Goal: Task Accomplishment & Management: Manage account settings

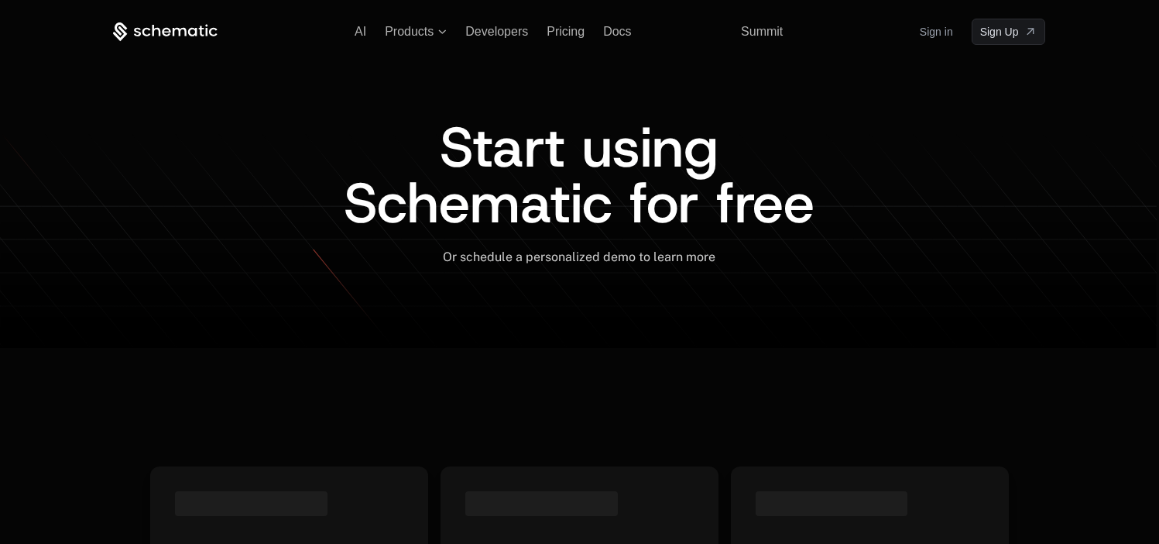
click at [932, 22] on link "Sign in" at bounding box center [936, 31] width 33 height 25
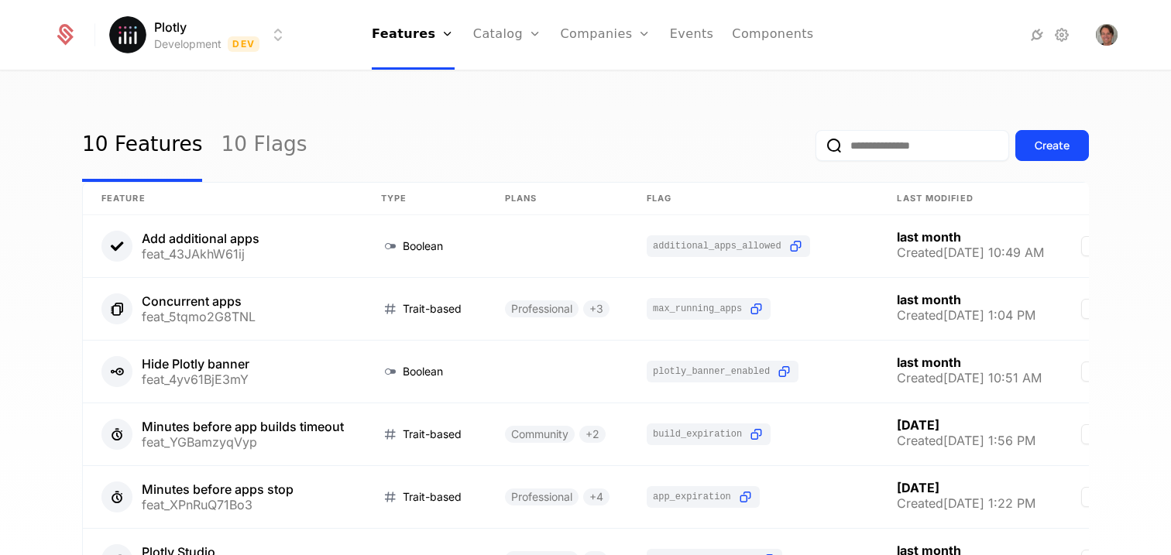
click at [356, 150] on div "10 Features 10 Flags Create" at bounding box center [585, 145] width 1007 height 73
click at [237, 155] on link "10 Flags" at bounding box center [264, 145] width 86 height 73
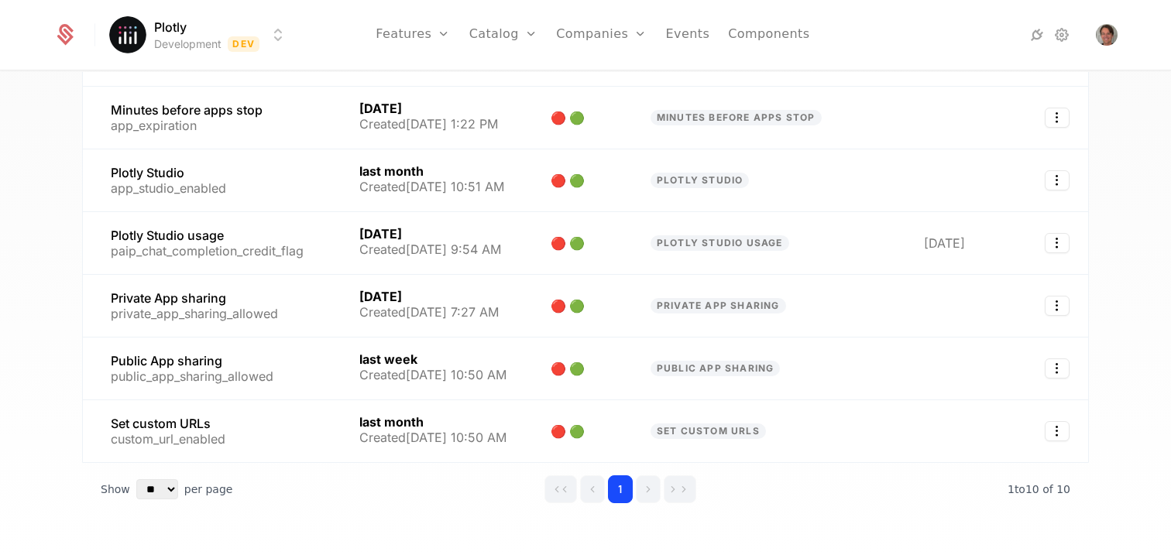
scroll to position [363, 0]
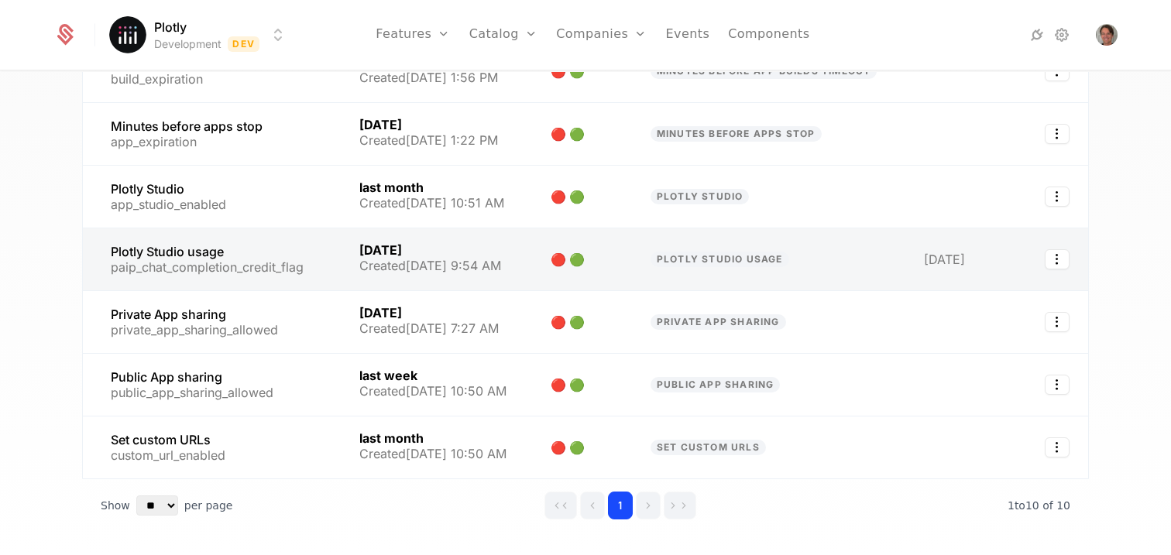
click at [201, 251] on link at bounding box center [212, 259] width 258 height 62
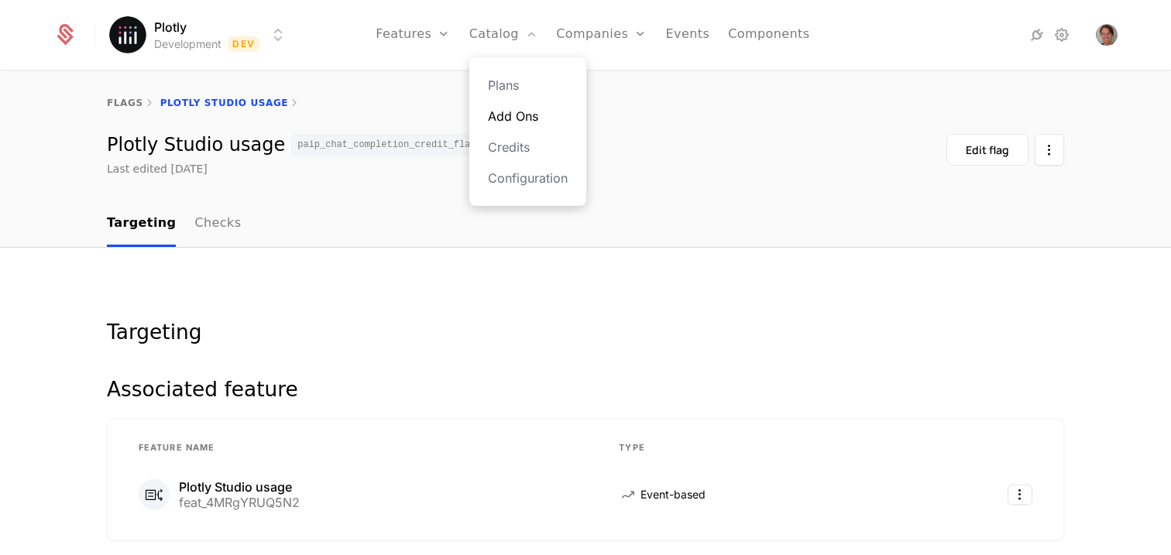
click at [548, 119] on link "Add Ons" at bounding box center [528, 116] width 80 height 19
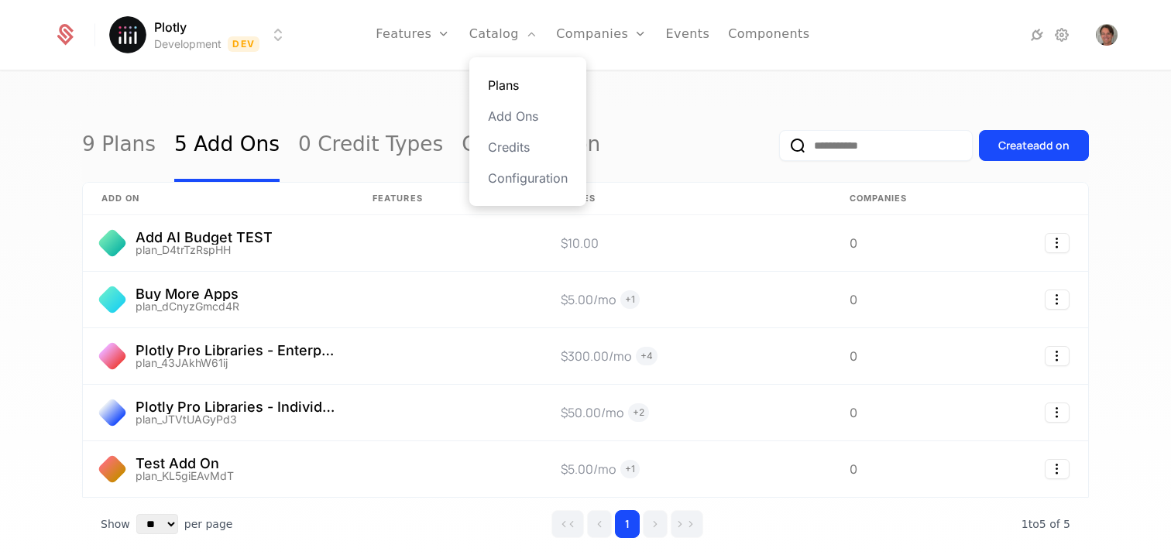
click at [525, 84] on link "Plans" at bounding box center [528, 85] width 80 height 19
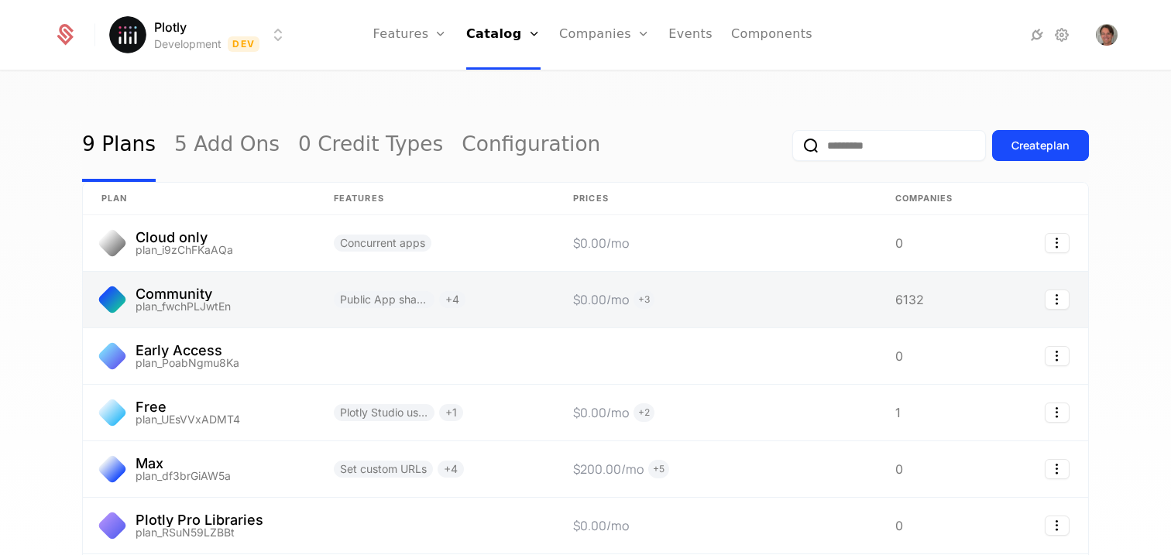
click at [160, 297] on link at bounding box center [199, 300] width 232 height 56
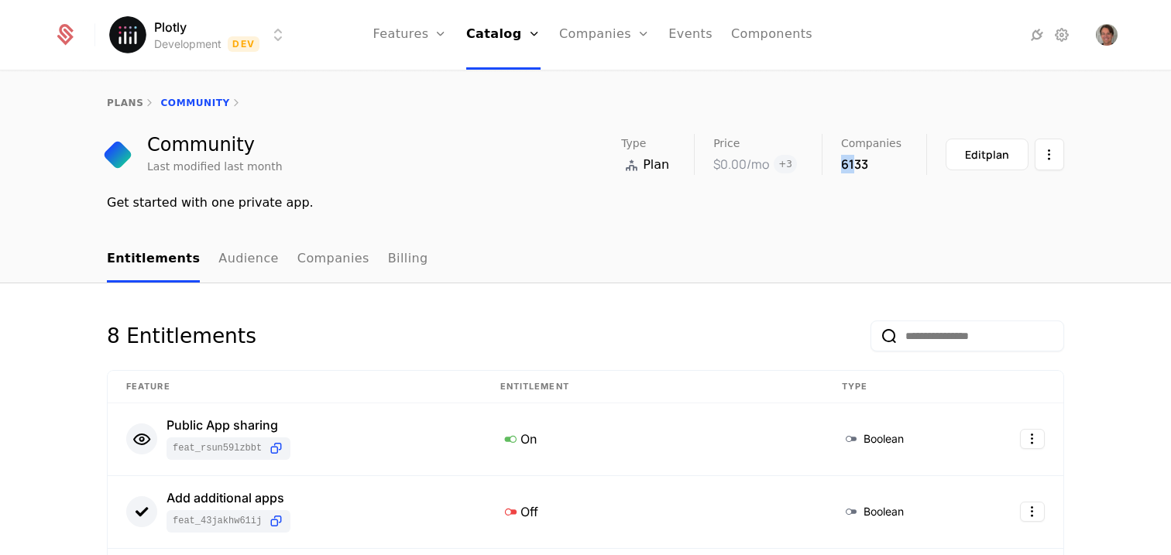
click at [834, 168] on div "Type Plan Price $0.00 /mo + 3 Companies 6133 Edit plan" at bounding box center [842, 154] width 443 height 41
click at [842, 170] on div "6133" at bounding box center [871, 164] width 60 height 19
click at [854, 168] on div "6133" at bounding box center [871, 164] width 60 height 19
click at [505, 204] on div "Get started with one private app." at bounding box center [585, 203] width 957 height 19
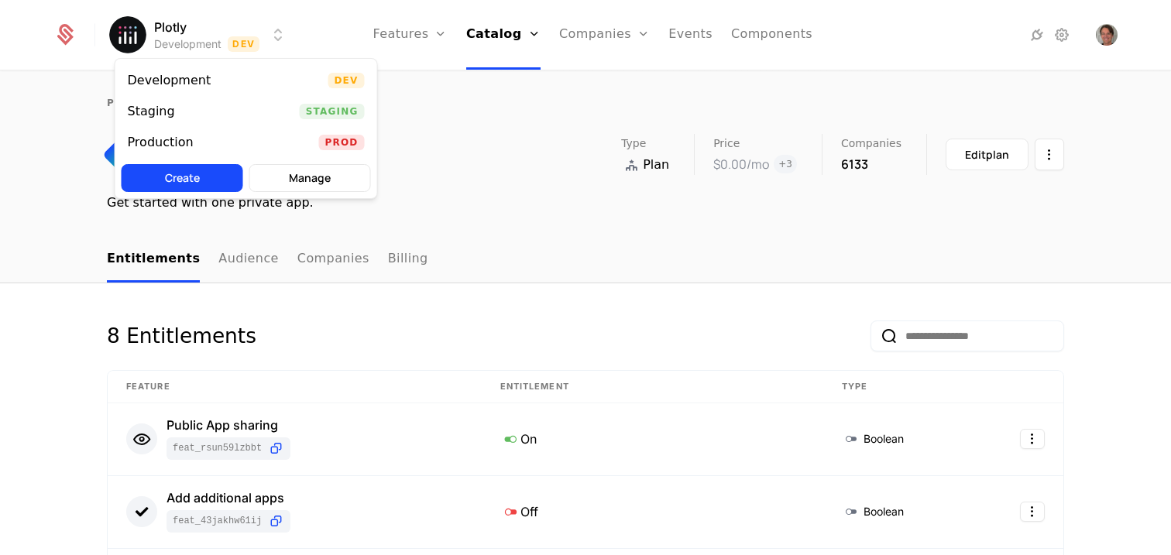
click at [204, 43] on html "Plotly Development Dev Features Features Flags Catalog Plans Add Ons Credits Co…" at bounding box center [585, 277] width 1171 height 555
click at [215, 144] on div "Production Prod" at bounding box center [246, 142] width 262 height 31
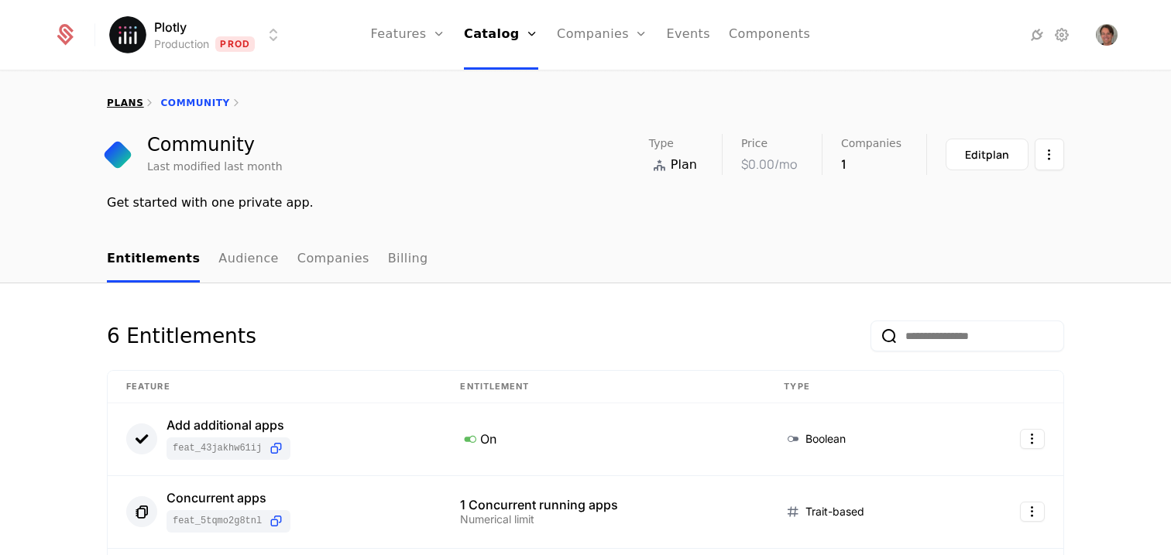
click at [117, 99] on link "plans" at bounding box center [125, 103] width 36 height 11
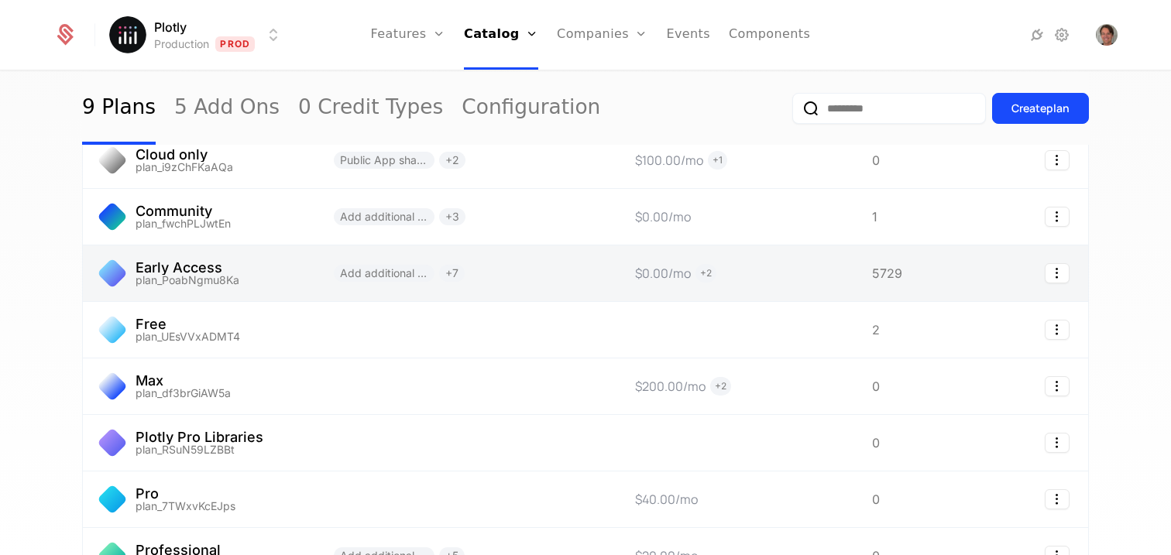
scroll to position [84, 0]
click at [180, 270] on link at bounding box center [199, 273] width 232 height 56
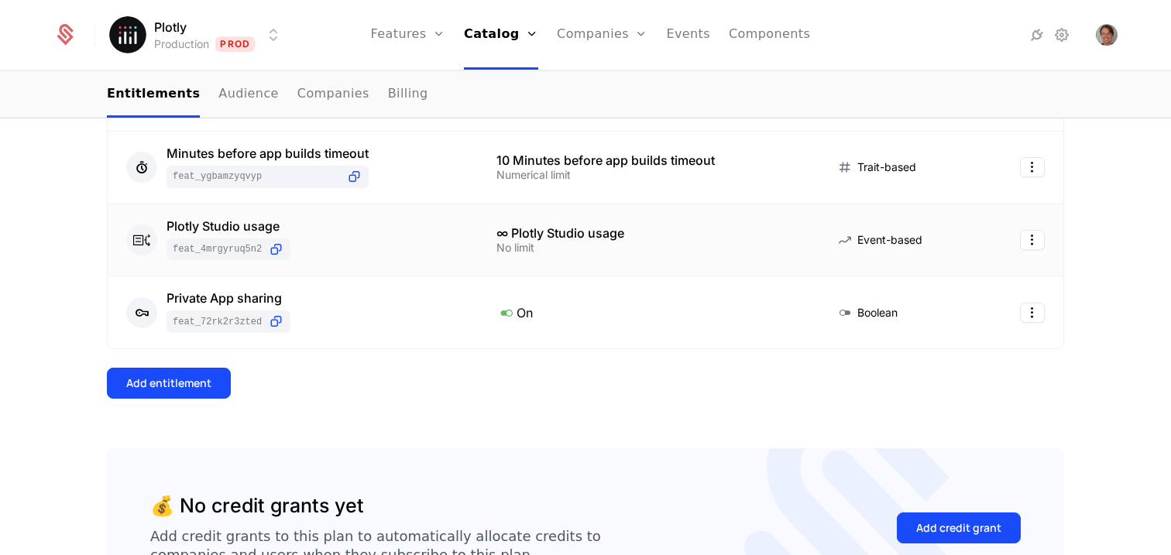
scroll to position [632, 0]
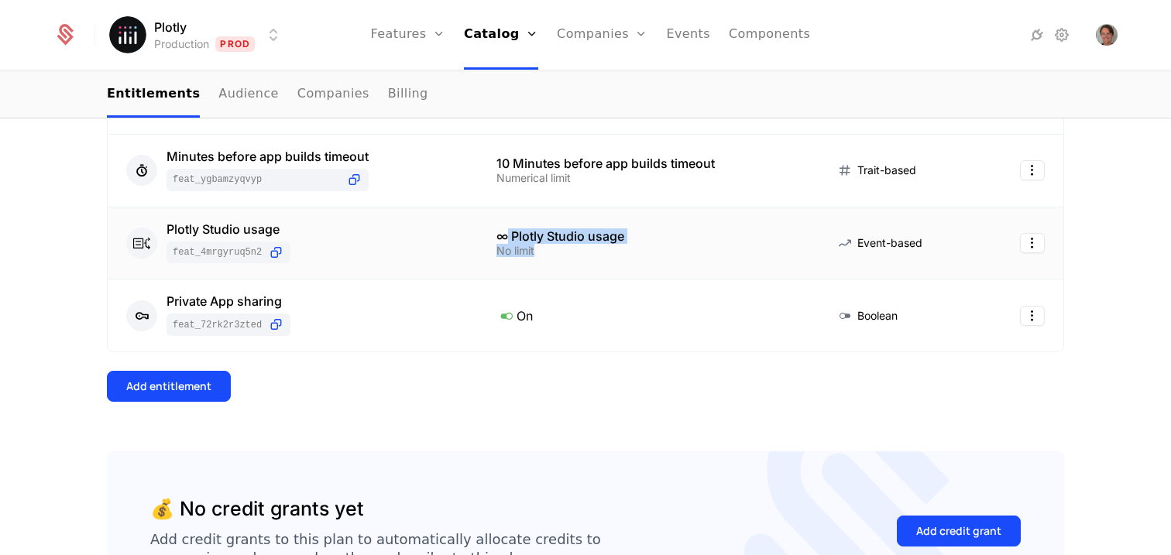
drag, startPoint x: 501, startPoint y: 238, endPoint x: 533, endPoint y: 249, distance: 33.8
click at [533, 249] on div "∞ Plotly Studio usage No limit" at bounding box center [646, 243] width 301 height 26
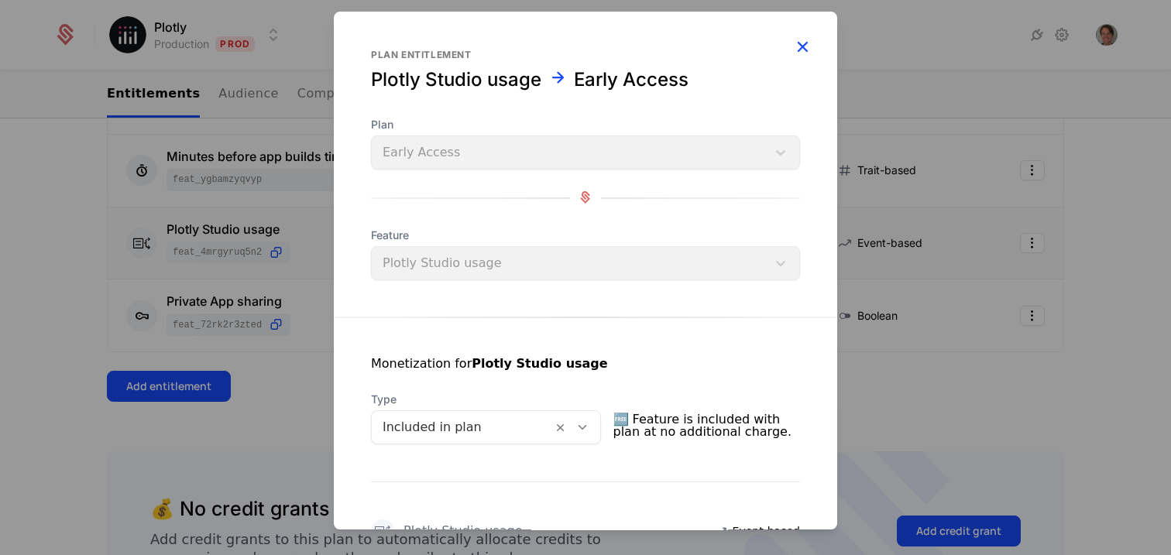
click at [799, 39] on icon "button" at bounding box center [802, 46] width 20 height 20
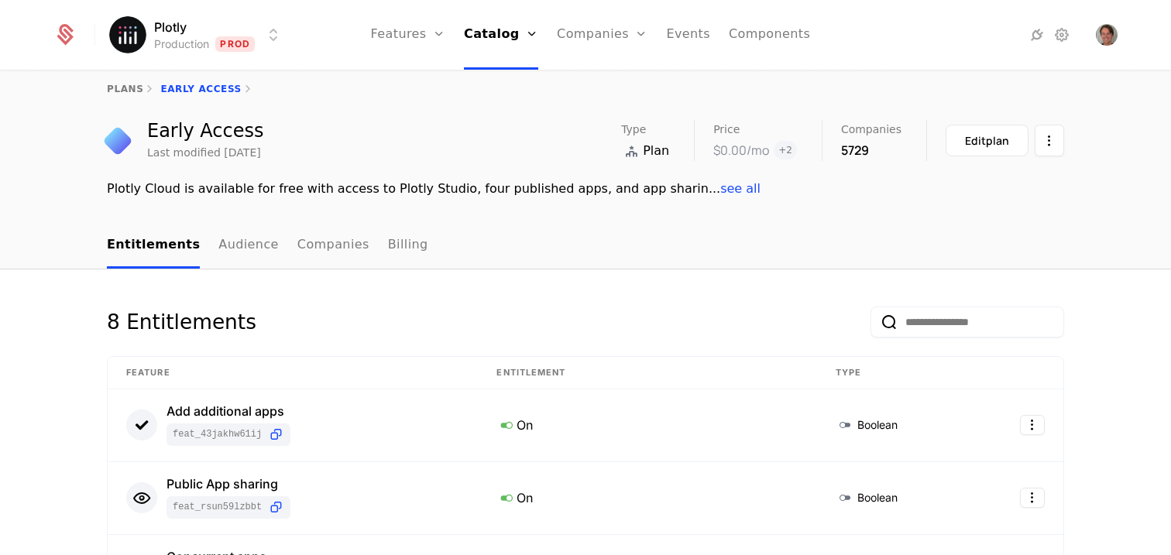
scroll to position [0, 0]
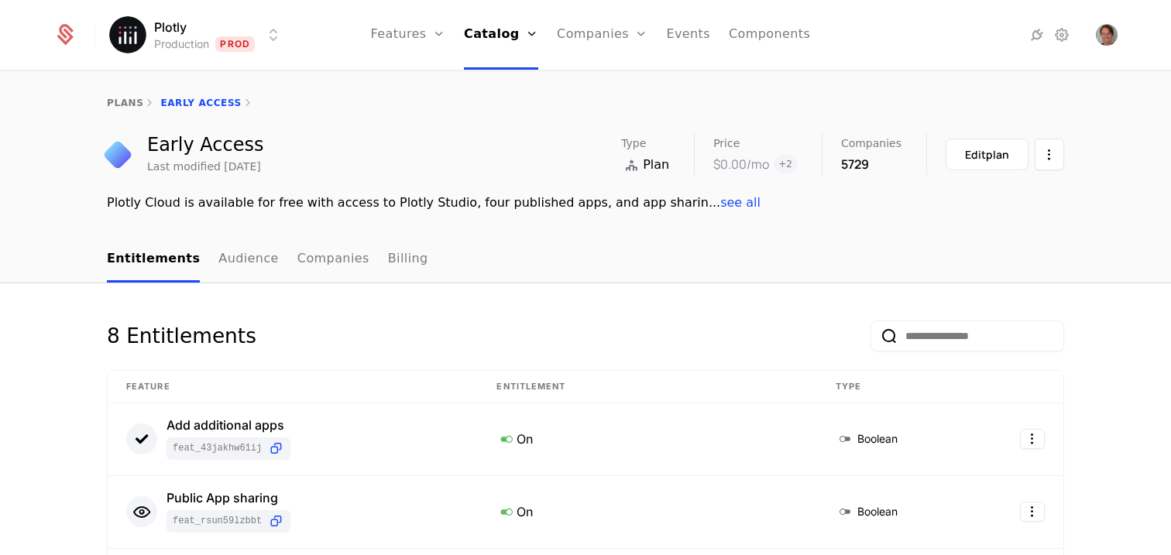
click at [191, 44] on html "Plotly Production Prod Features Features Flags Catalog Plans Add Ons Credits Co…" at bounding box center [585, 277] width 1171 height 555
drag, startPoint x: 43, startPoint y: 165, endPoint x: 56, endPoint y: 156, distance: 15.5
click at [44, 165] on html "Plotly Production Prod Features Features Flags Catalog Plans Add Ons Credits Co…" at bounding box center [585, 277] width 1171 height 555
click at [115, 103] on link "plans" at bounding box center [125, 103] width 36 height 11
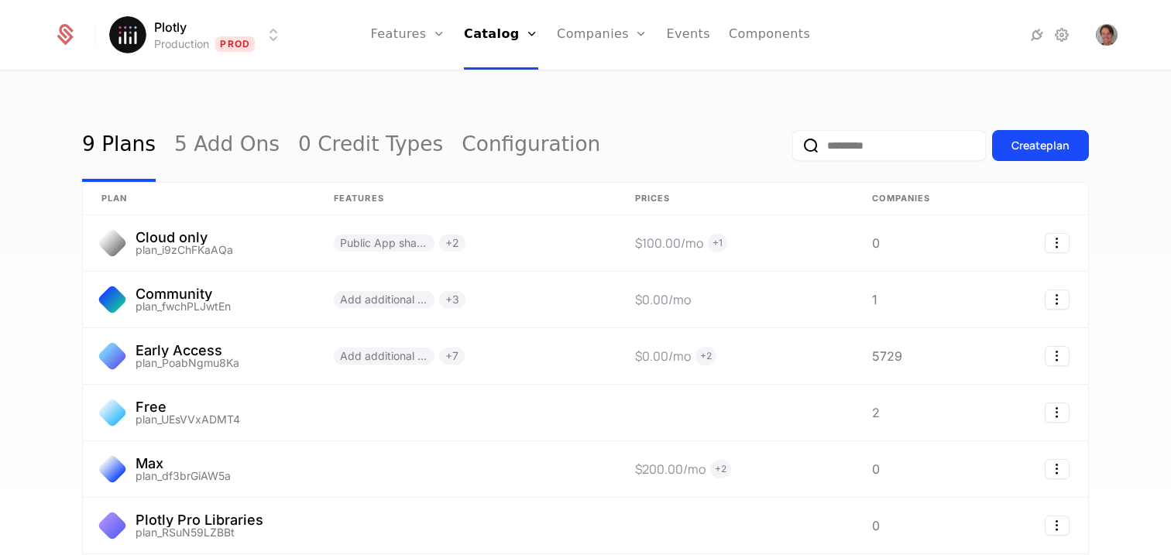
click at [251, 46] on html "Plotly Production Prod Features Features Flags Catalog Plans Add Ons Credits Co…" at bounding box center [585, 277] width 1171 height 555
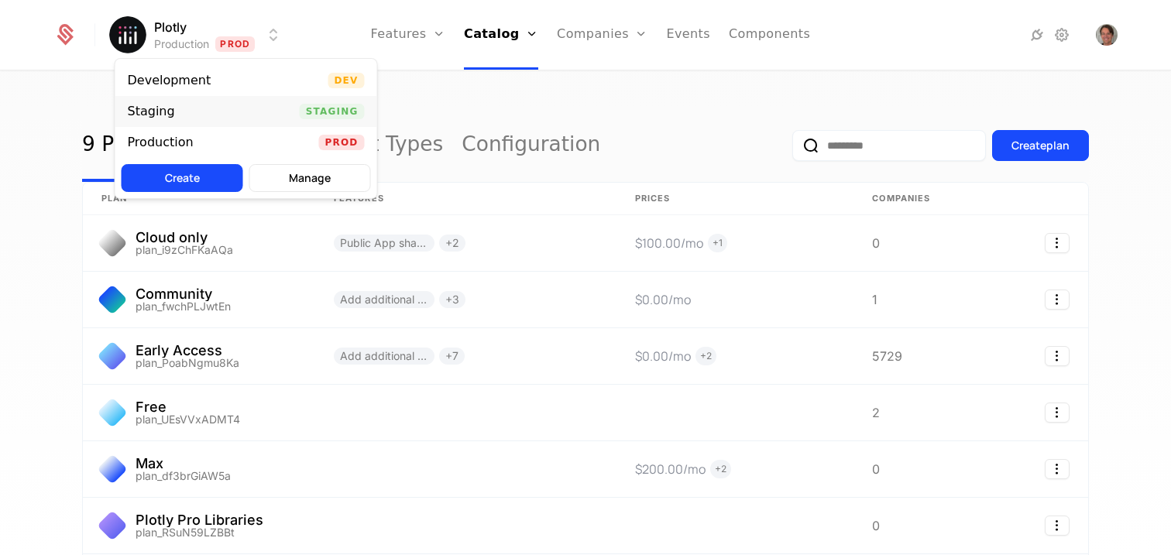
click at [180, 110] on div "Staging" at bounding box center [158, 111] width 60 height 15
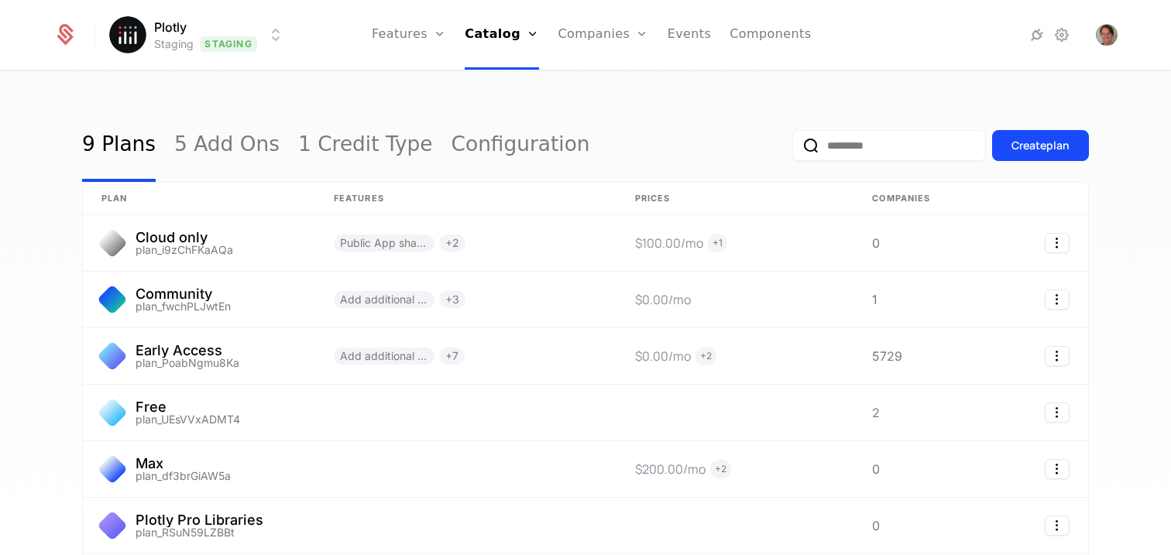
click at [295, 36] on div "Plotly Staging Staging Features Features Flags Catalog Plans Add Ons Credits Co…" at bounding box center [584, 35] width 1063 height 70
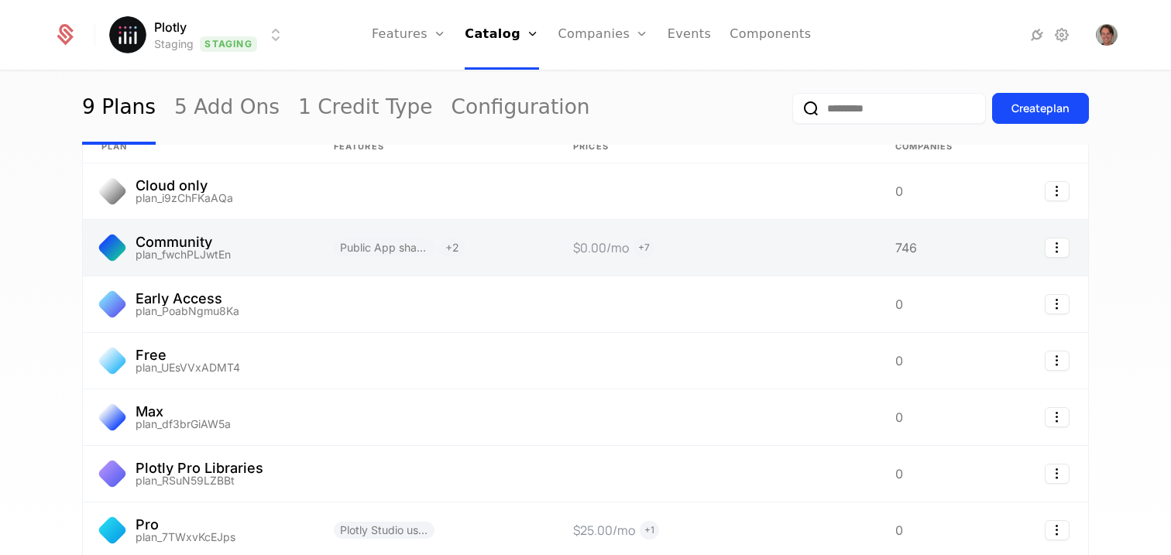
scroll to position [56, 0]
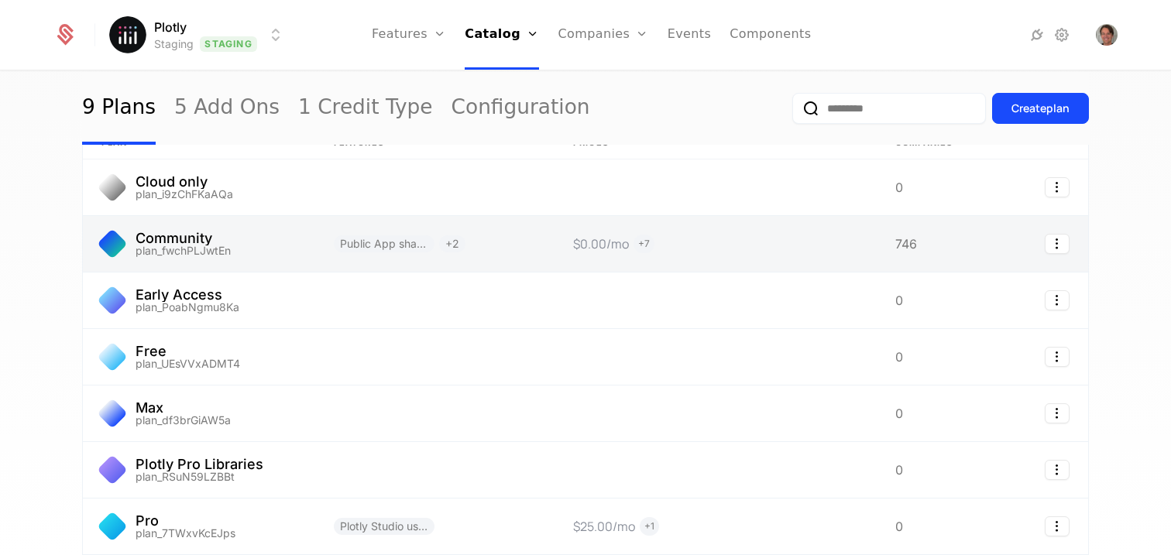
click at [170, 243] on link at bounding box center [199, 244] width 232 height 56
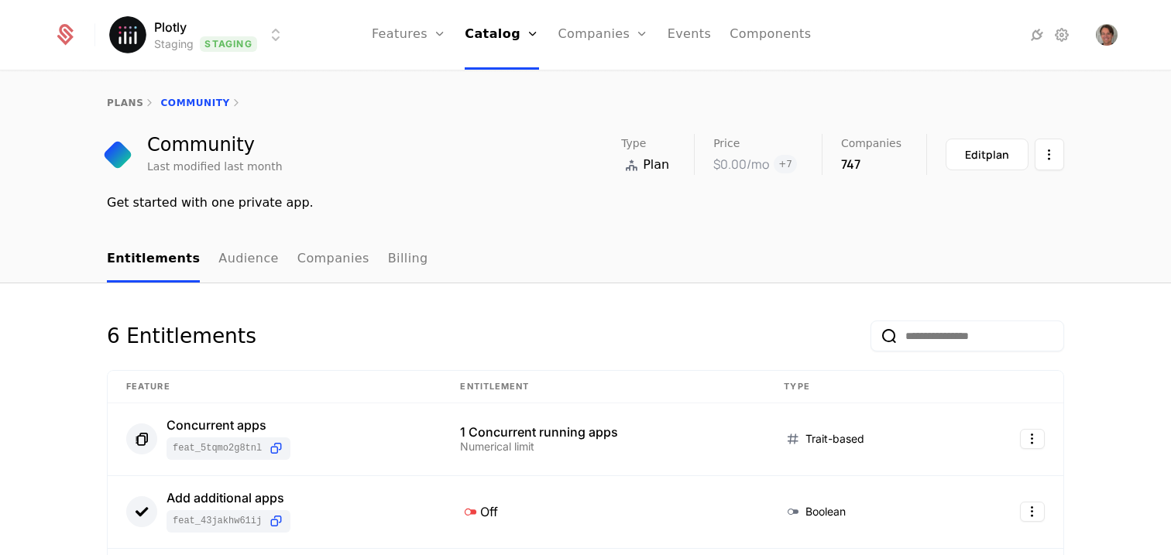
click at [208, 45] on html "Plotly Staging Staging Features Features Flags Catalog Plans Add Ons Credits Co…" at bounding box center [585, 277] width 1171 height 555
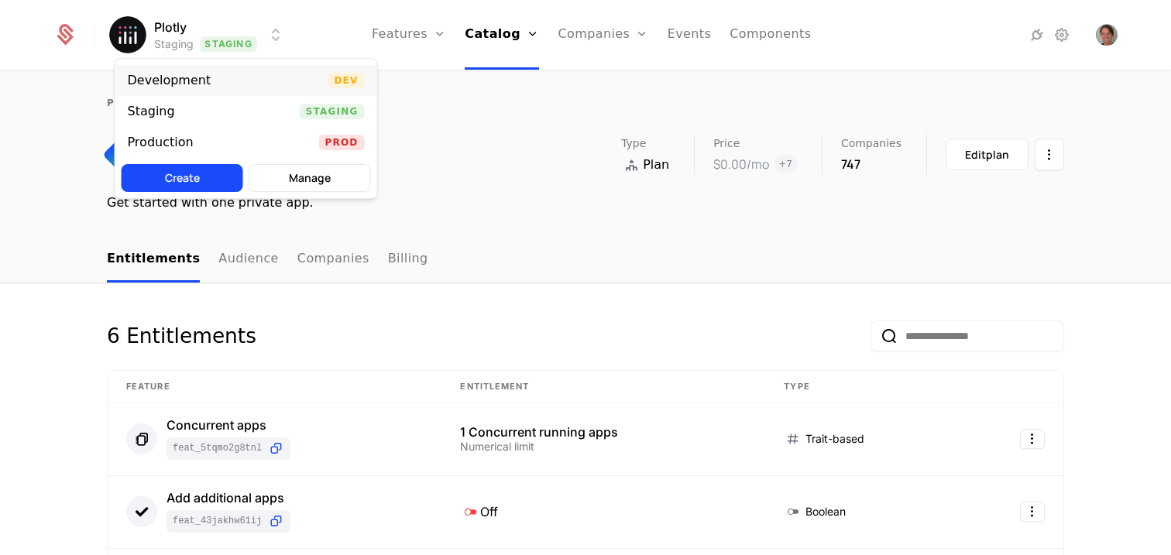
click at [226, 86] on div "Development Dev" at bounding box center [246, 80] width 262 height 31
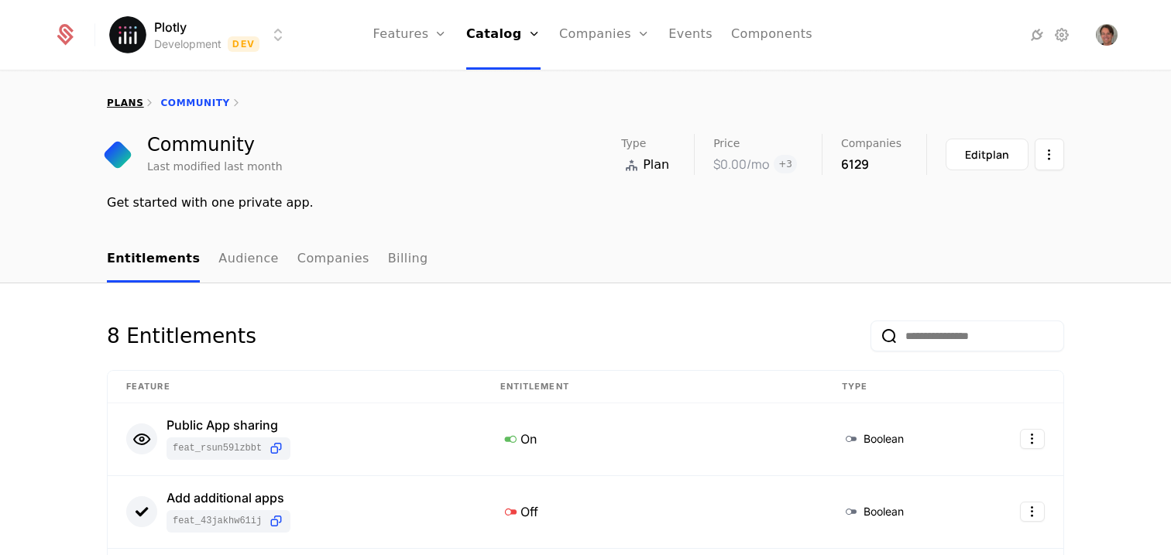
click at [123, 101] on link "plans" at bounding box center [125, 103] width 36 height 11
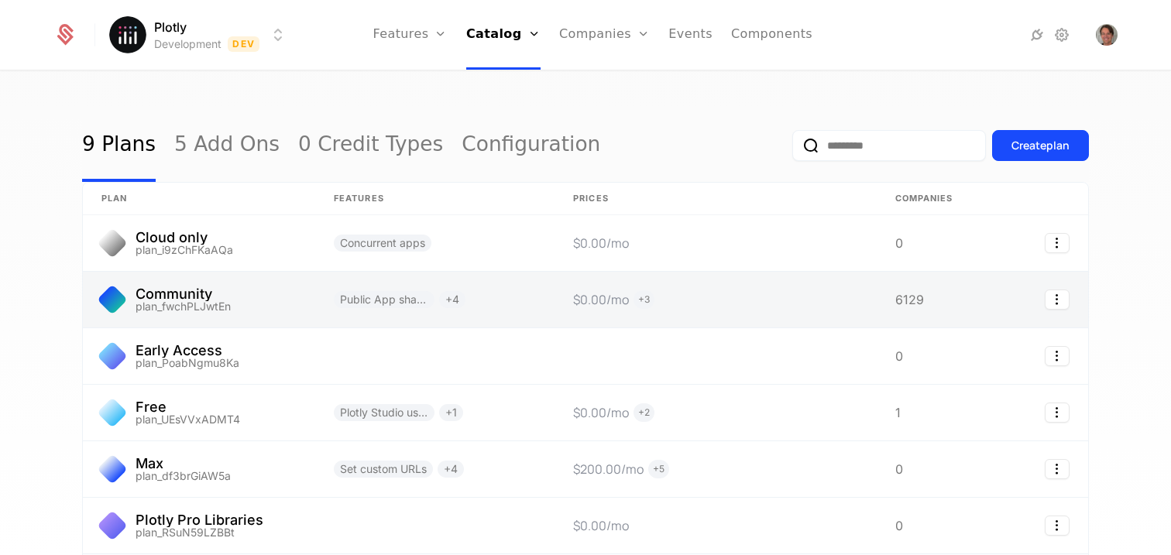
click at [253, 298] on link at bounding box center [199, 300] width 232 height 56
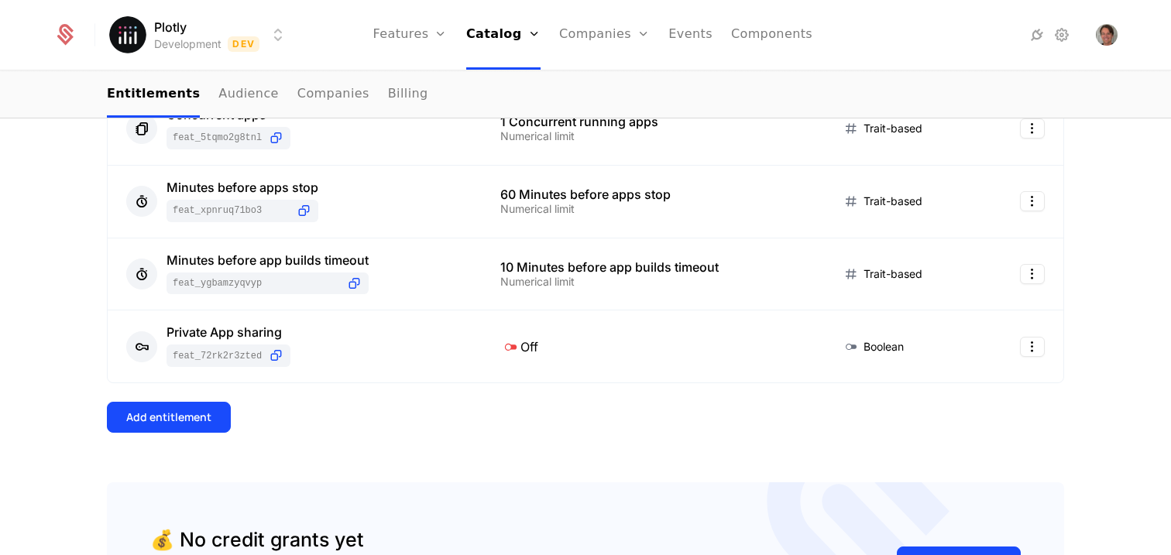
scroll to position [610, 0]
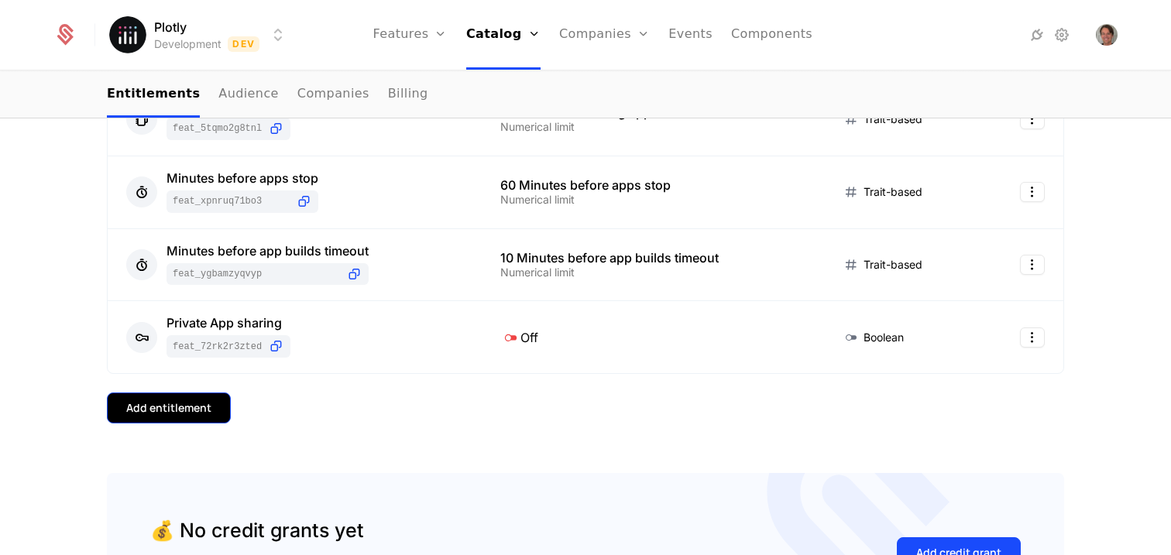
click at [183, 418] on button "Add entitlement" at bounding box center [169, 408] width 124 height 31
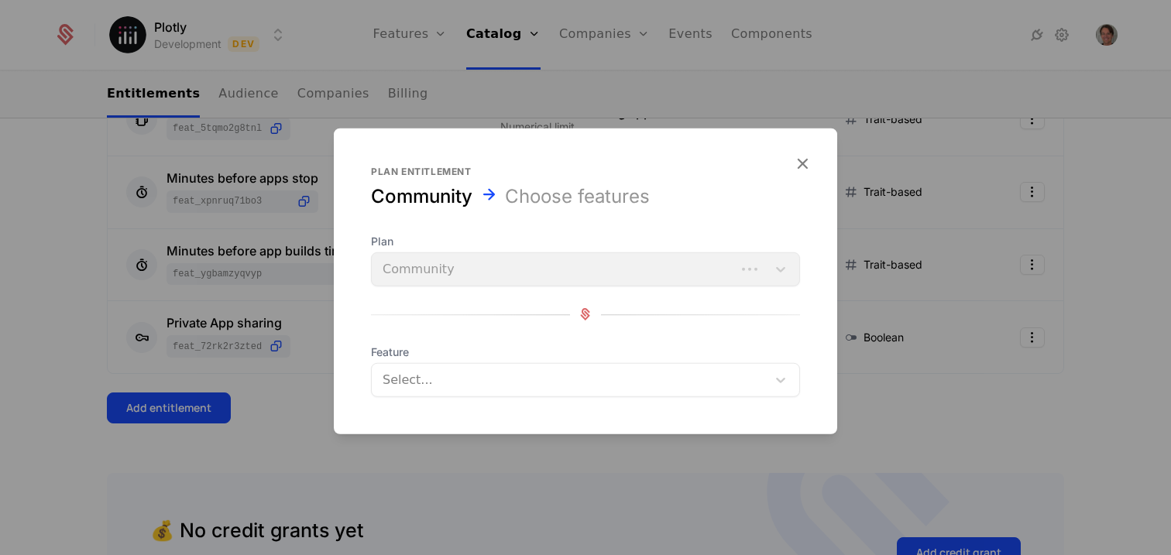
click at [461, 383] on div at bounding box center [570, 380] width 373 height 22
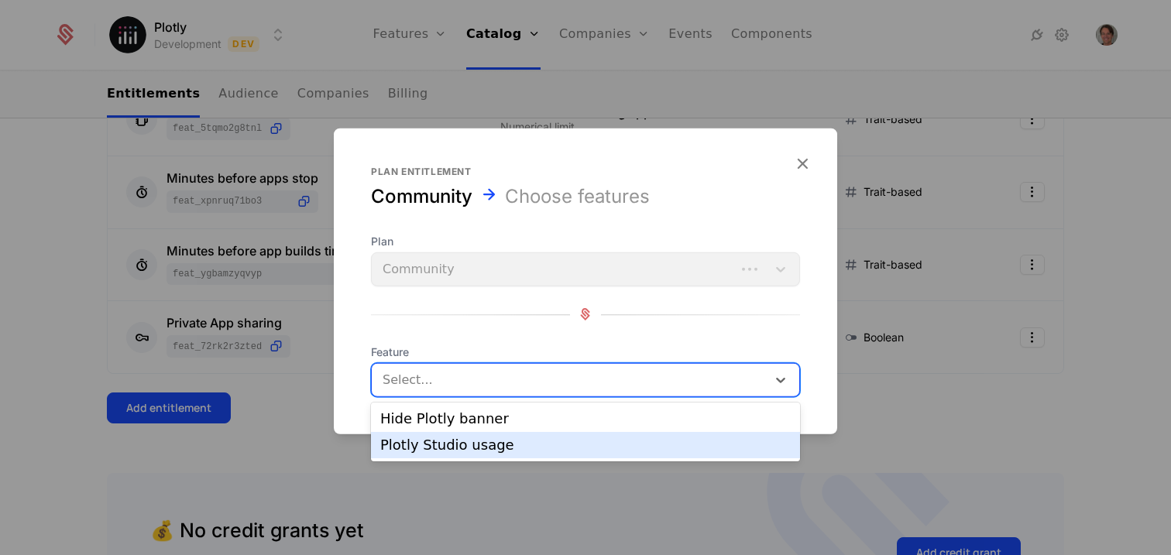
click at [480, 448] on div "Plotly Studio usage" at bounding box center [585, 445] width 410 height 14
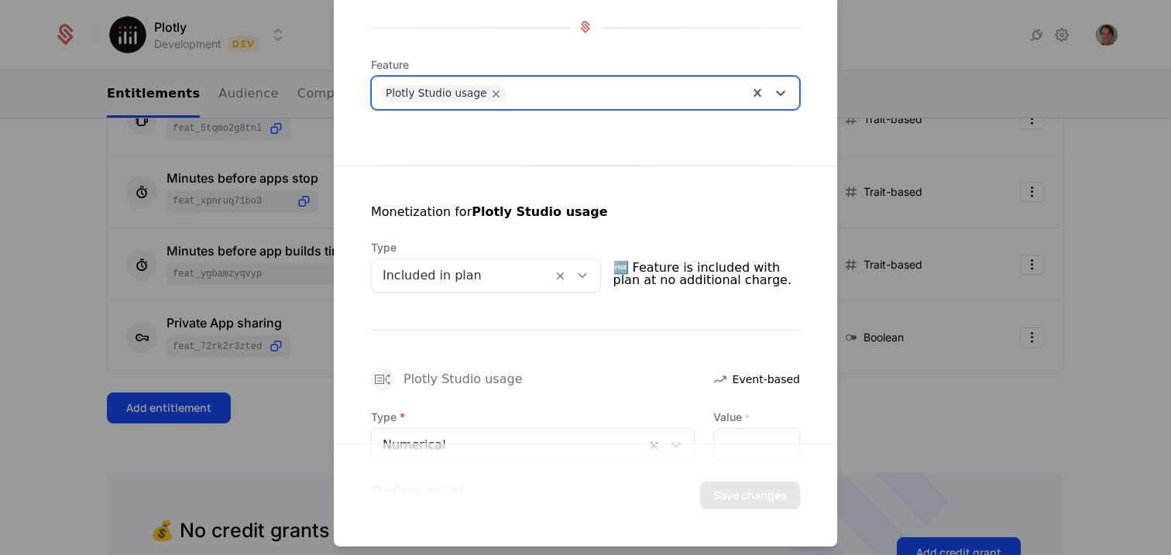
scroll to position [144, 0]
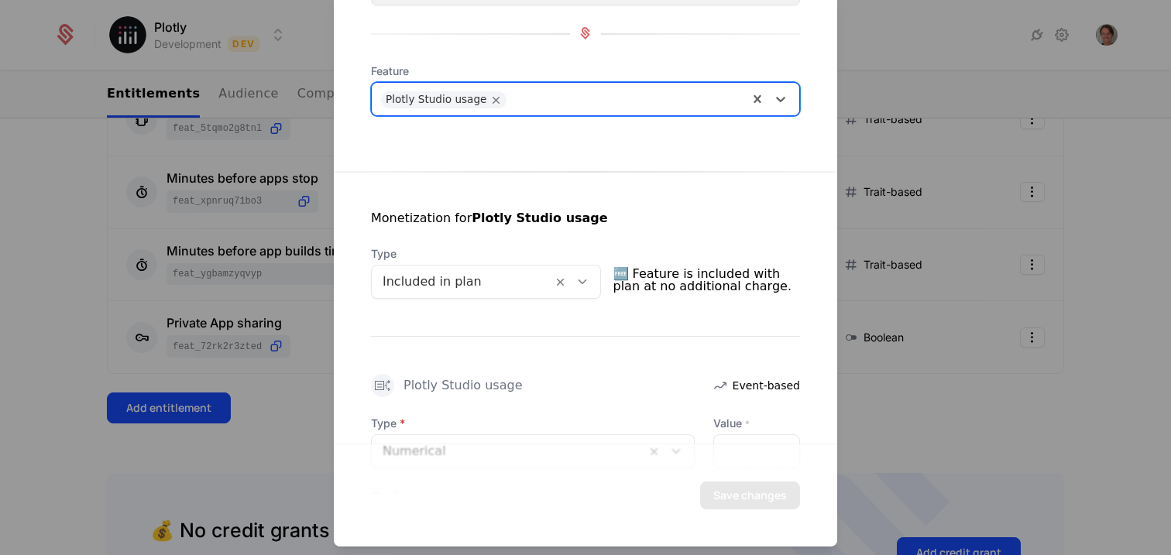
click at [491, 280] on div at bounding box center [462, 281] width 159 height 22
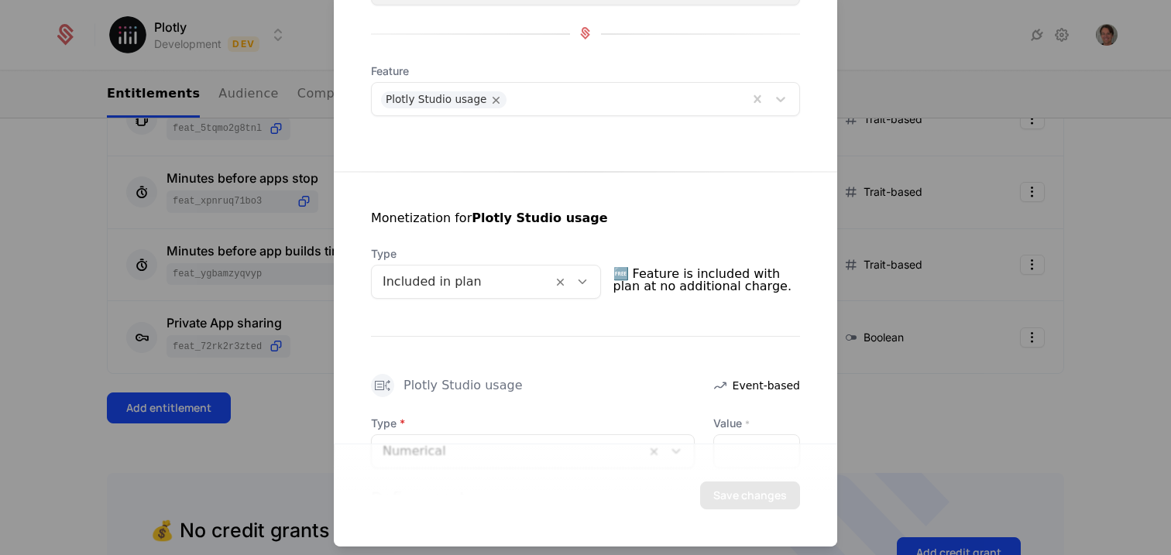
click at [512, 251] on span "Type" at bounding box center [486, 253] width 230 height 15
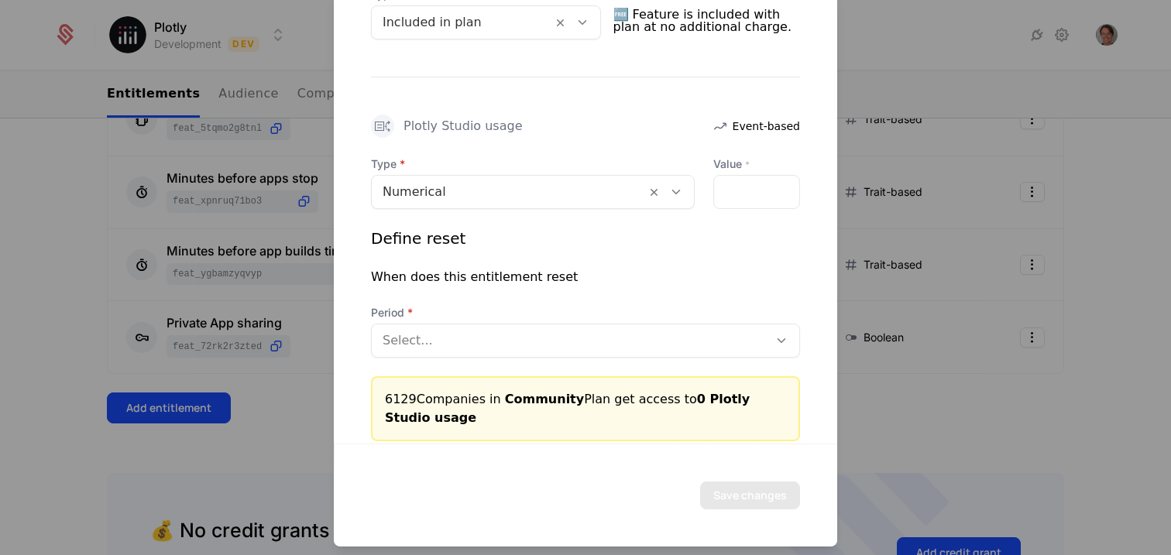
scroll to position [308, 0]
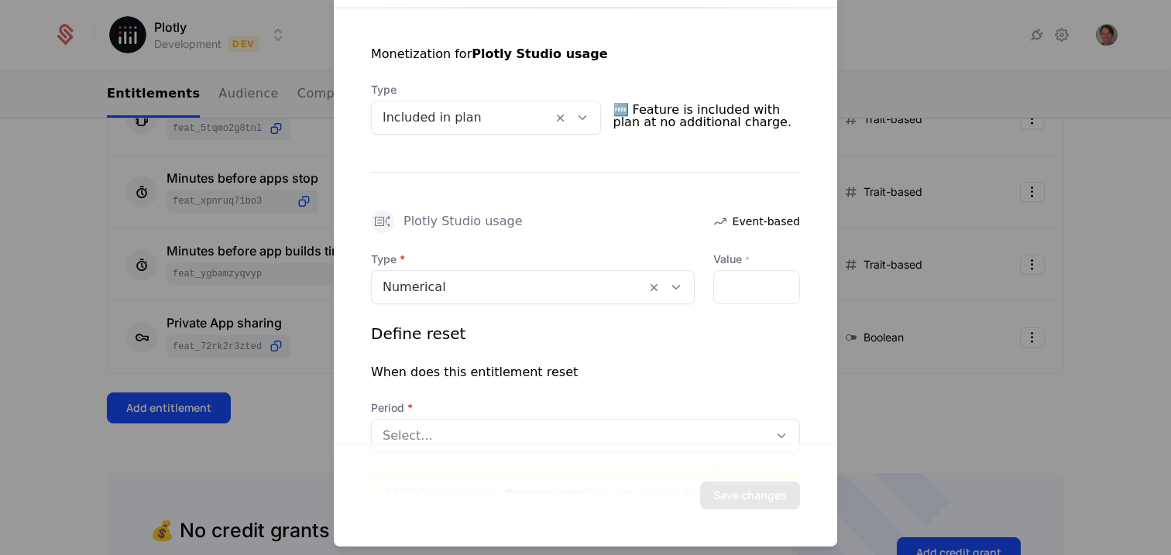
click at [476, 120] on div at bounding box center [462, 117] width 159 height 22
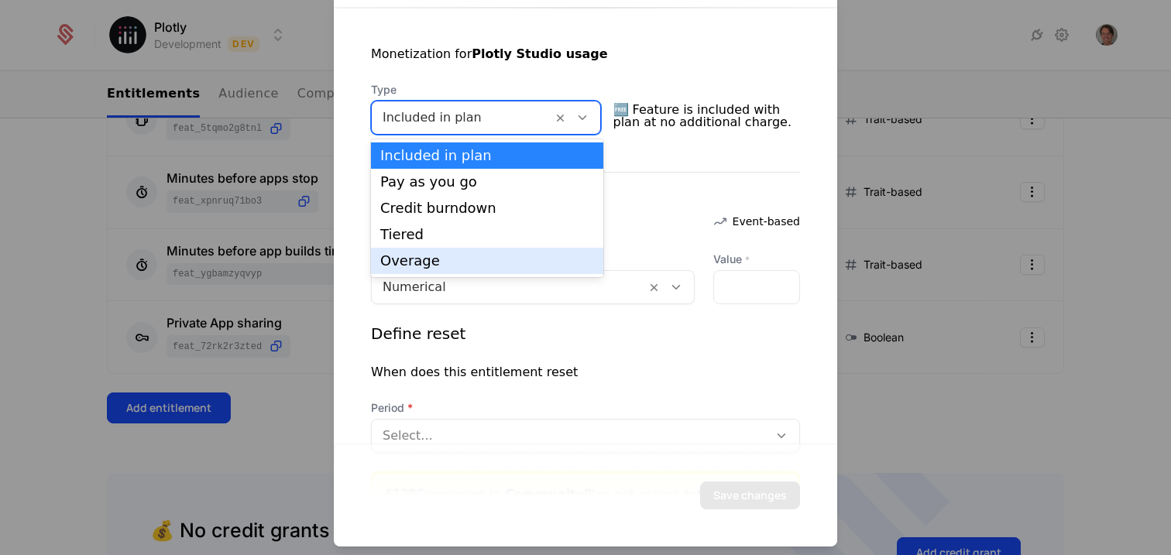
click at [505, 369] on div "When does this entitlement reset" at bounding box center [474, 371] width 207 height 19
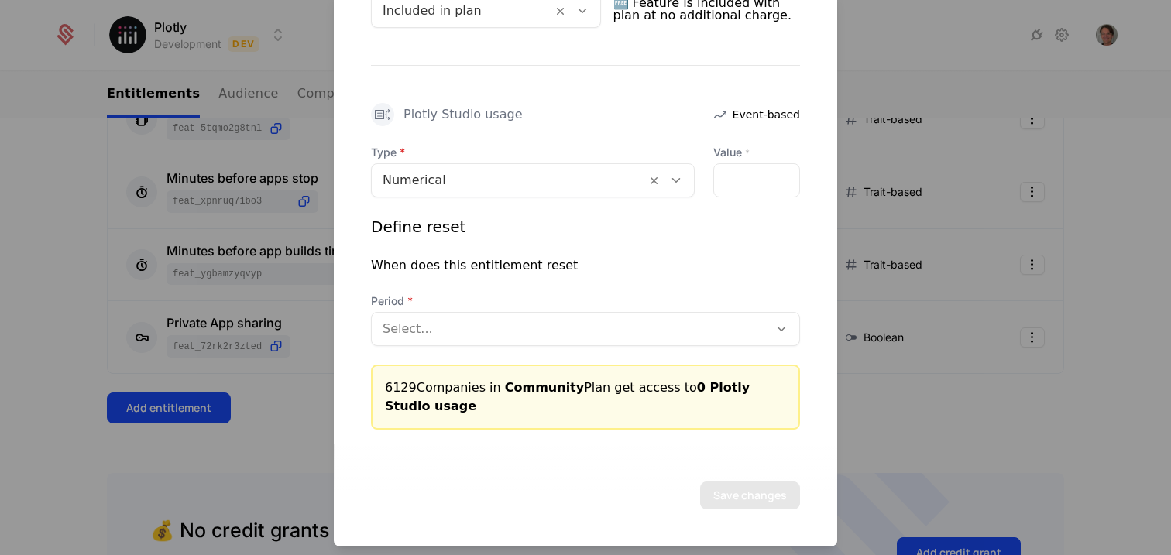
scroll to position [419, 0]
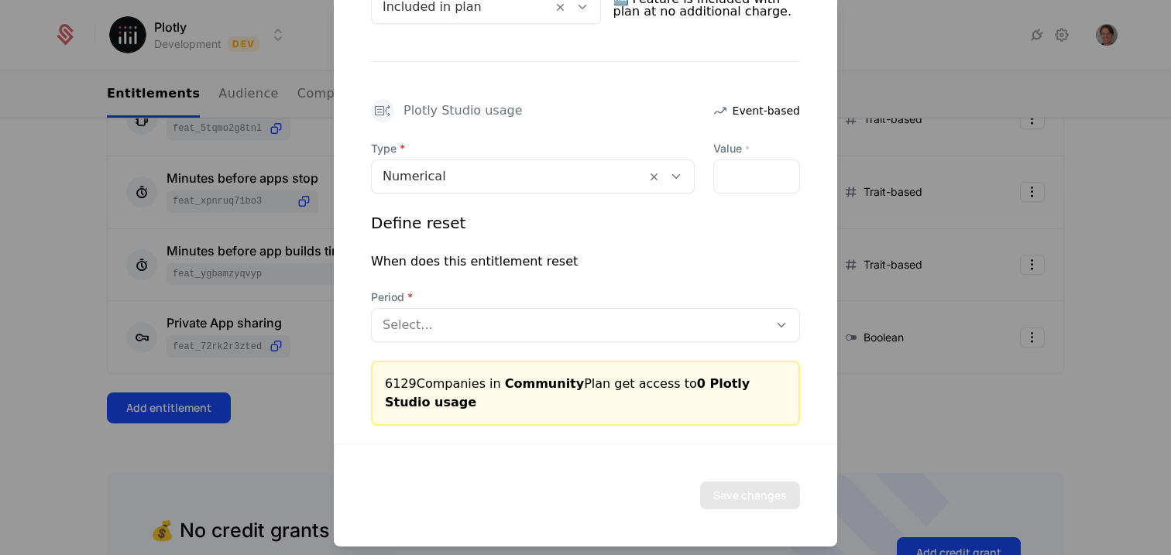
click at [474, 192] on div "Type Numerical Value * * Define reset When does this entitlement reset Period S…" at bounding box center [585, 240] width 429 height 201
click at [476, 171] on div at bounding box center [509, 176] width 252 height 22
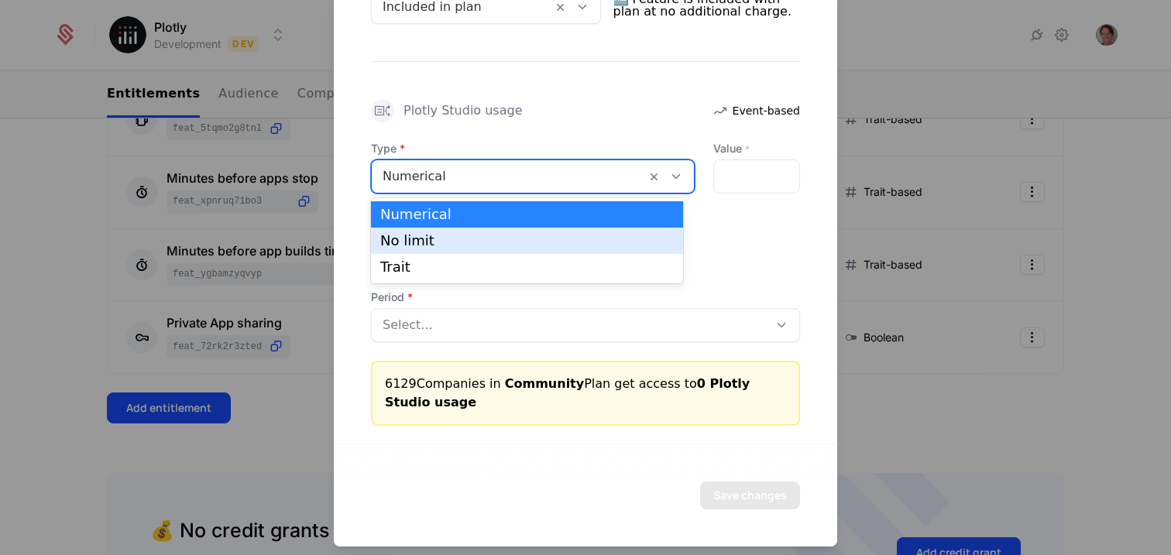
click at [468, 241] on div "No limit" at bounding box center [527, 241] width 294 height 14
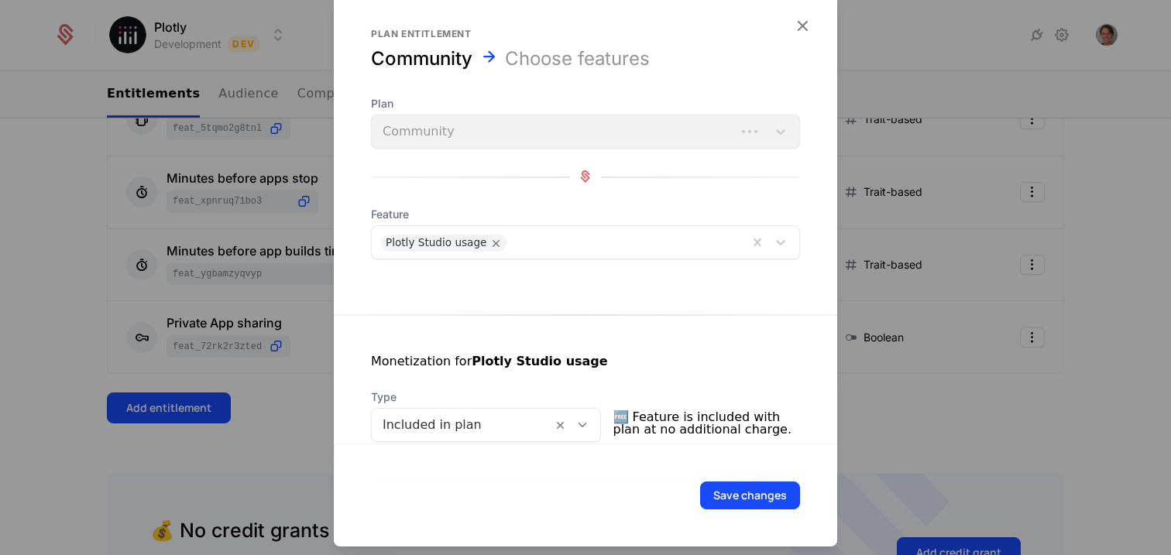
scroll to position [0, 0]
click at [738, 492] on button "Save changes" at bounding box center [750, 495] width 100 height 28
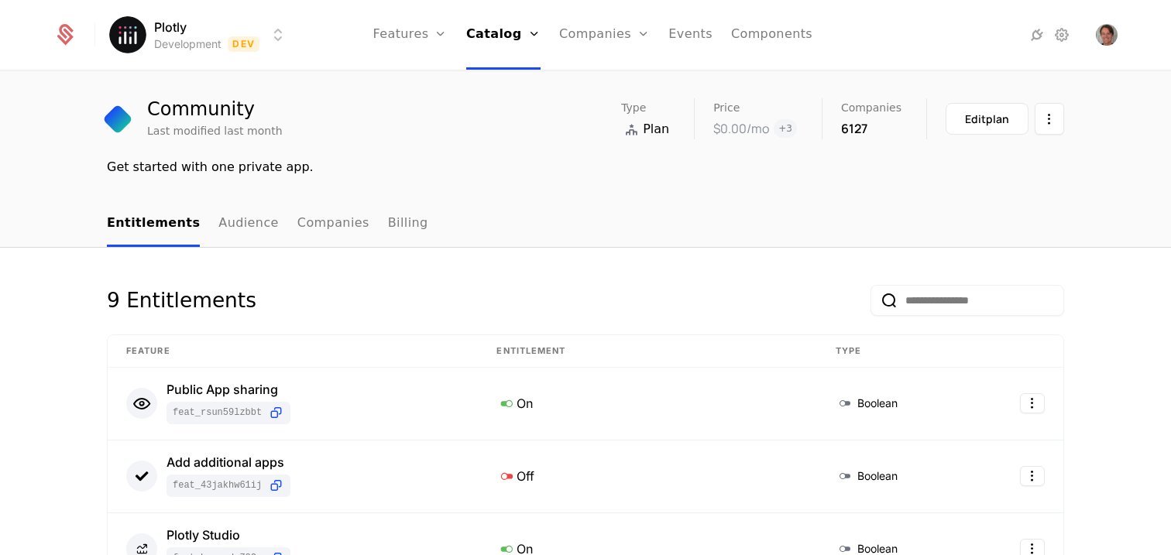
scroll to position [36, 0]
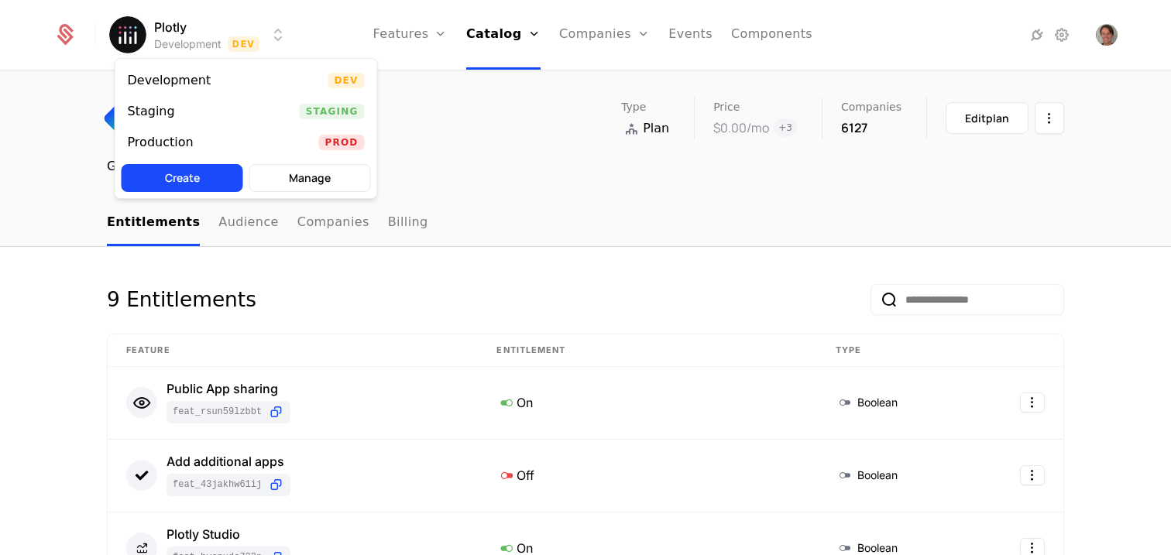
click at [263, 43] on html "Plotly Development Dev Features Features Flags Catalog Plans Add Ons Credits Co…" at bounding box center [585, 277] width 1171 height 555
click at [242, 112] on div "Staging Staging" at bounding box center [246, 111] width 262 height 31
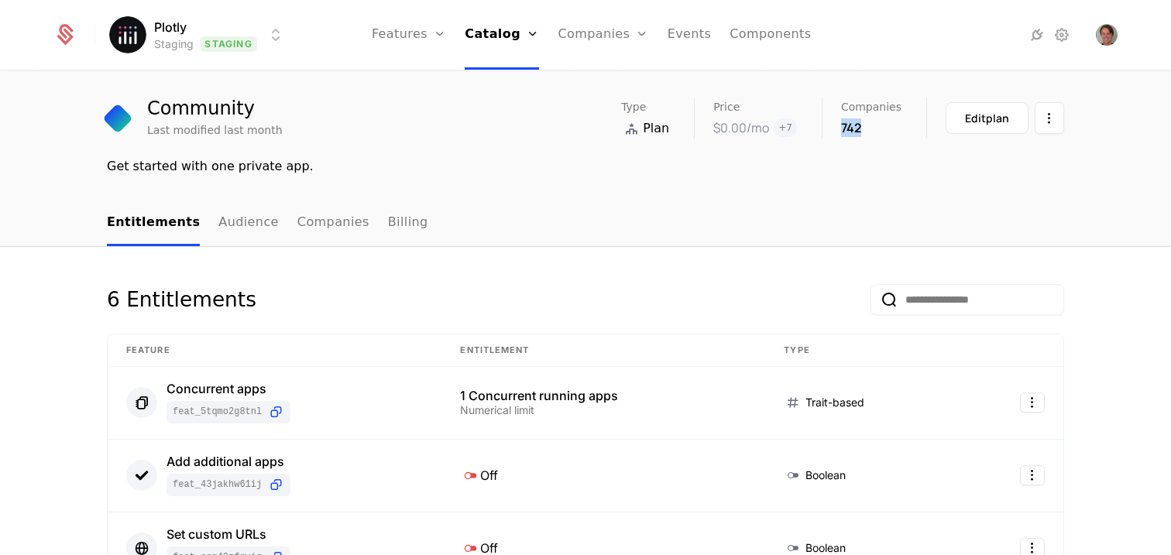
drag, startPoint x: 861, startPoint y: 129, endPoint x: 836, endPoint y: 128, distance: 25.6
click at [836, 128] on div "Type Plan Price $0.00 /mo + 7 Companies 742 Edit plan" at bounding box center [842, 118] width 443 height 41
click at [761, 184] on div "plans Community Community Last modified last month Type Plan Price $0.00 /mo + …" at bounding box center [585, 118] width 1171 height 165
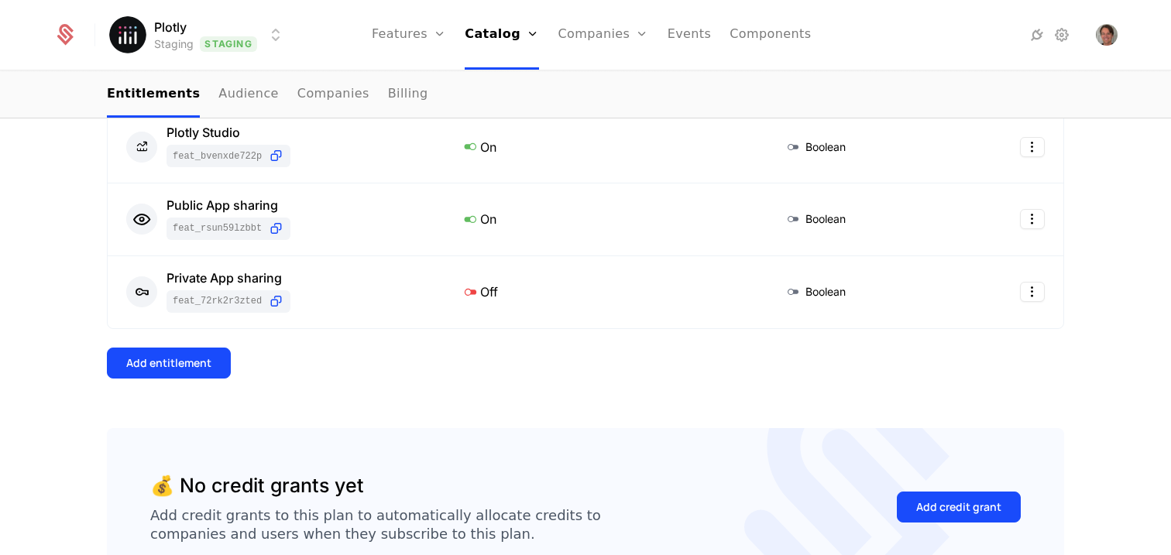
scroll to position [596, 0]
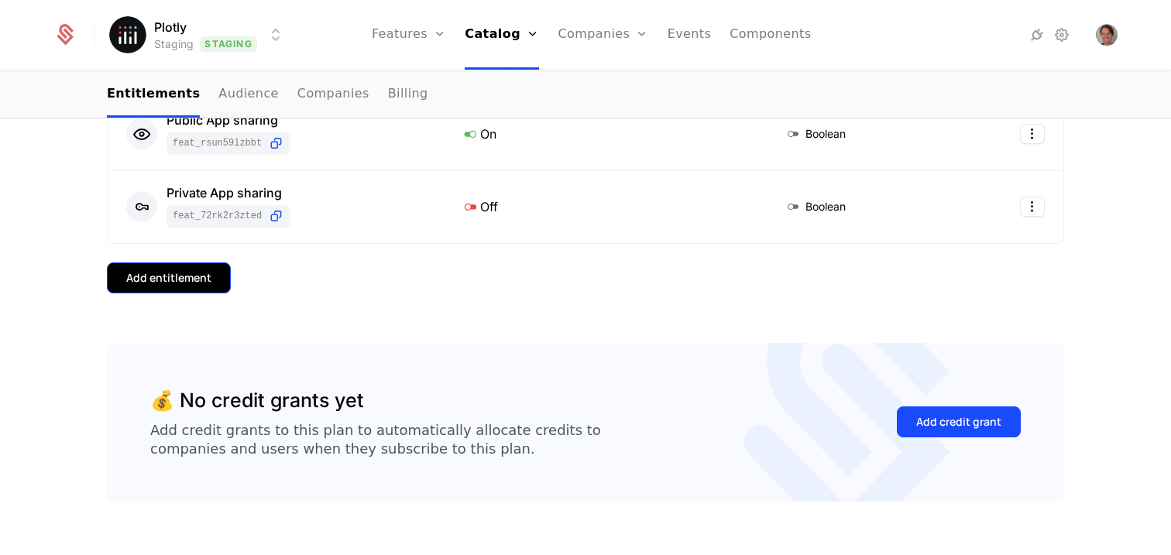
click at [207, 286] on button "Add entitlement" at bounding box center [169, 278] width 124 height 31
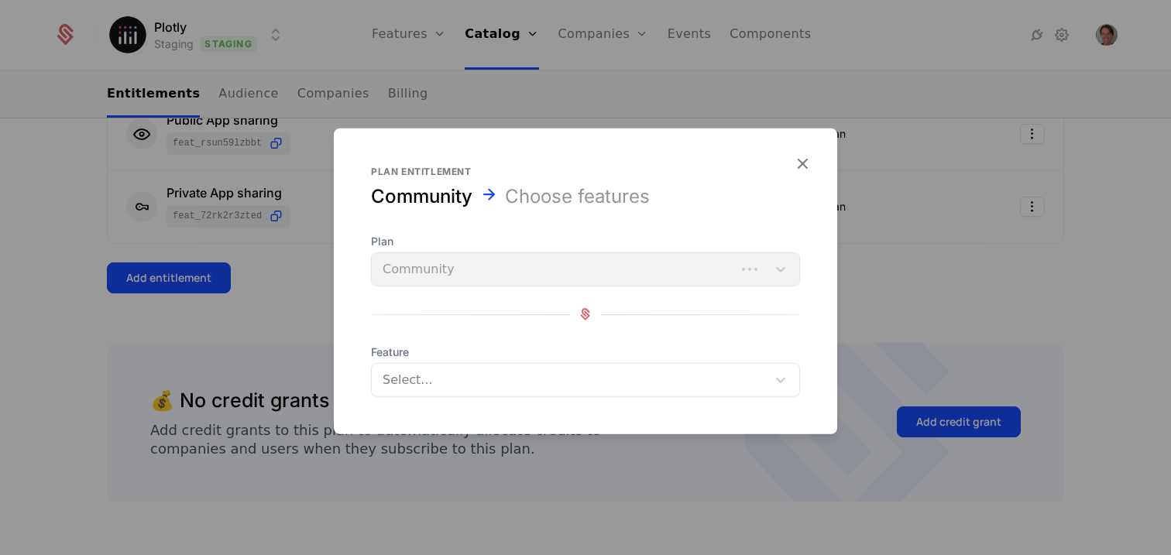
click at [498, 380] on div at bounding box center [570, 380] width 373 height 22
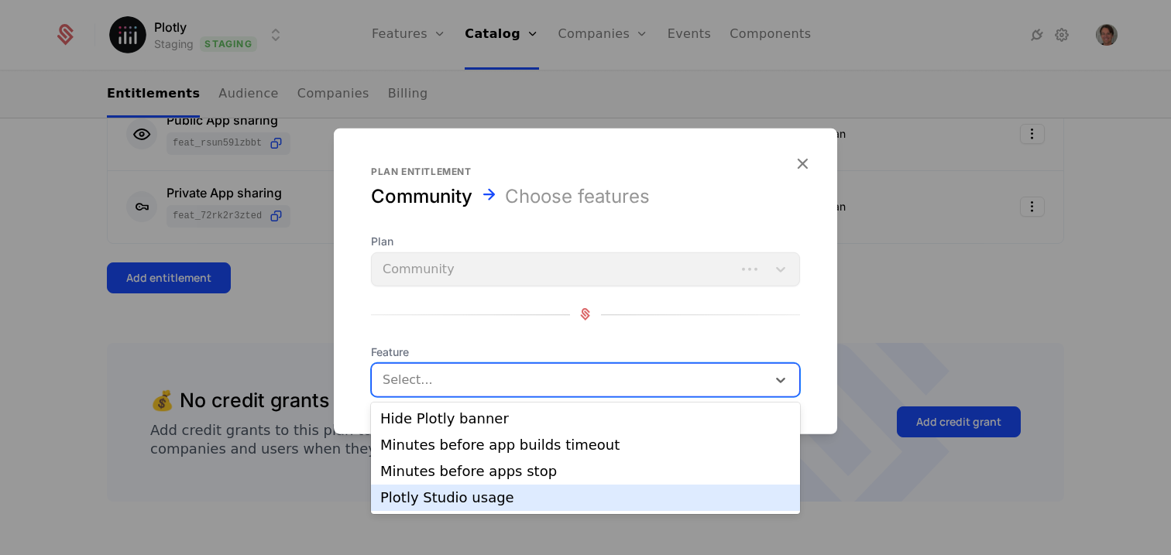
click at [530, 491] on div "Plotly Studio usage" at bounding box center [585, 498] width 410 height 14
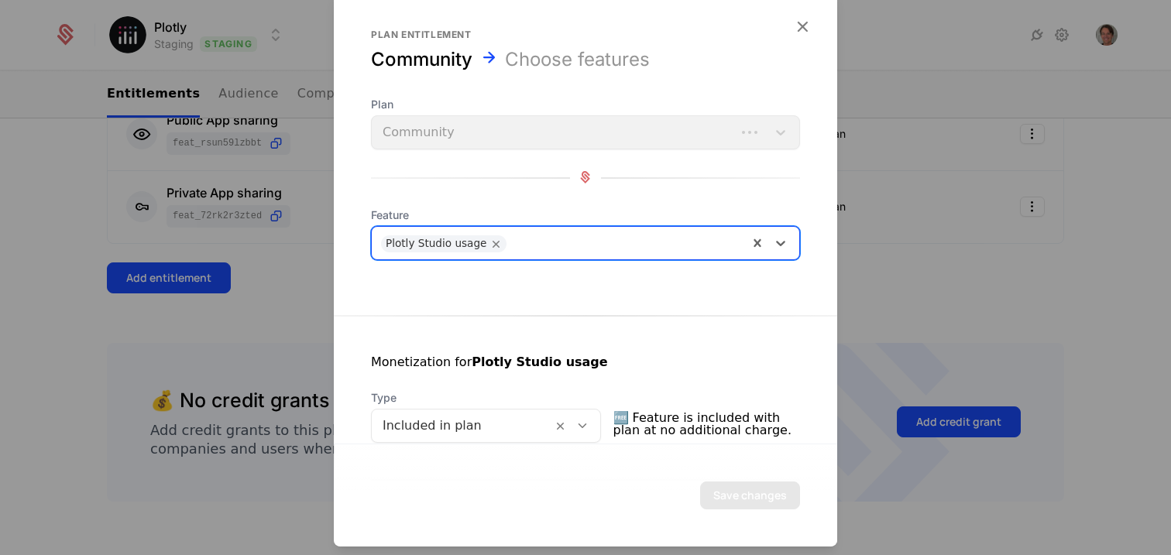
click at [537, 426] on div at bounding box center [462, 425] width 159 height 22
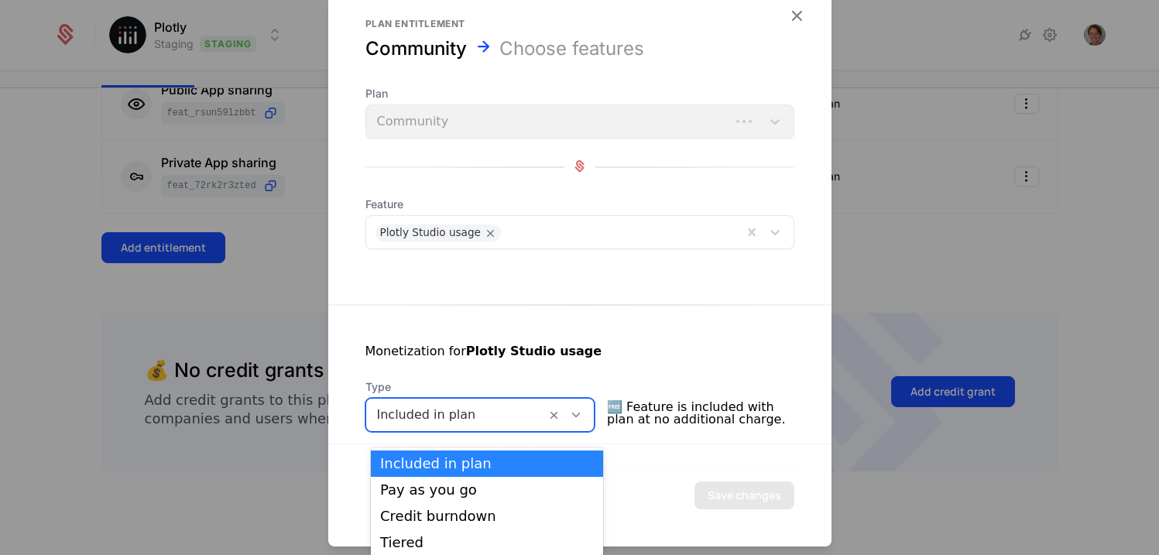
scroll to position [30, 0]
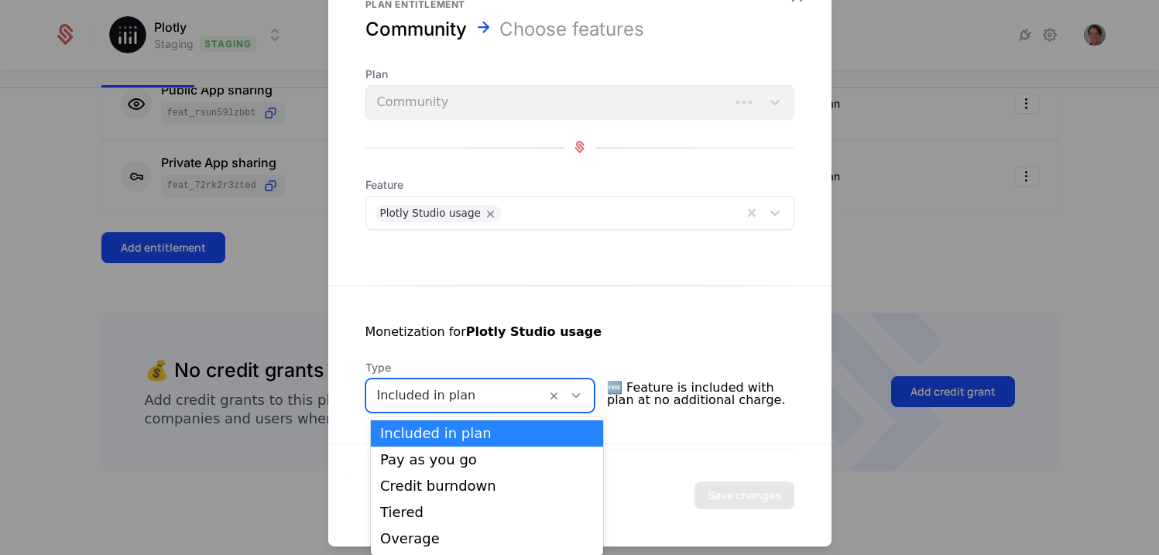
click at [511, 294] on div "Monetization for Plotly Studio usage Type Included in plan selected, 1 of 5. 5 …" at bounding box center [579, 549] width 503 height 529
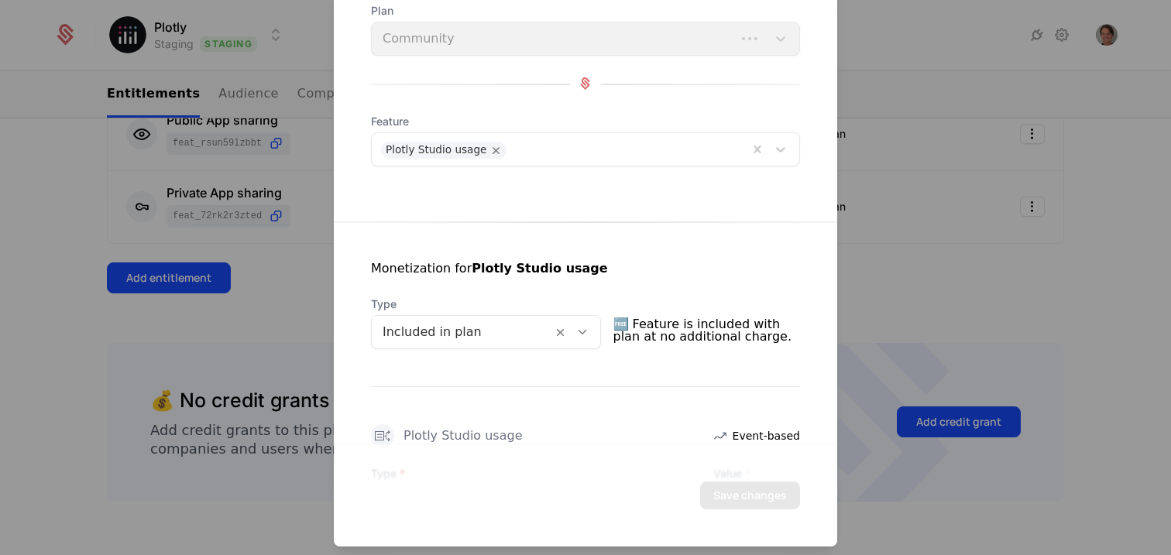
scroll to position [330, 0]
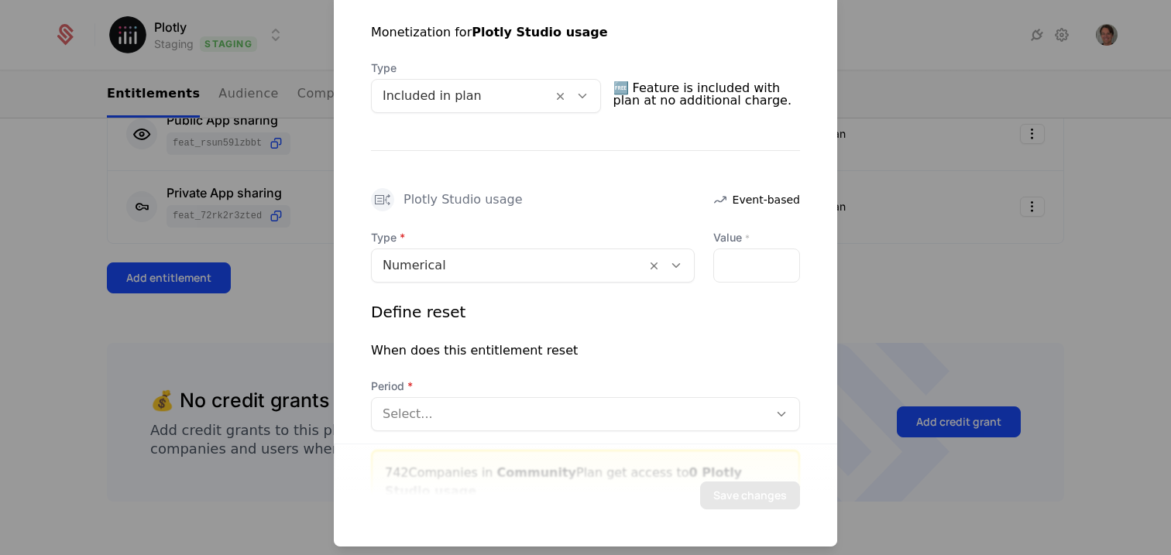
click at [447, 397] on div "Select..." at bounding box center [585, 414] width 429 height 34
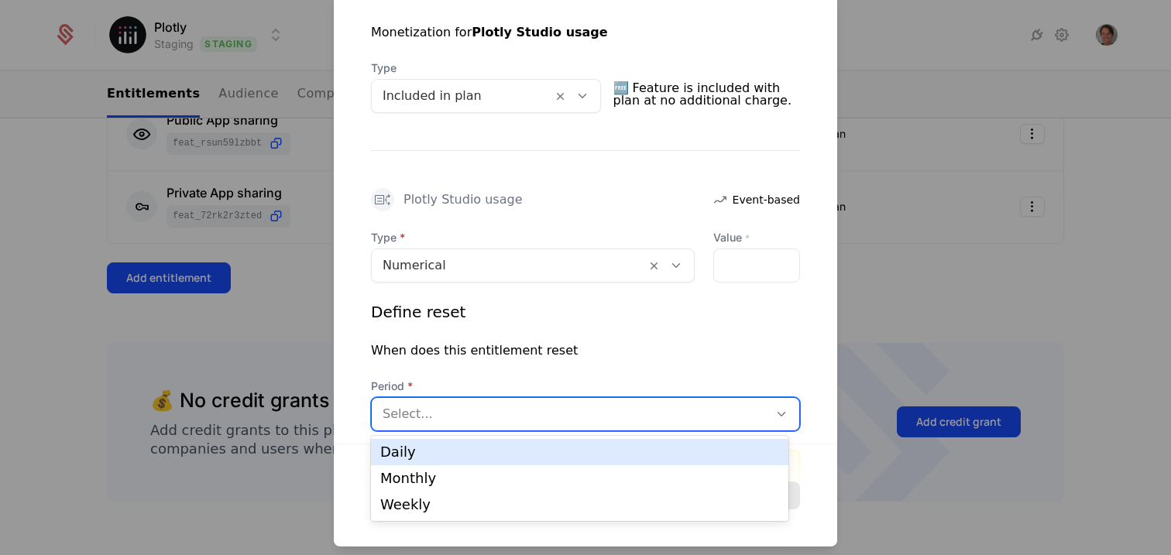
click at [459, 347] on div "When does this entitlement reset" at bounding box center [474, 350] width 207 height 19
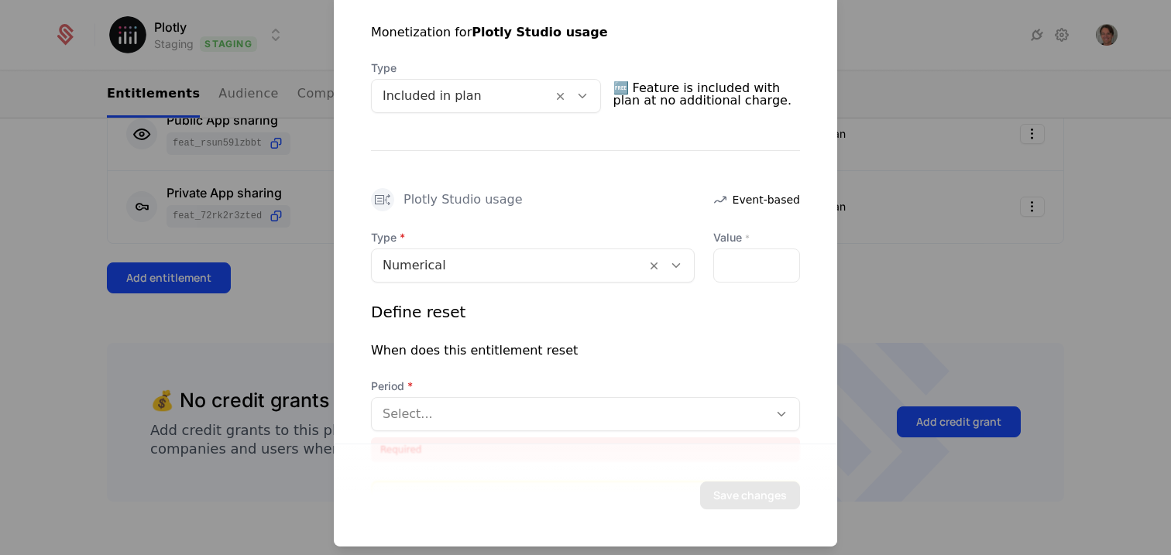
click at [458, 258] on div at bounding box center [509, 265] width 252 height 22
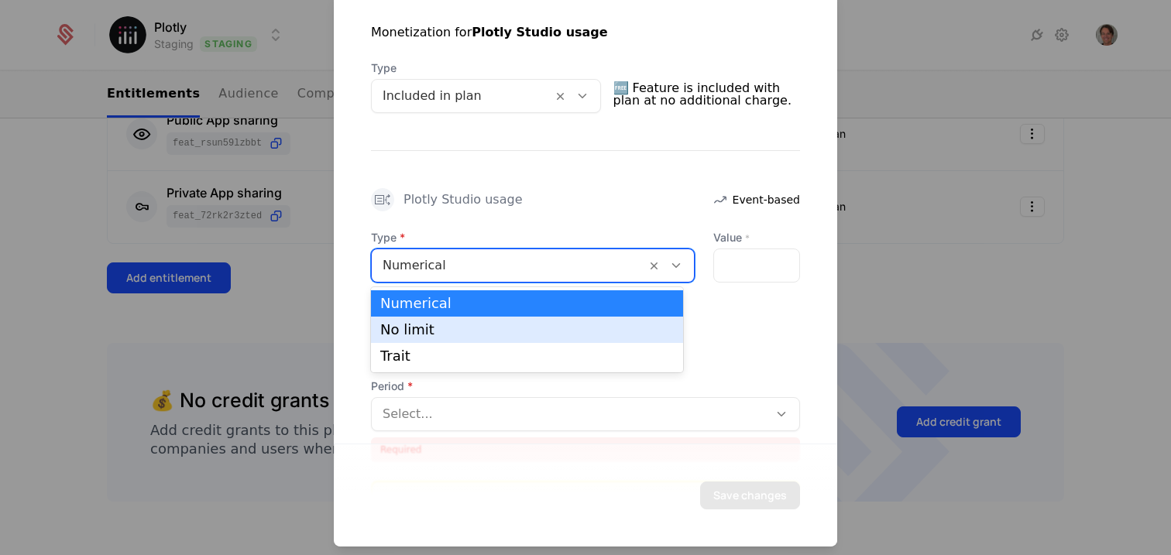
click at [451, 338] on div "No limit" at bounding box center [527, 330] width 312 height 26
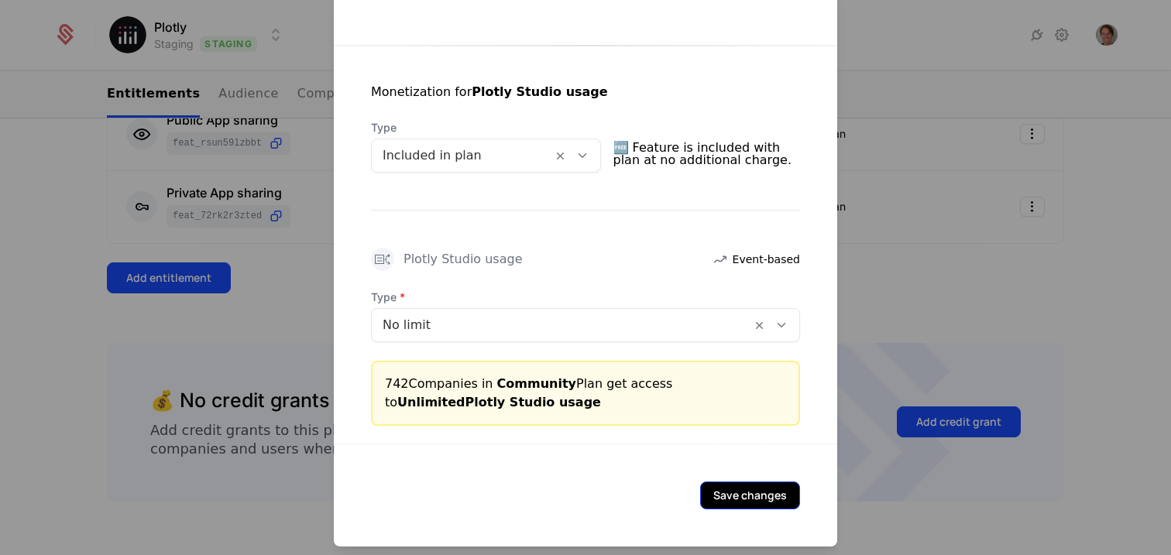
click at [758, 495] on button "Save changes" at bounding box center [750, 495] width 100 height 28
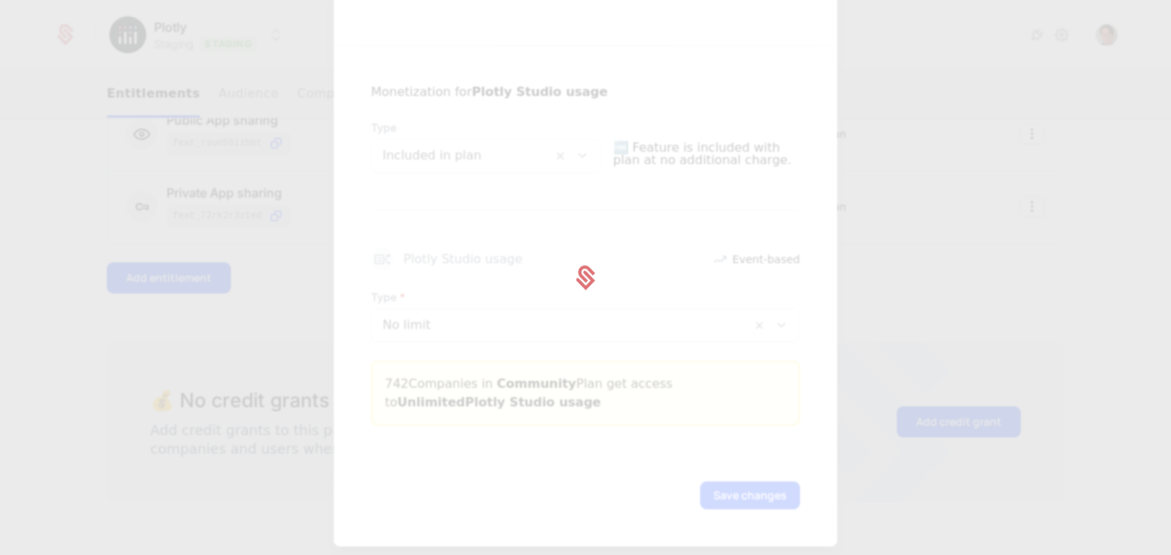
scroll to position [0, 0]
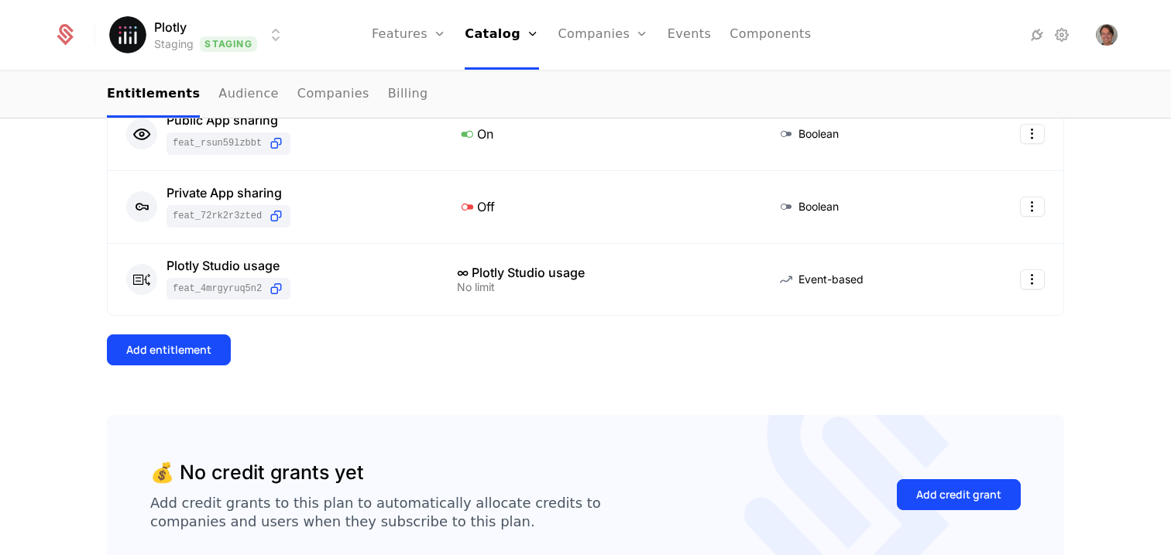
click at [559, 391] on div "7 Entitlements Feature Entitlement Type Concurrent apps feat_5tqmo2G8TNL 1 Conc…" at bounding box center [585, 70] width 957 height 690
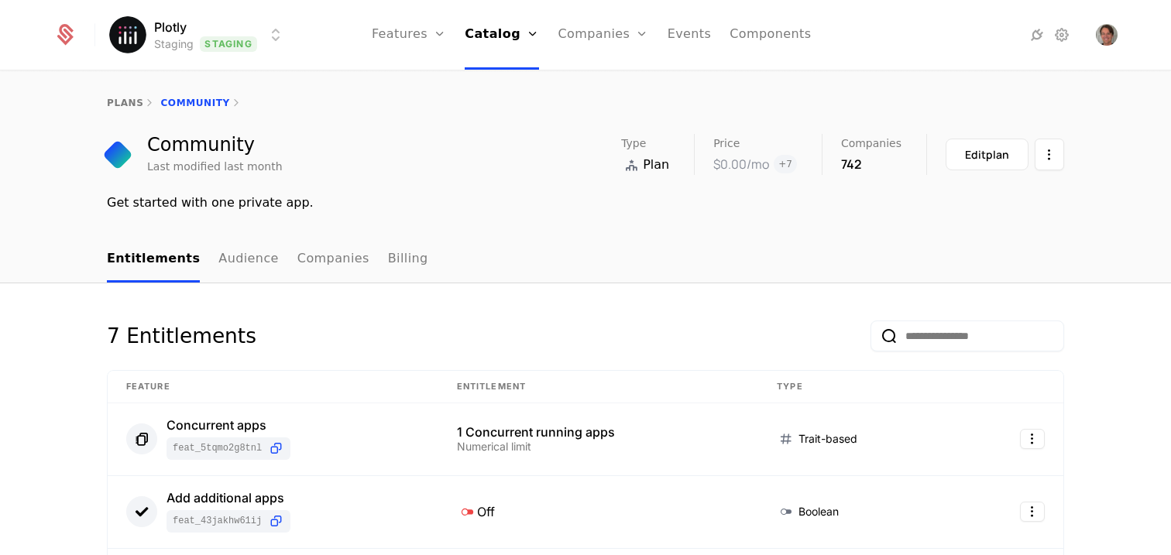
click at [204, 201] on div "Get started with one private app." at bounding box center [585, 203] width 957 height 19
click at [221, 19] on html "Plotly Staging Staging Features Features Flags Catalog Plans Add Ons Credits Co…" at bounding box center [585, 277] width 1171 height 555
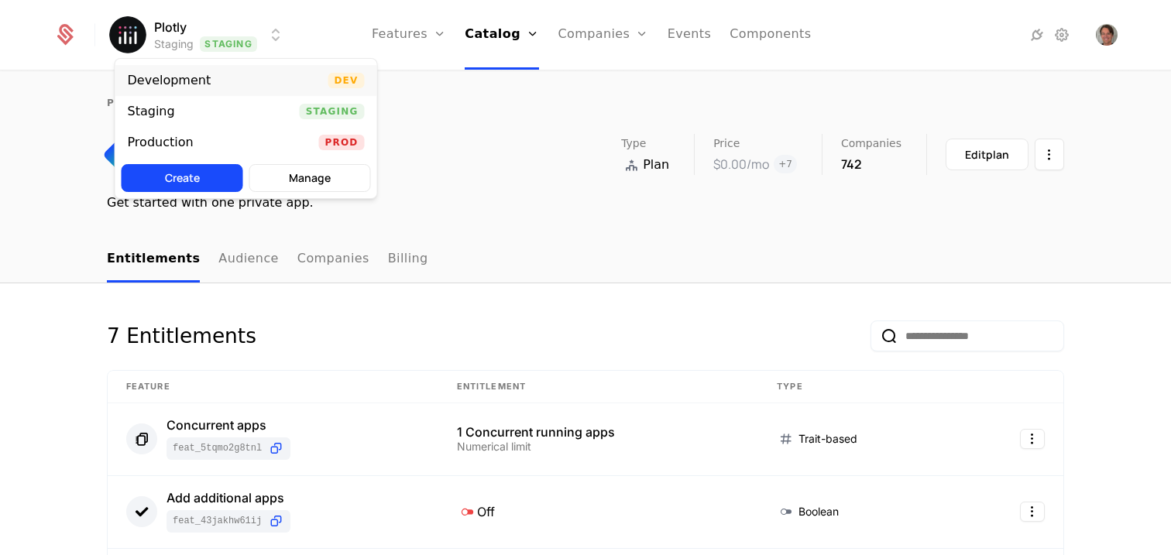
click at [218, 74] on div "Development Dev" at bounding box center [246, 80] width 262 height 31
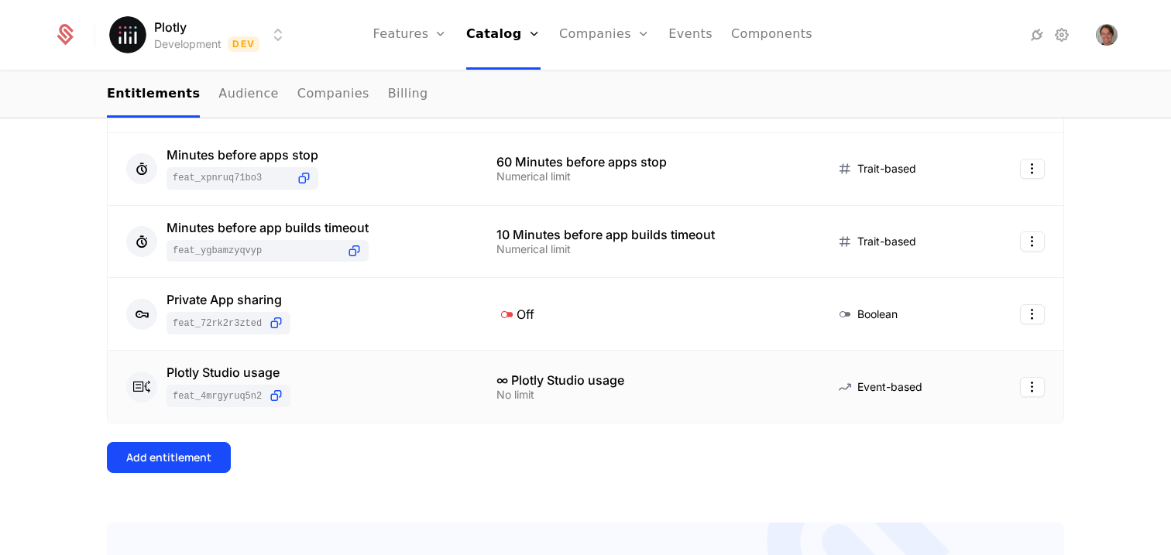
scroll to position [819, 0]
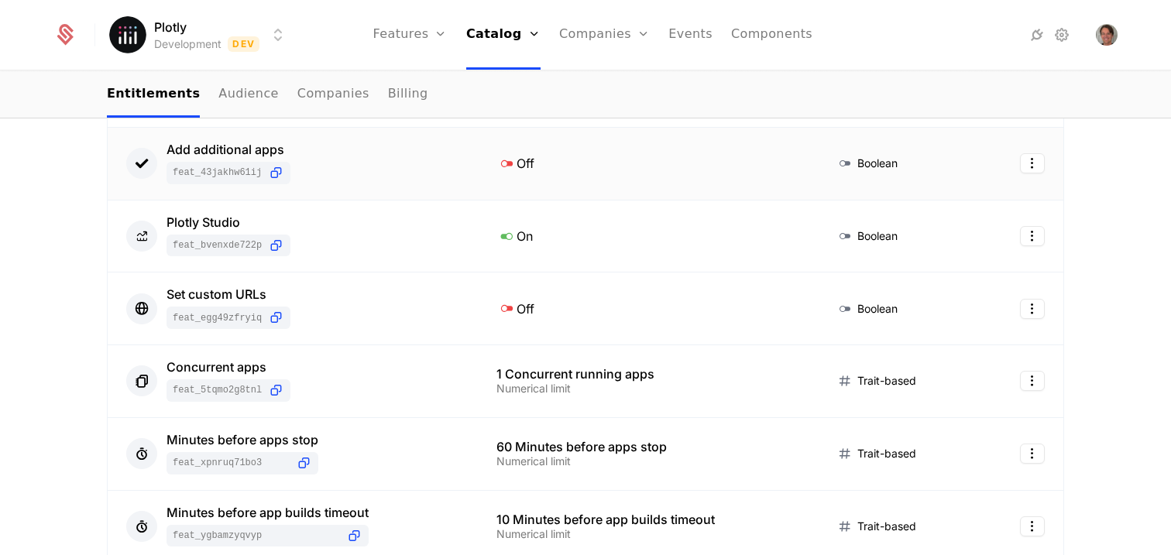
scroll to position [0, 0]
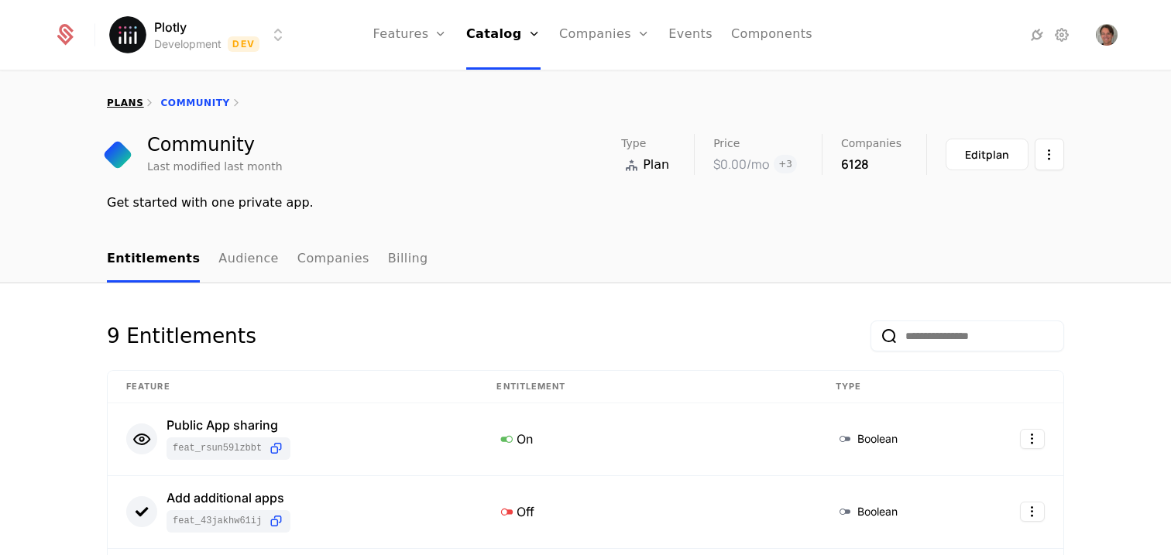
click at [117, 104] on link "plans" at bounding box center [125, 103] width 36 height 11
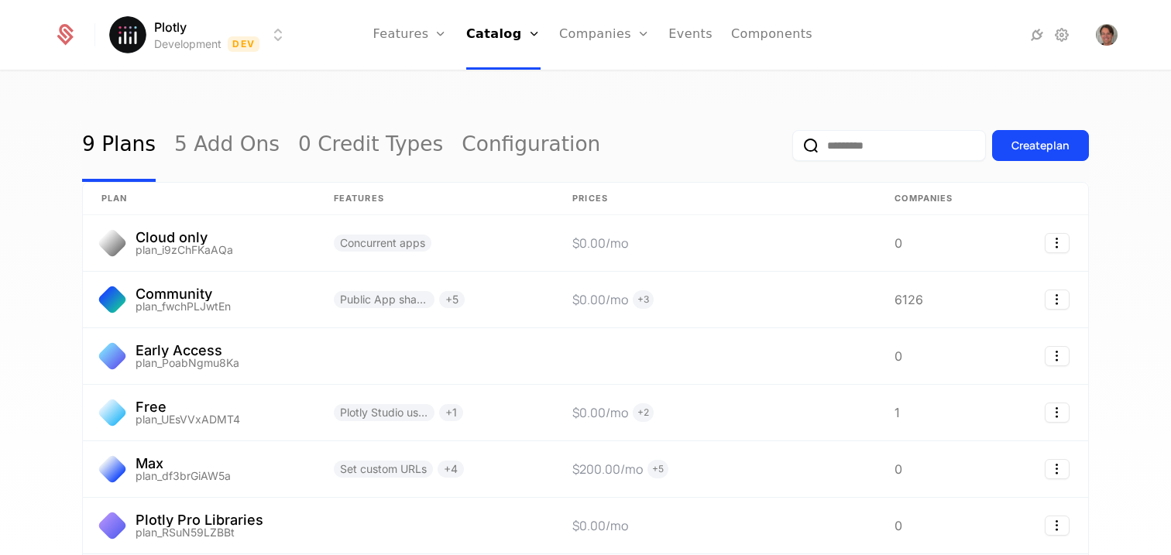
click at [288, 77] on div "9 Plans 5 Add Ons 0 Credit Types Configuration Create plan plan Features Prices…" at bounding box center [585, 318] width 1171 height 493
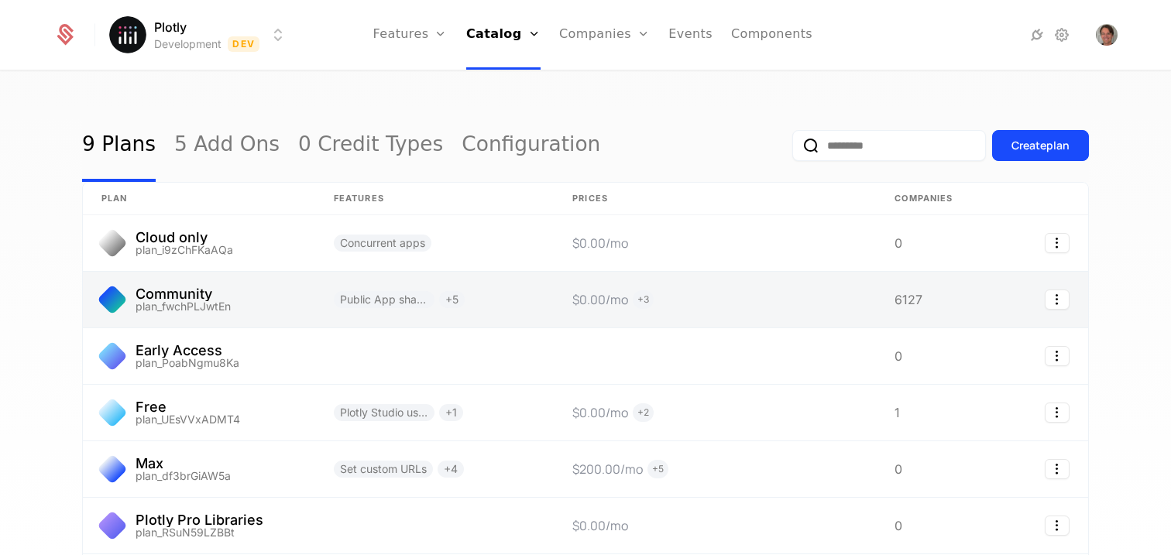
click at [186, 294] on link at bounding box center [199, 300] width 232 height 56
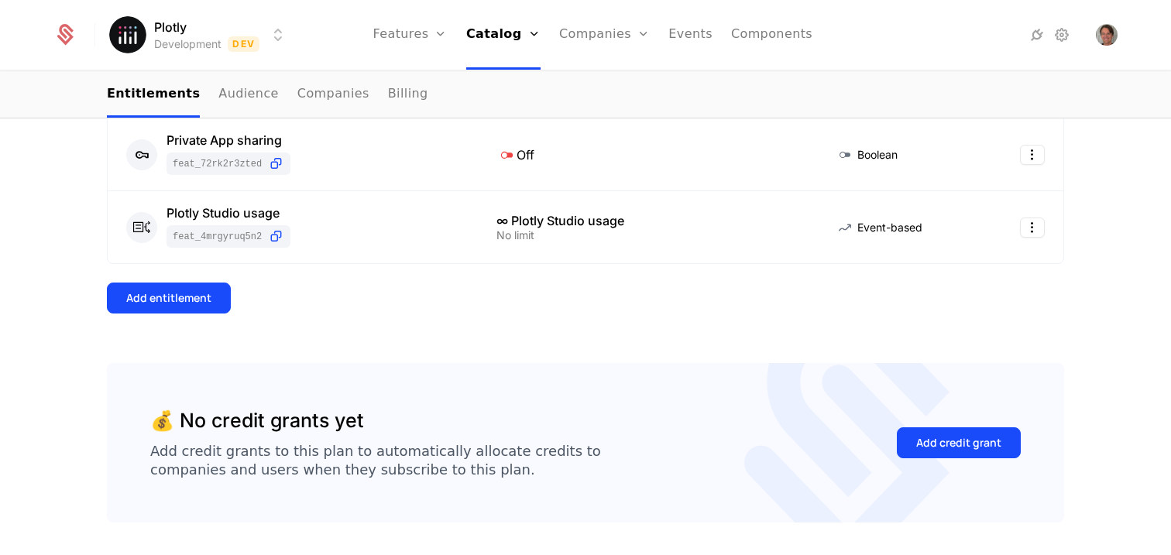
scroll to position [744, 0]
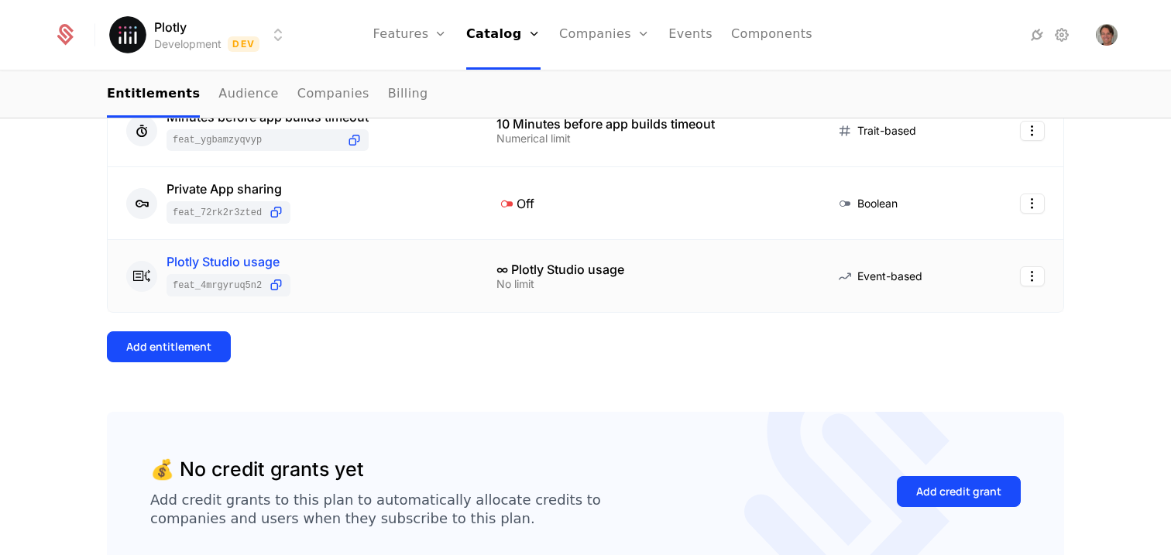
click at [234, 262] on div "Plotly Studio usage" at bounding box center [229, 262] width 124 height 12
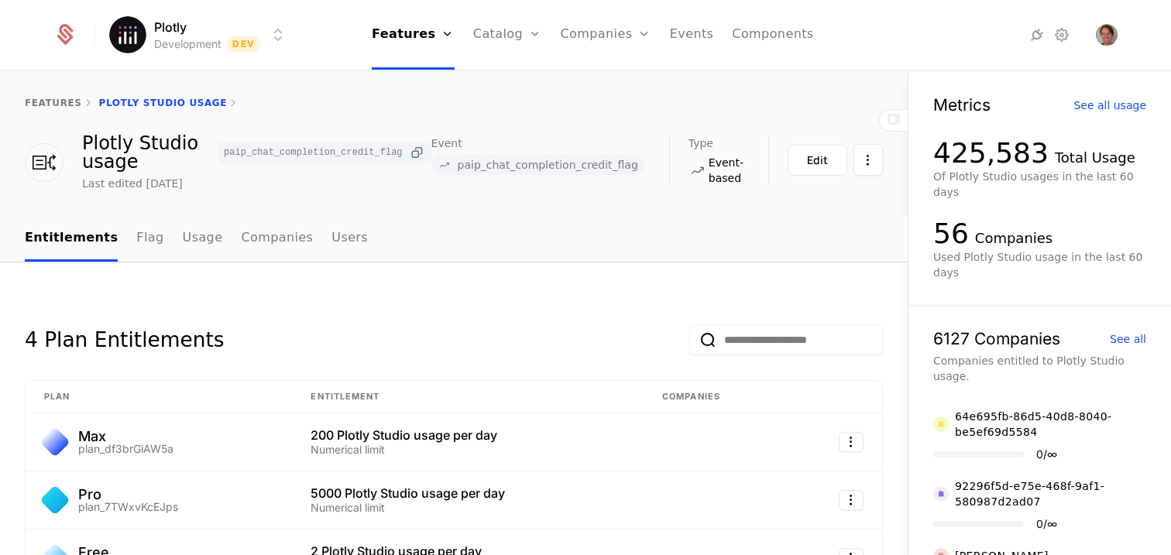
click at [421, 156] on icon at bounding box center [417, 153] width 16 height 16
click at [642, 205] on div "features Plotly Studio usage Plotly Studio usage paip_chat_completion_credit_fl…" at bounding box center [454, 144] width 908 height 144
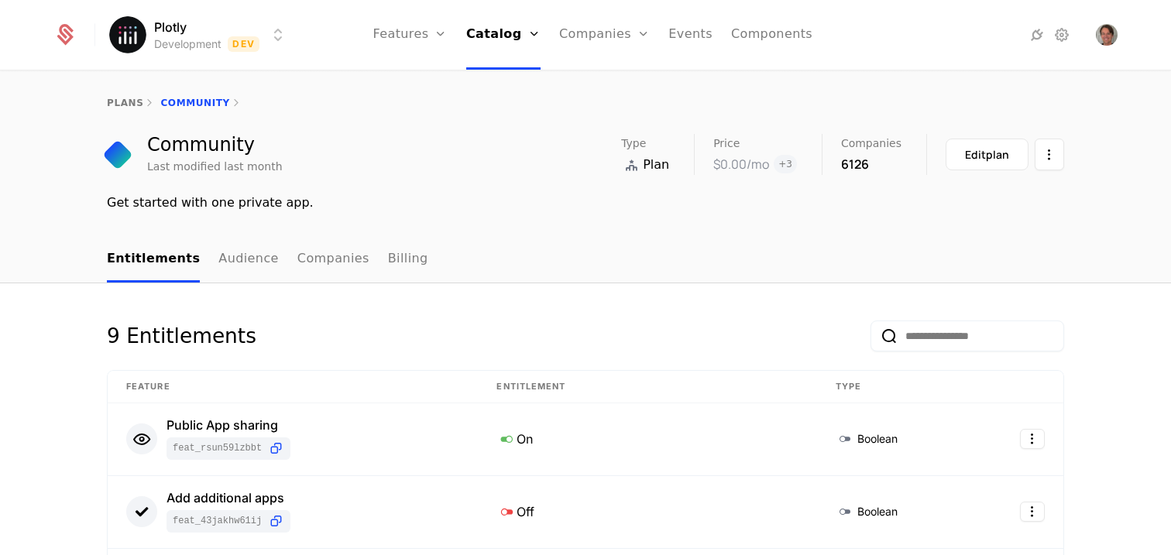
click at [527, 237] on div "plans Community Community Last modified last month Type Plan Price $0.00 /mo + …" at bounding box center [585, 154] width 1171 height 165
click at [401, 174] on div "Community Last modified last month Type Plan Price $0.00 /mo + 3 Companies 6126…" at bounding box center [585, 154] width 957 height 41
click at [514, 91] on link "Plans" at bounding box center [525, 85] width 80 height 19
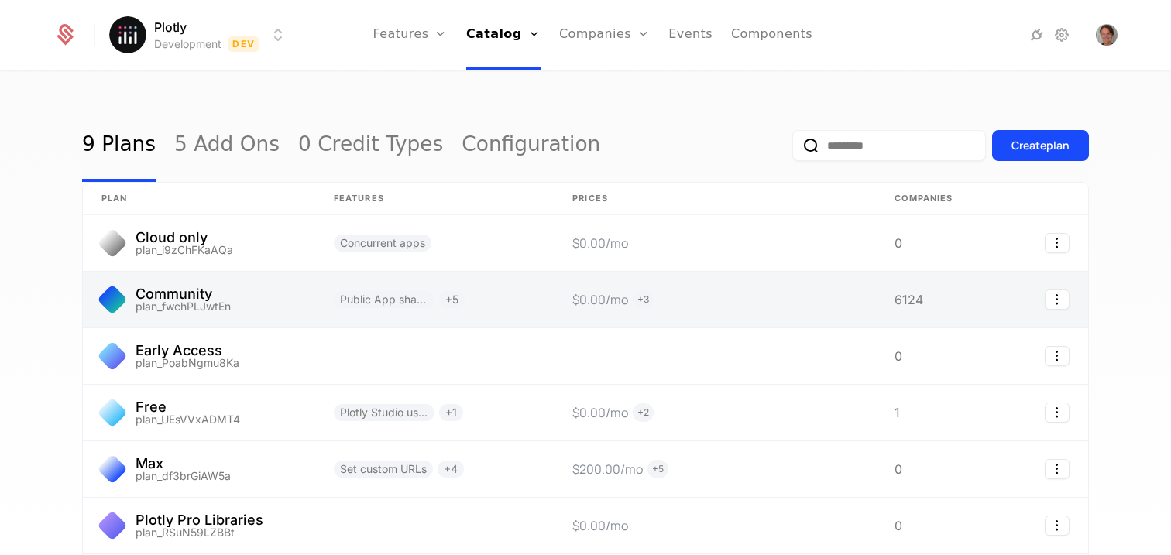
click at [185, 300] on link at bounding box center [199, 300] width 232 height 56
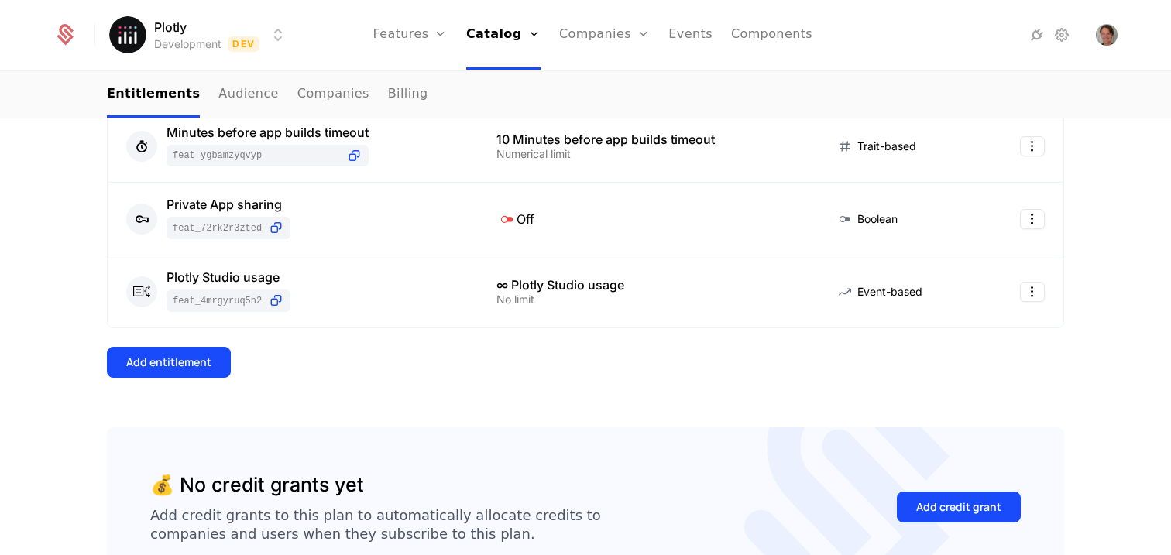
scroll to position [721, 0]
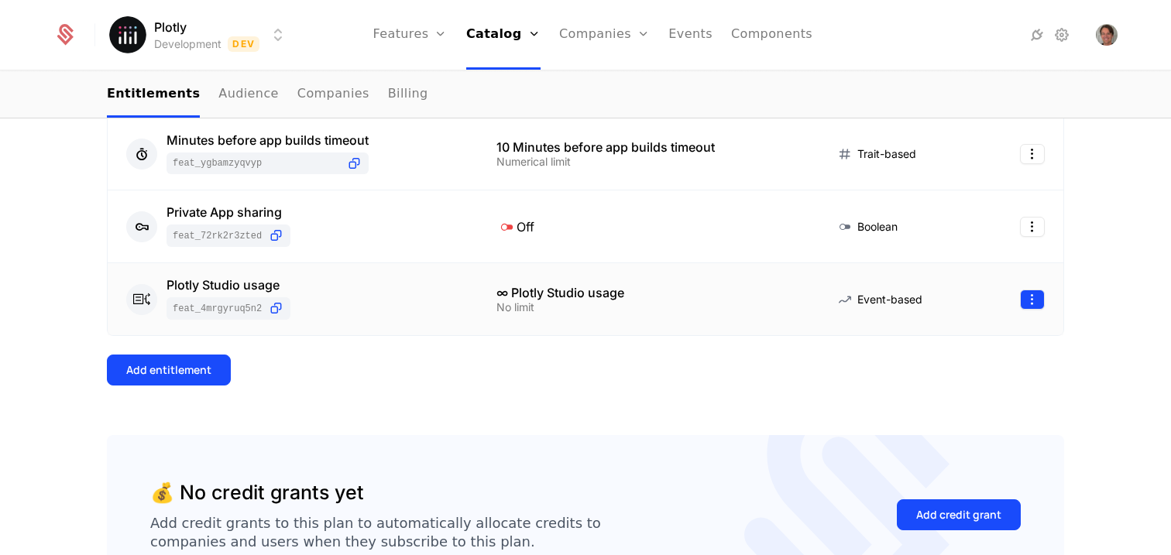
click at [1038, 303] on html "Plotly Development Dev Features Features Flags Catalog Plans Add Ons Credits Co…" at bounding box center [585, 277] width 1171 height 555
click at [926, 364] on div "Edit" at bounding box center [923, 374] width 40 height 22
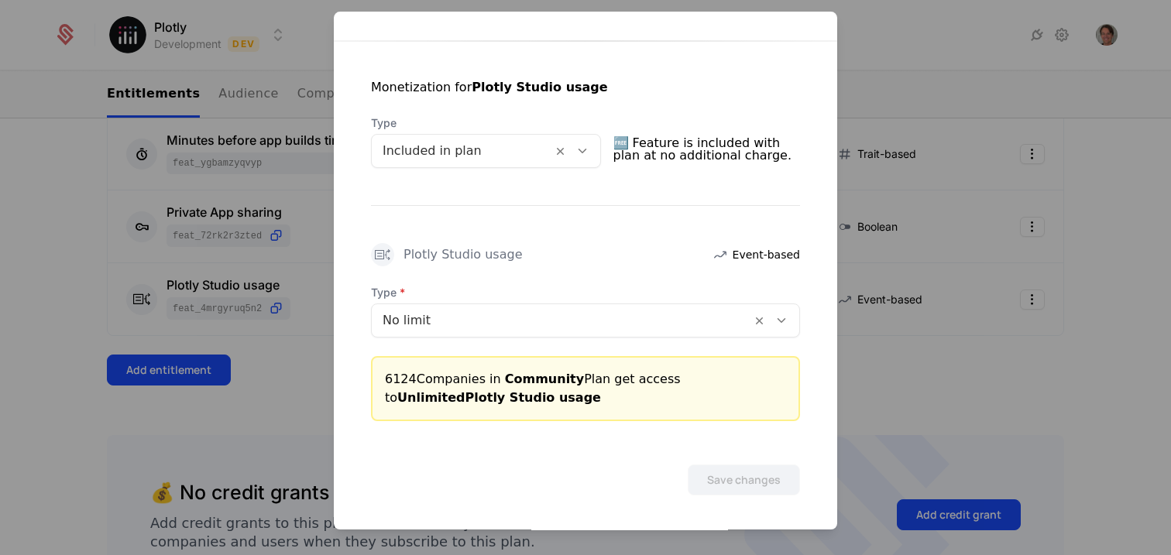
scroll to position [276, 0]
click at [515, 156] on div at bounding box center [462, 152] width 159 height 22
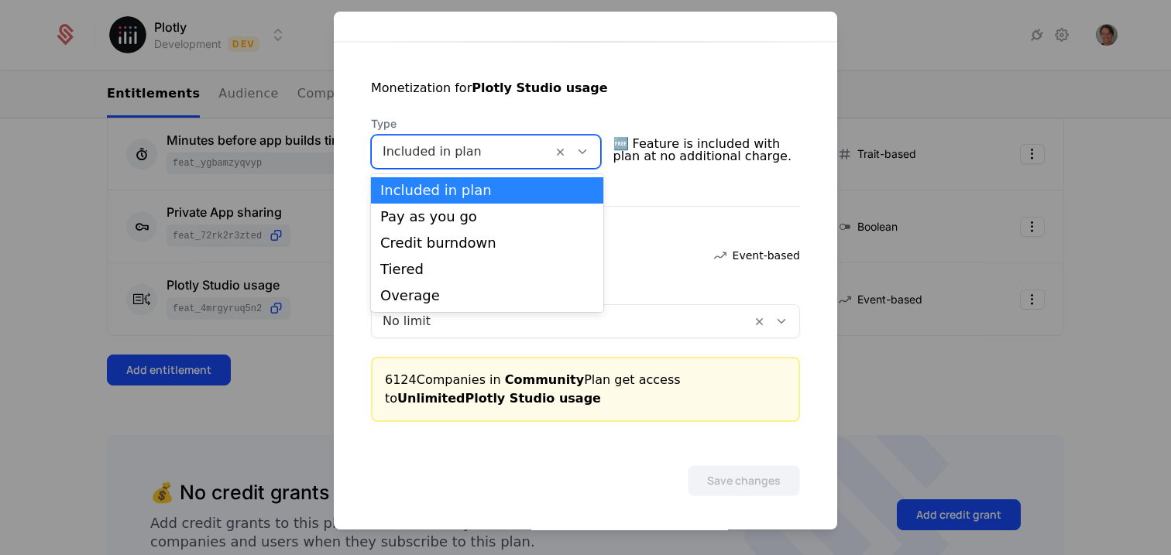
click at [481, 178] on div "Included in plan" at bounding box center [487, 190] width 232 height 26
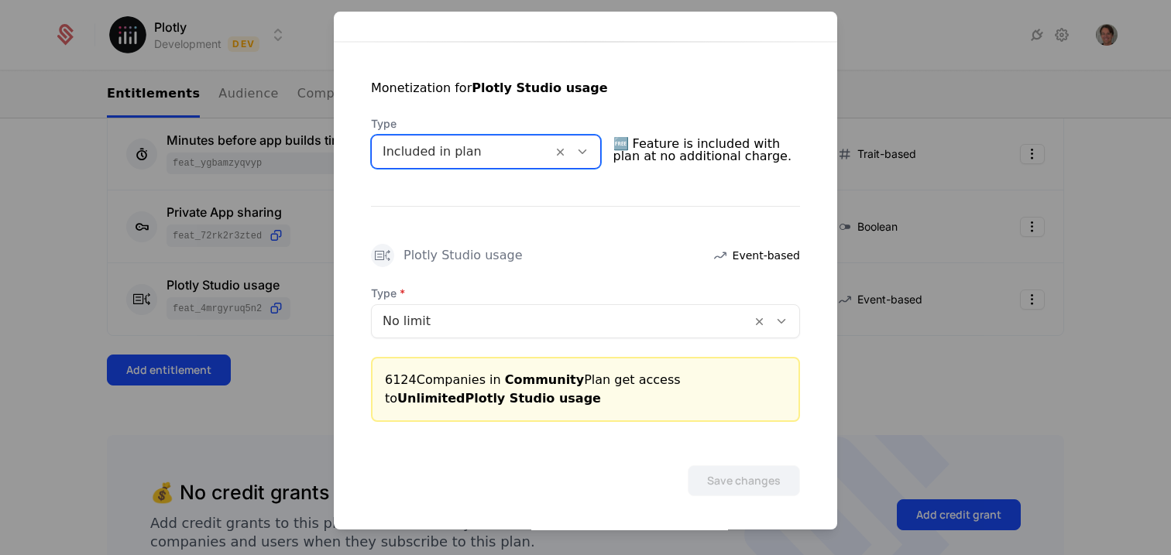
click at [474, 318] on div at bounding box center [562, 322] width 358 height 22
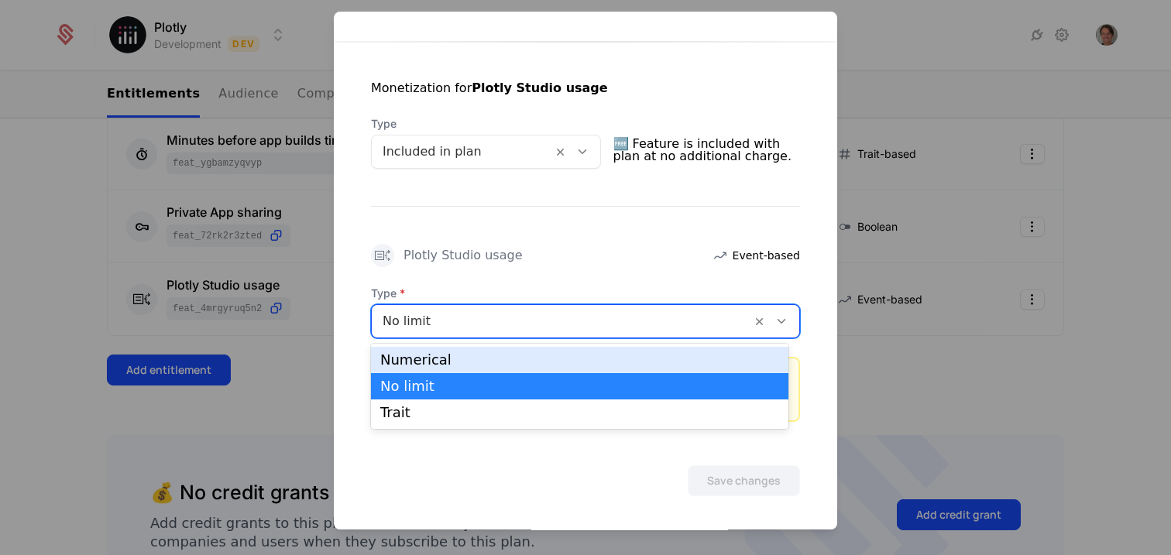
click at [474, 356] on div "Numerical" at bounding box center [579, 360] width 399 height 14
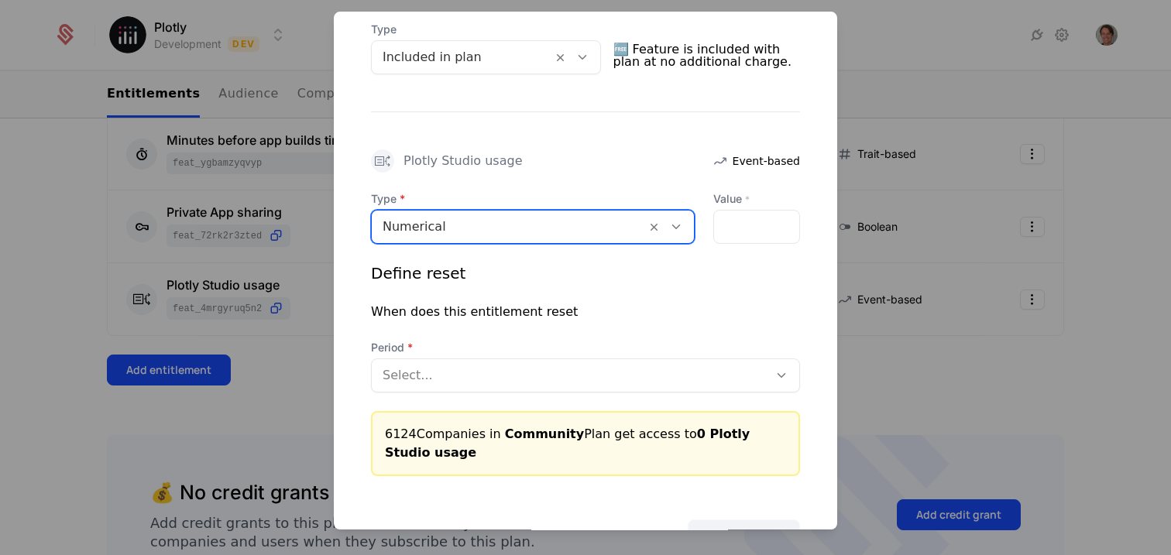
scroll to position [428, 0]
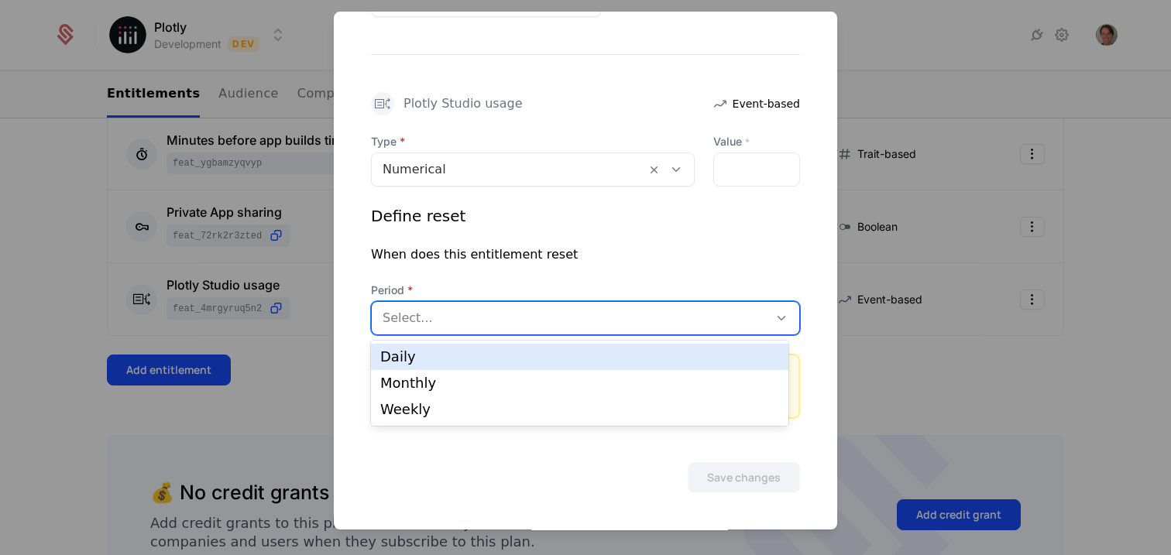
click at [634, 328] on div "Select..." at bounding box center [570, 318] width 397 height 28
click at [606, 359] on div "Daily" at bounding box center [579, 357] width 399 height 14
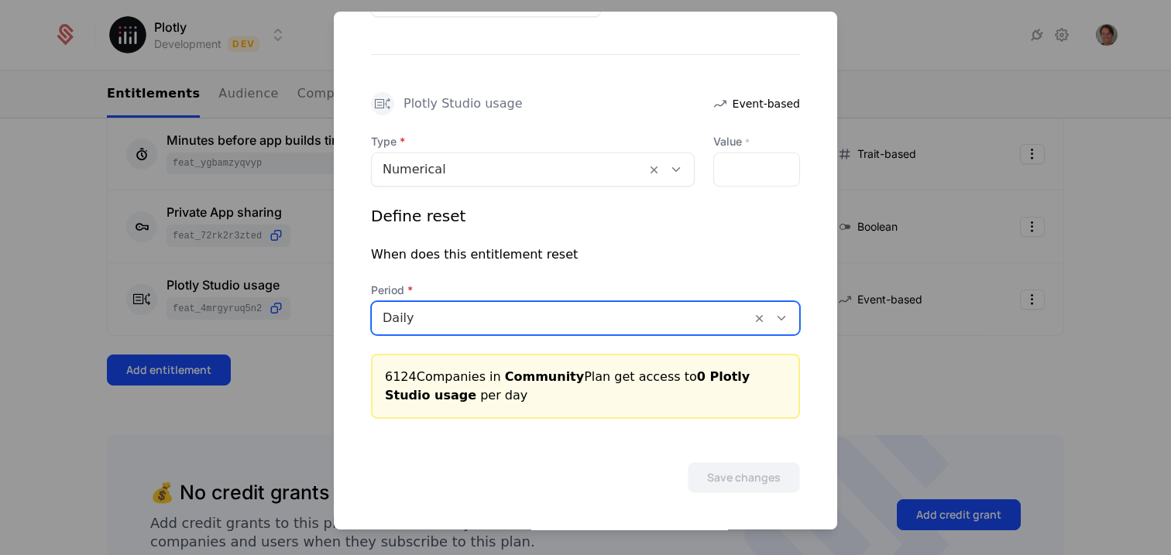
click at [572, 378] on div "6124 Companies in Community Plan get access to 0 Plotly Studio usage per day" at bounding box center [585, 386] width 401 height 37
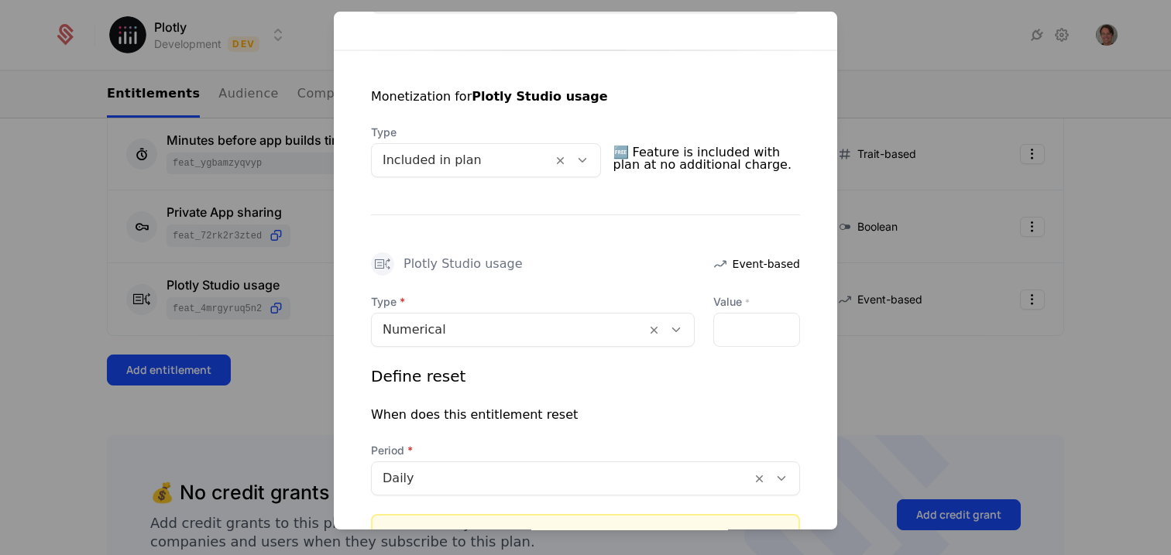
scroll to position [192, 0]
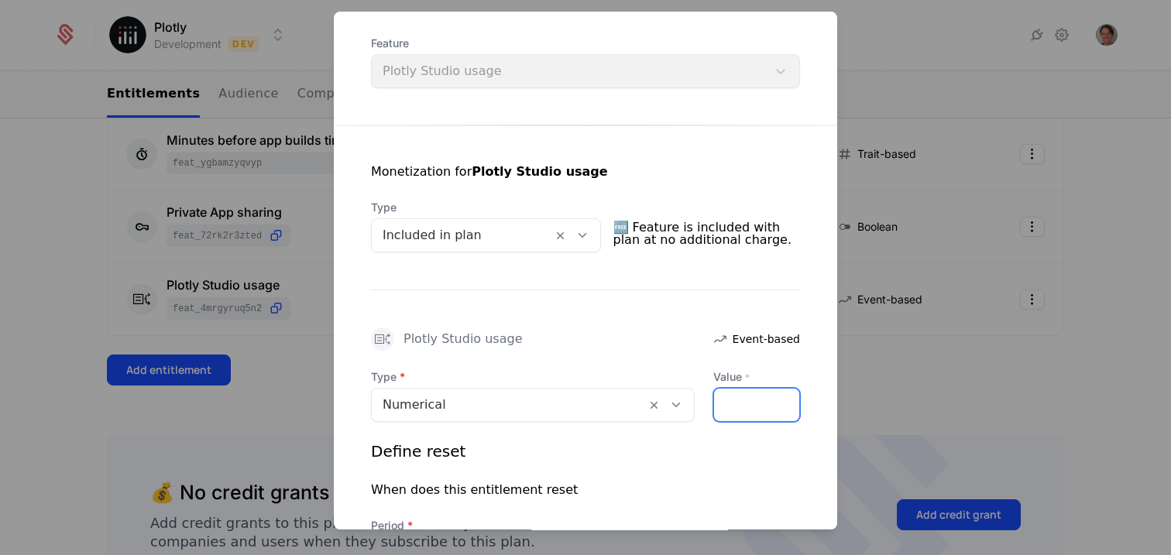
drag, startPoint x: 713, startPoint y: 405, endPoint x: 696, endPoint y: 402, distance: 17.3
click at [696, 403] on div "Type Numerical Value * *" at bounding box center [585, 395] width 429 height 53
click at [686, 441] on div "Define reset" at bounding box center [585, 452] width 429 height 22
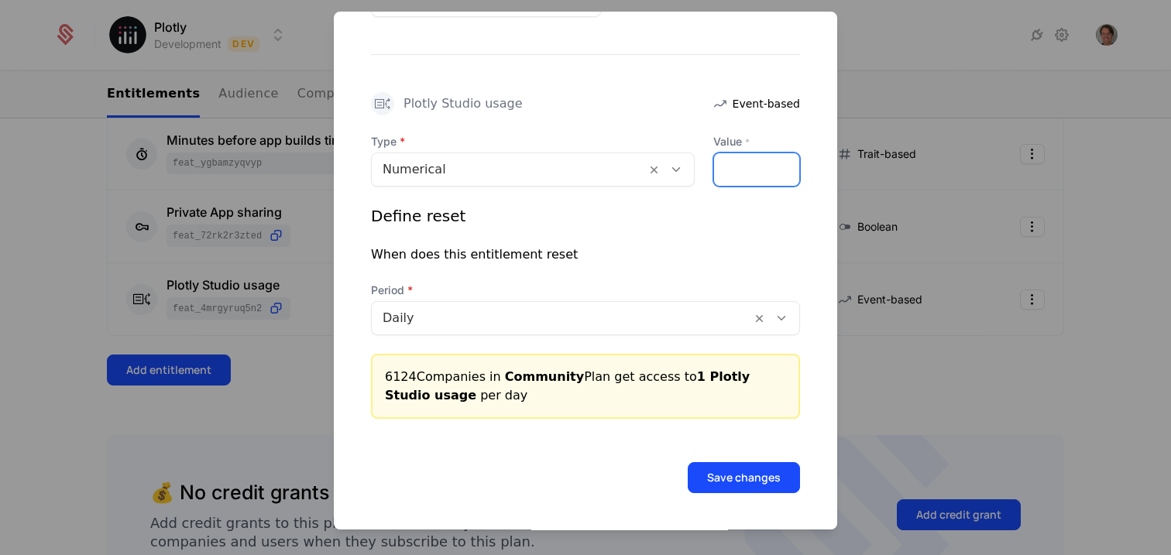
drag, startPoint x: 727, startPoint y: 179, endPoint x: 711, endPoint y: 174, distance: 16.9
click at [714, 174] on input "*" at bounding box center [756, 169] width 85 height 33
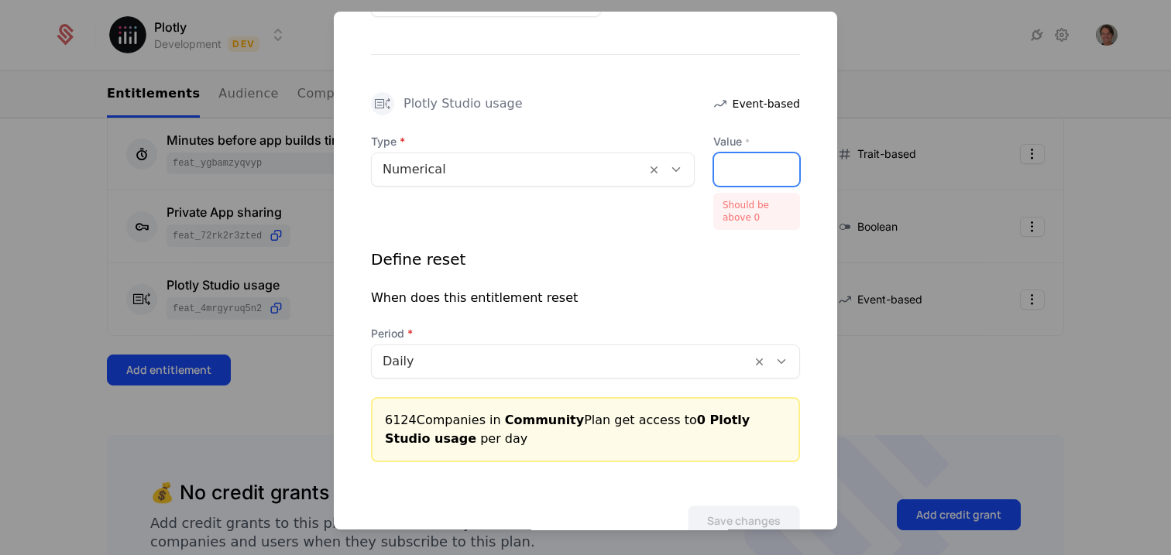
scroll to position [0, 13]
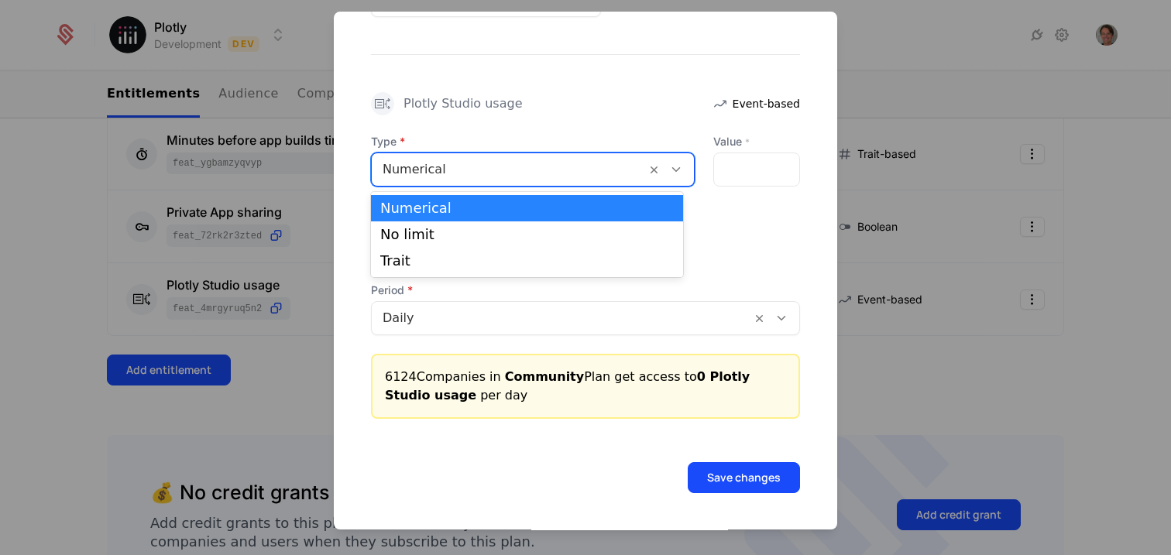
click at [503, 160] on div at bounding box center [509, 170] width 252 height 22
click at [491, 184] on div "Numerical" at bounding box center [533, 170] width 324 height 34
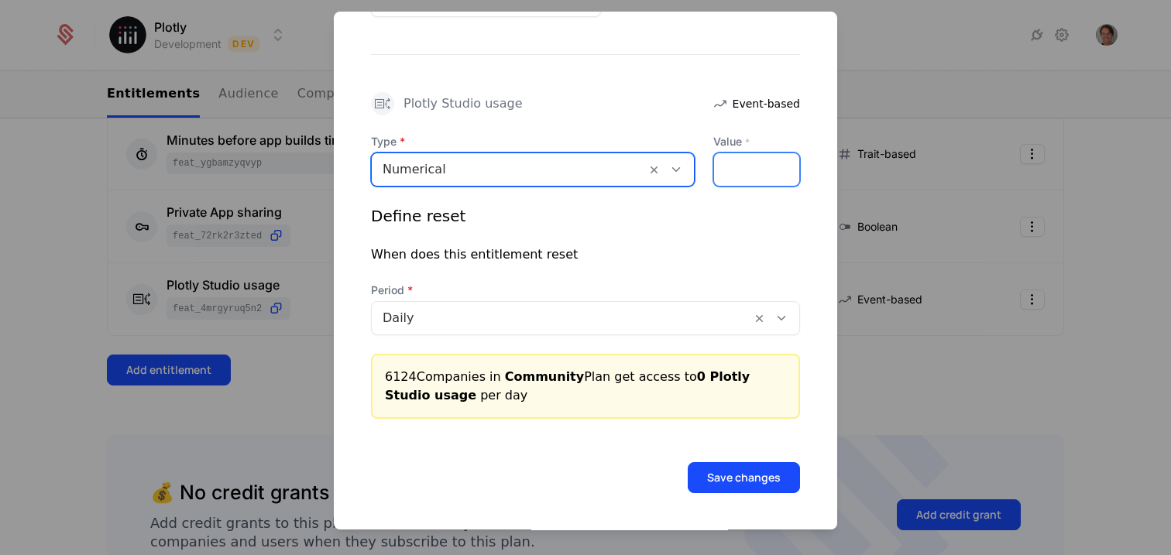
scroll to position [0, 13]
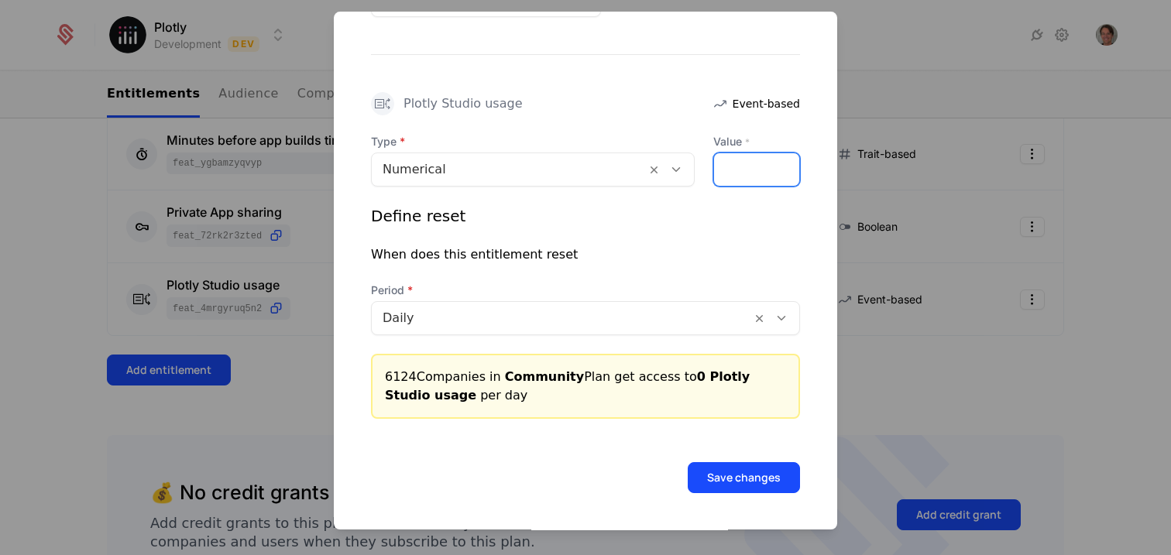
drag, startPoint x: 734, startPoint y: 167, endPoint x: 816, endPoint y: 180, distance: 83.0
click at [816, 180] on div "**********" at bounding box center [585, 154] width 503 height 529
click at [718, 166] on input "**********" at bounding box center [756, 169] width 85 height 33
click at [722, 473] on button "Save changes" at bounding box center [744, 477] width 112 height 31
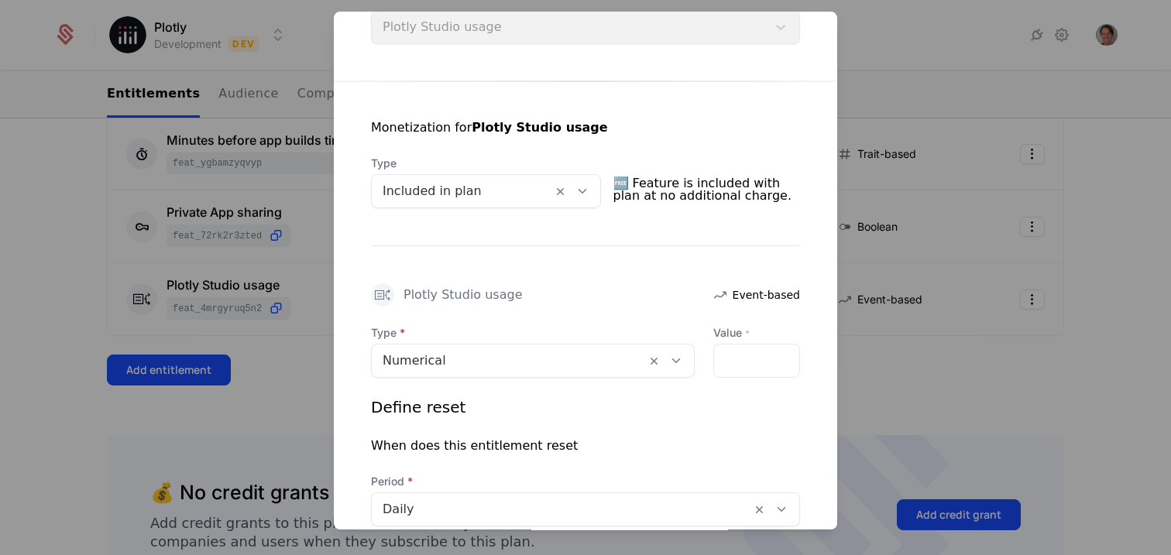
scroll to position [321, 0]
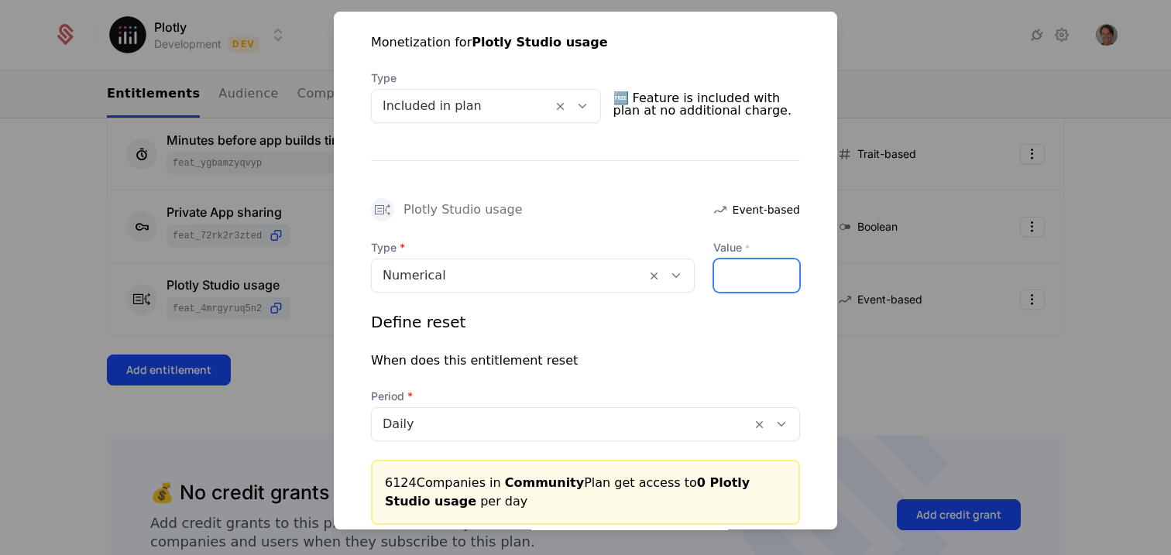
click at [737, 266] on input "**********" at bounding box center [756, 275] width 85 height 33
type input "*"
click at [713, 328] on div "Define reset" at bounding box center [585, 322] width 429 height 22
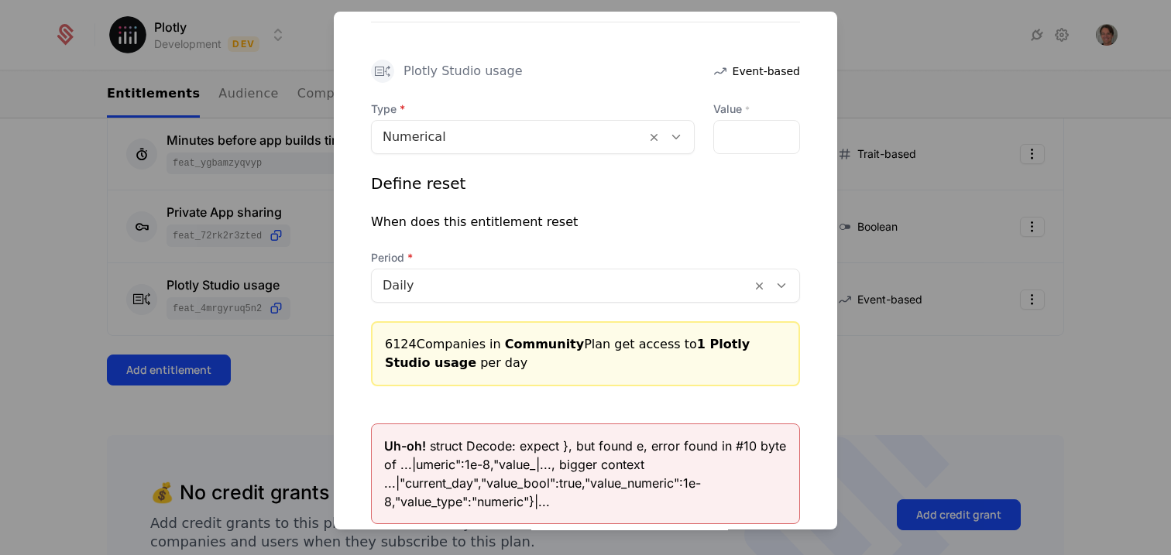
scroll to position [565, 0]
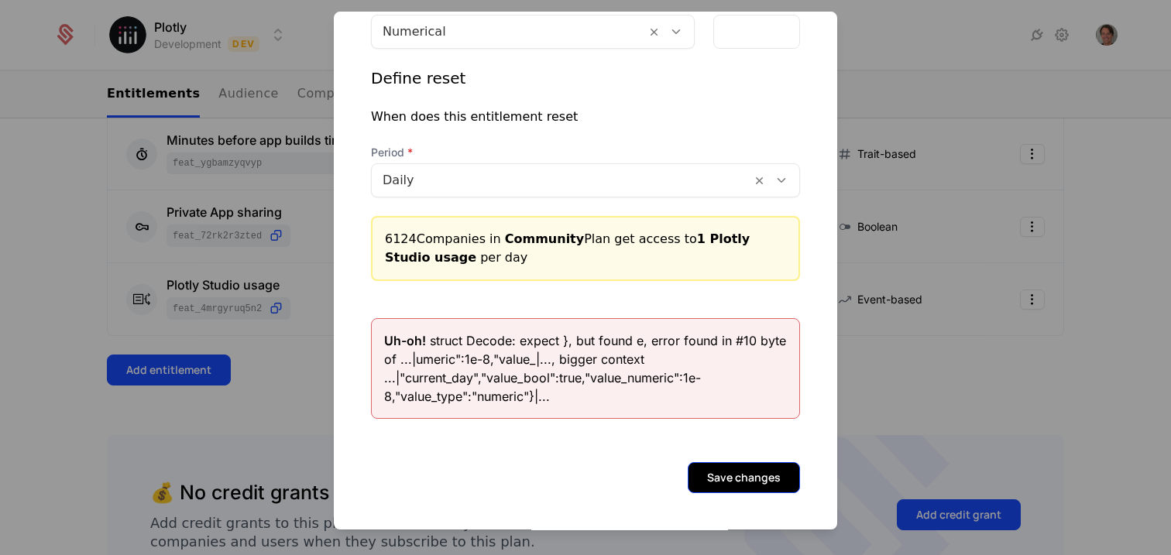
click at [757, 469] on button "Save changes" at bounding box center [744, 477] width 112 height 31
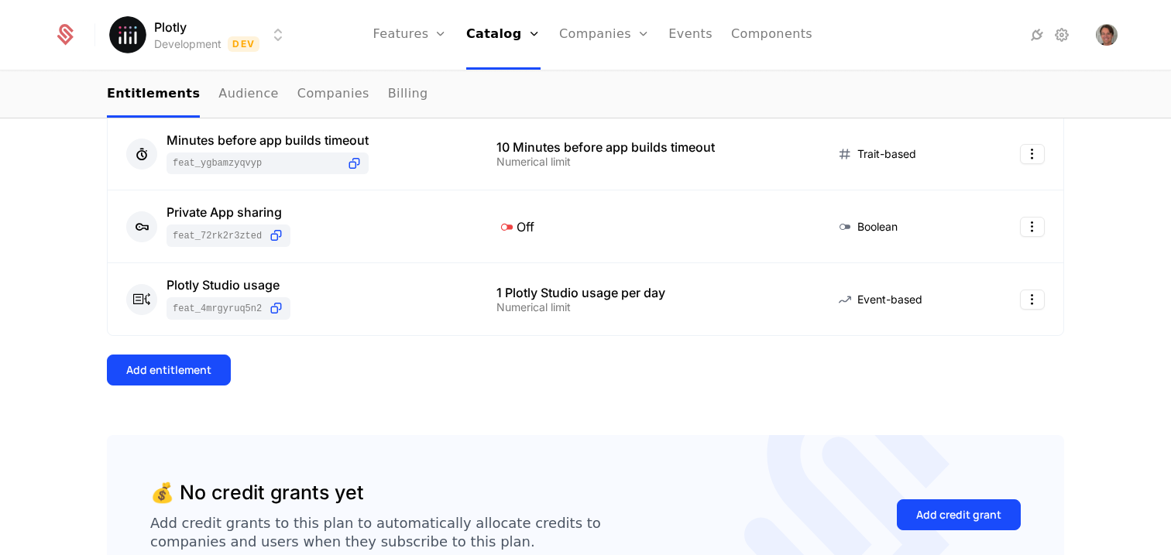
click at [653, 403] on div "9 Entitlements Feature Entitlement Type Public App sharing feat_RSuN59LZBBt On …" at bounding box center [585, 18] width 957 height 836
click at [646, 399] on div "9 Entitlements Feature Entitlement Type Public App sharing feat_RSuN59LZBBt On …" at bounding box center [585, 18] width 957 height 836
click at [1018, 301] on html "Plotly Development Dev Features Features Flags Catalog Plans Add Ons Credits Co…" at bounding box center [585, 277] width 1171 height 555
click at [940, 373] on div "Edit" at bounding box center [962, 374] width 118 height 22
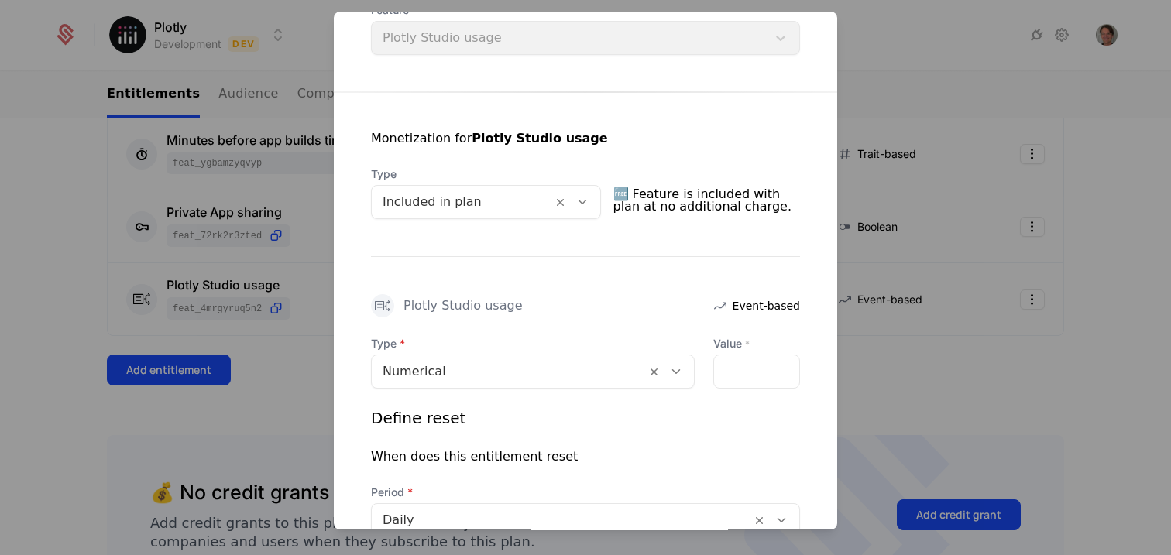
scroll to position [256, 0]
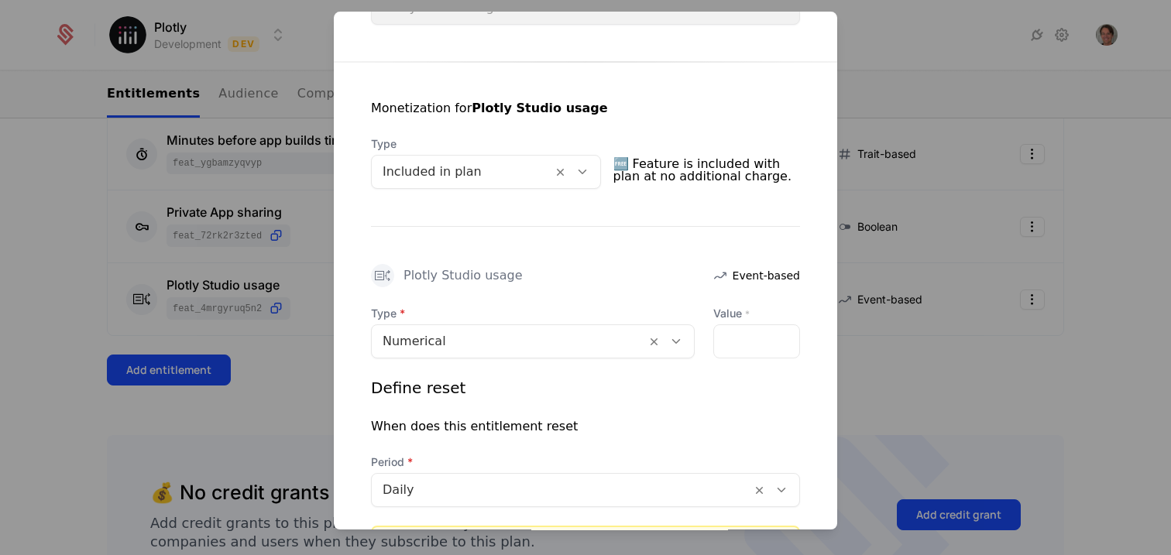
click at [463, 336] on div at bounding box center [509, 342] width 252 height 22
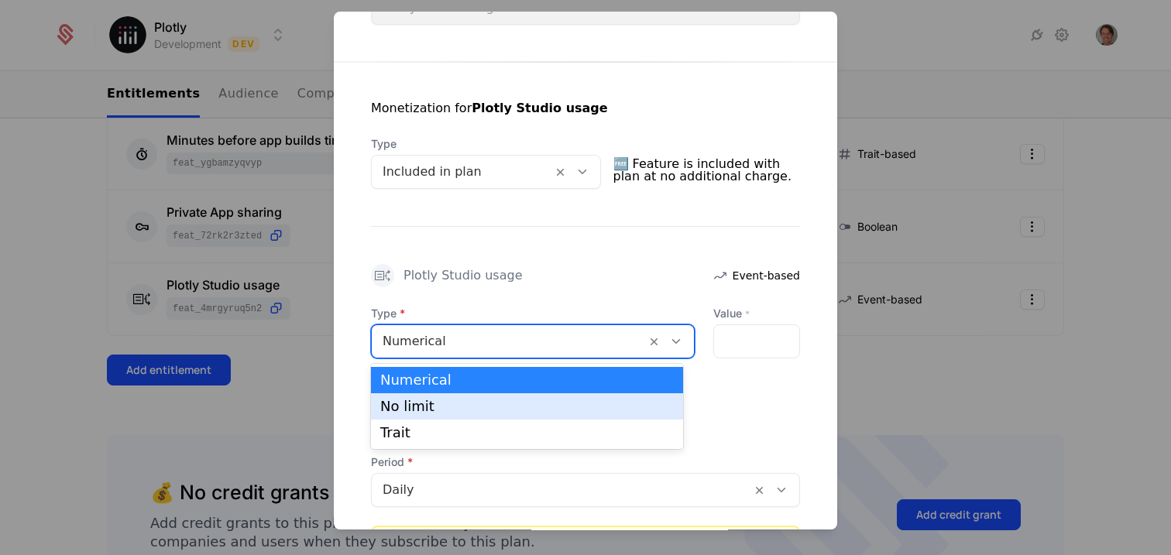
click at [451, 407] on div "No limit" at bounding box center [527, 407] width 294 height 14
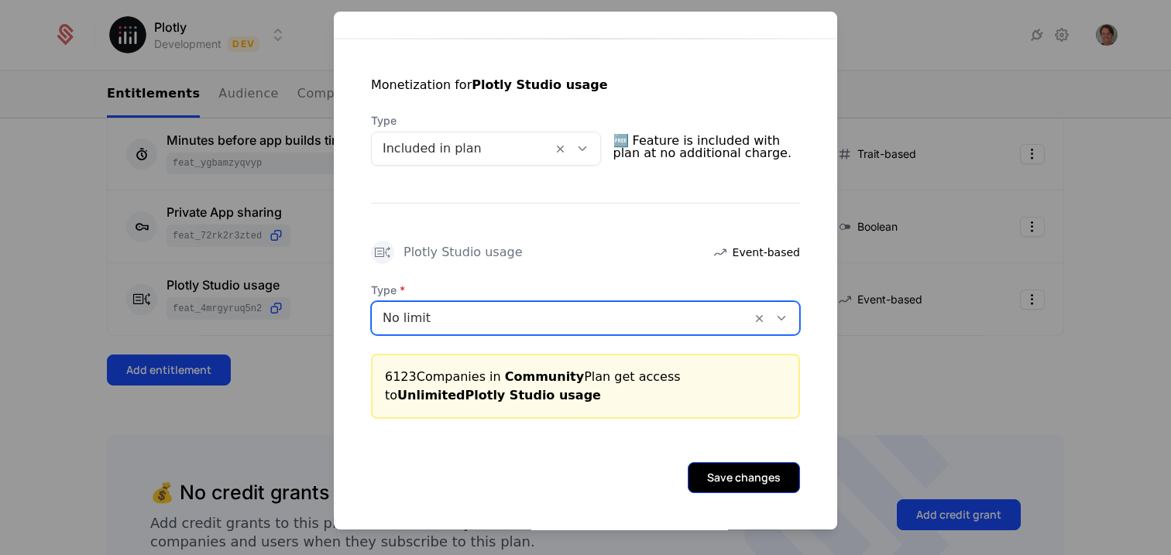
scroll to position [276, 0]
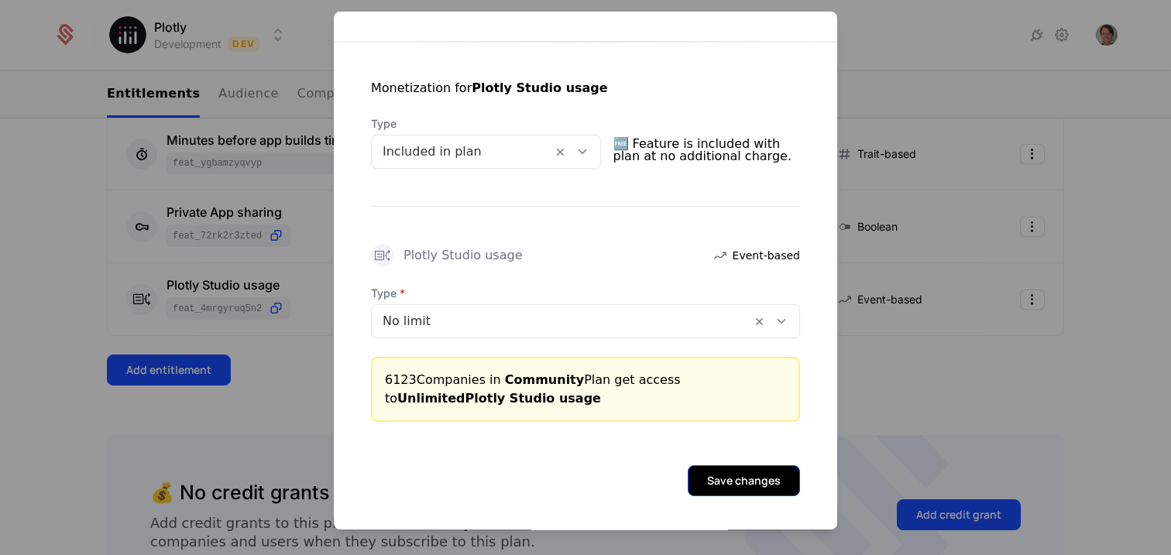
click at [746, 480] on button "Save changes" at bounding box center [744, 480] width 112 height 31
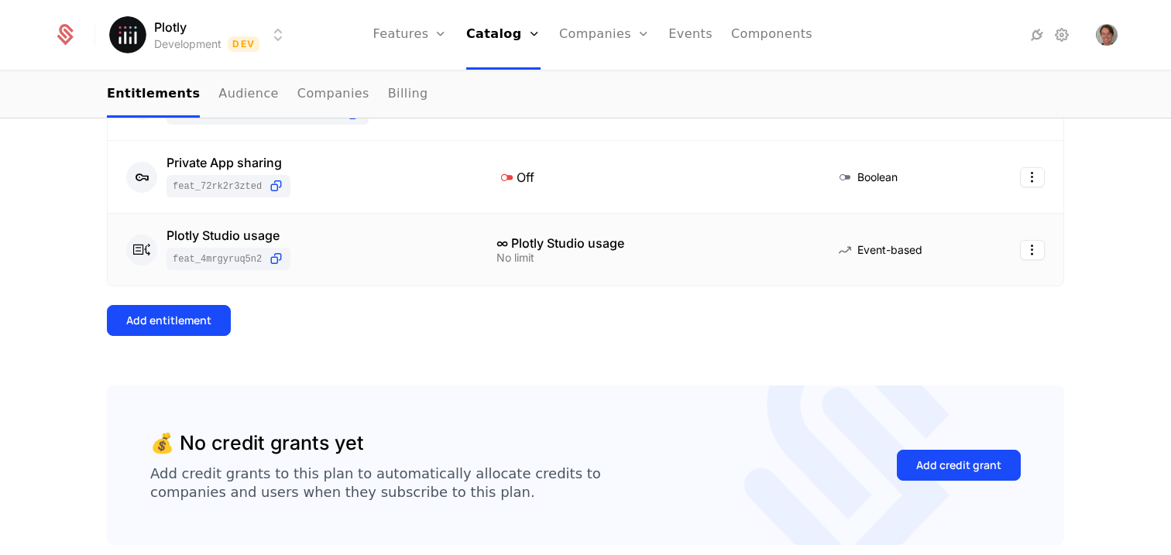
scroll to position [742, 0]
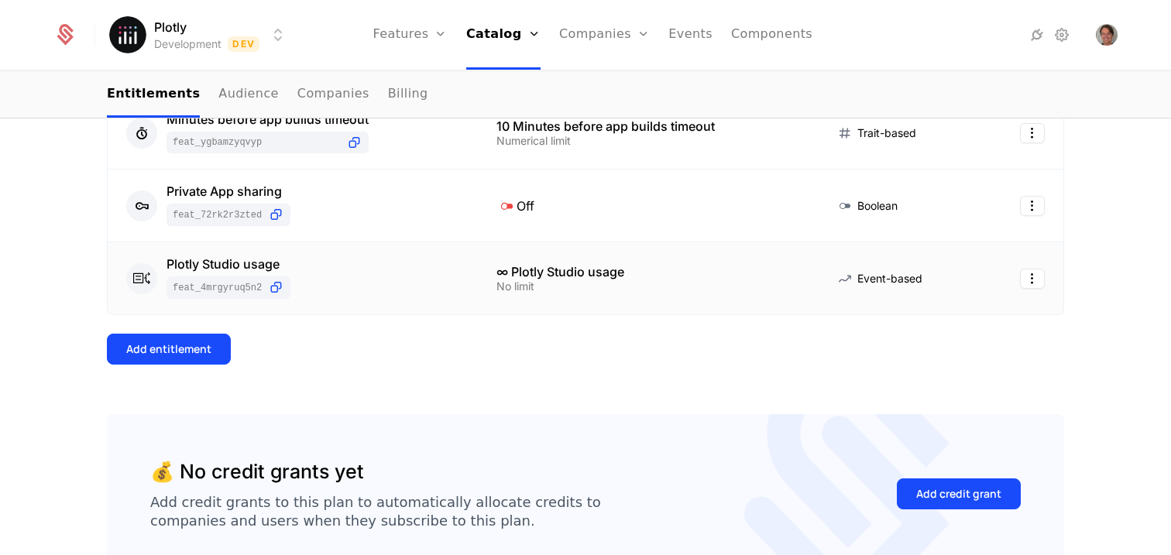
click at [238, 264] on div "Plotly Studio usage" at bounding box center [229, 264] width 124 height 12
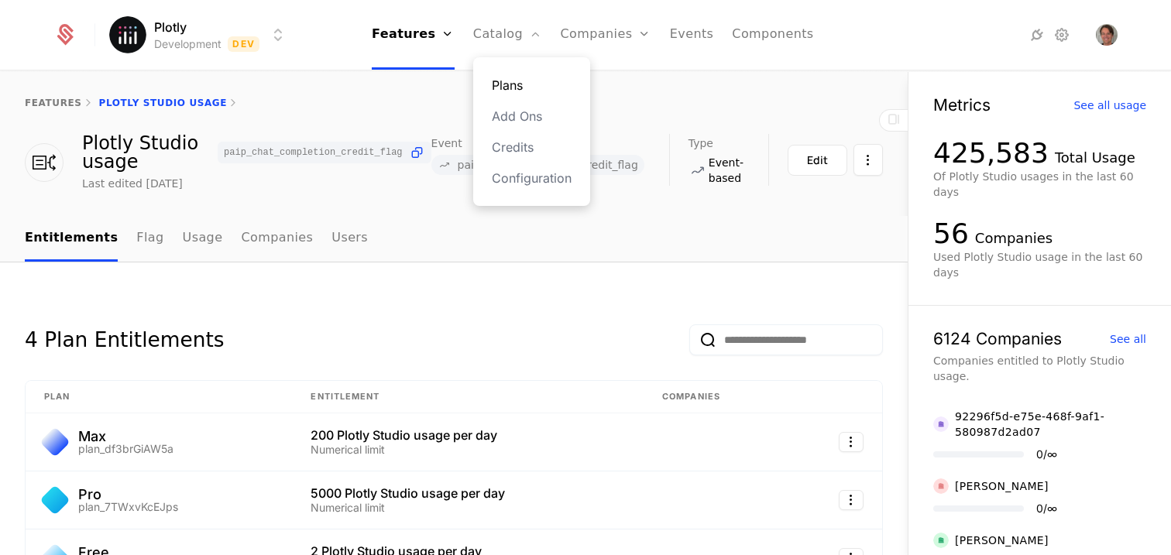
click at [521, 91] on link "Plans" at bounding box center [532, 85] width 80 height 19
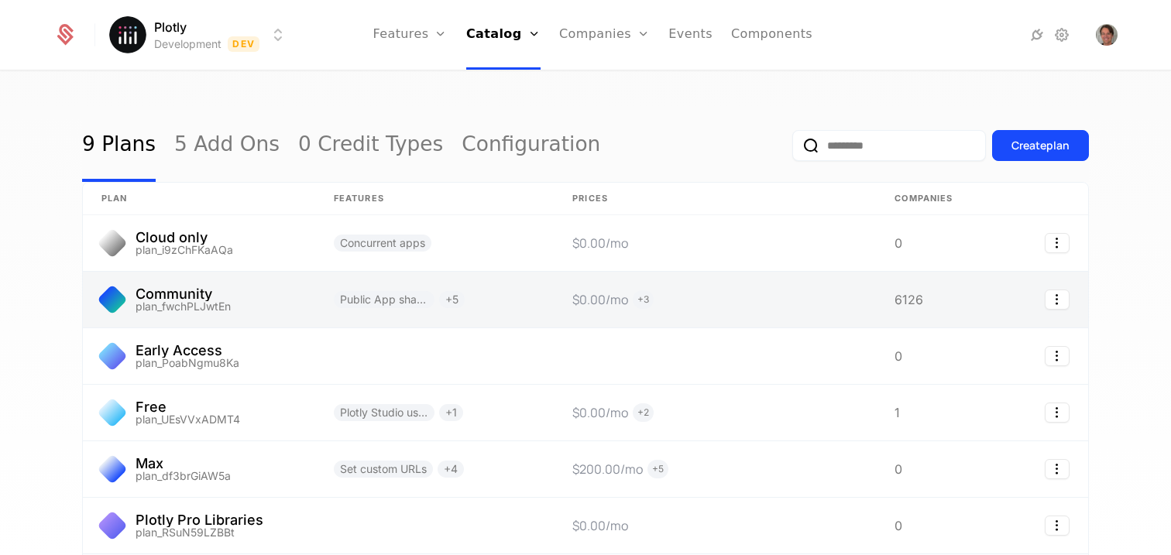
click at [180, 291] on link at bounding box center [199, 300] width 232 height 56
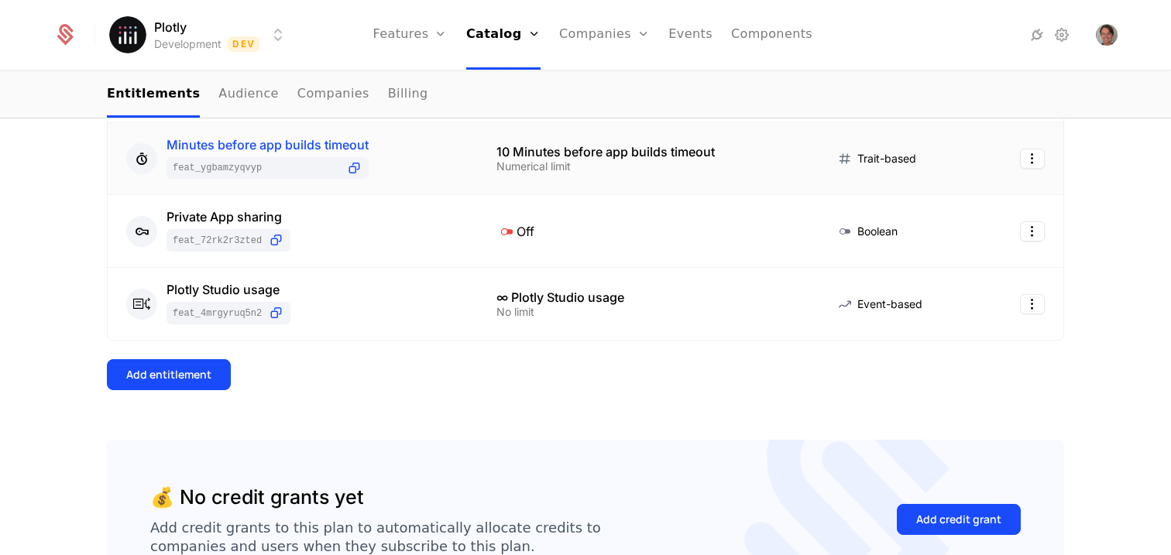
scroll to position [768, 0]
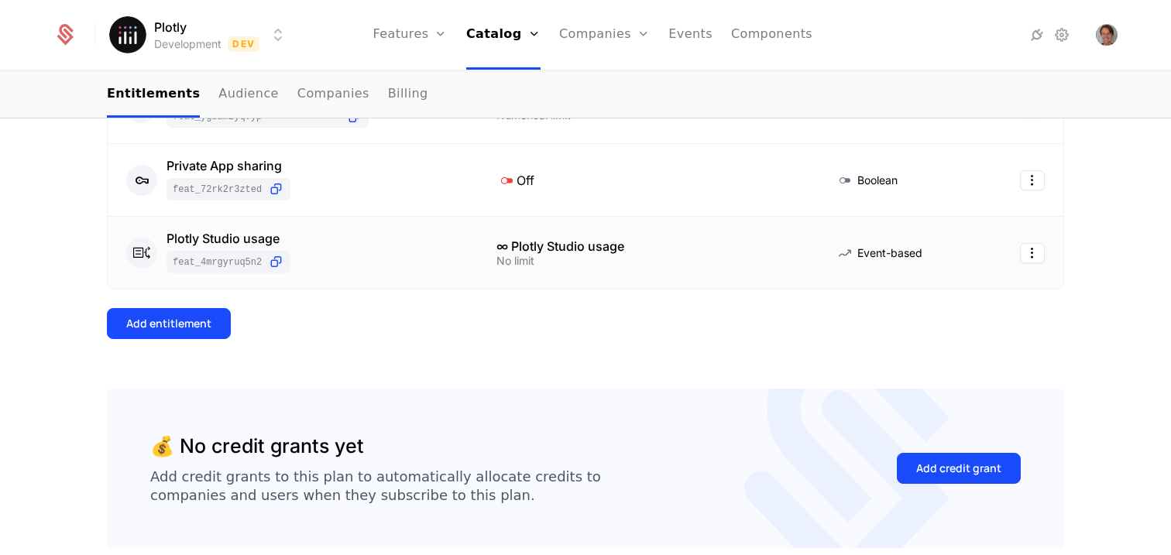
click at [558, 246] on div "∞ Plotly Studio usage" at bounding box center [646, 246] width 301 height 12
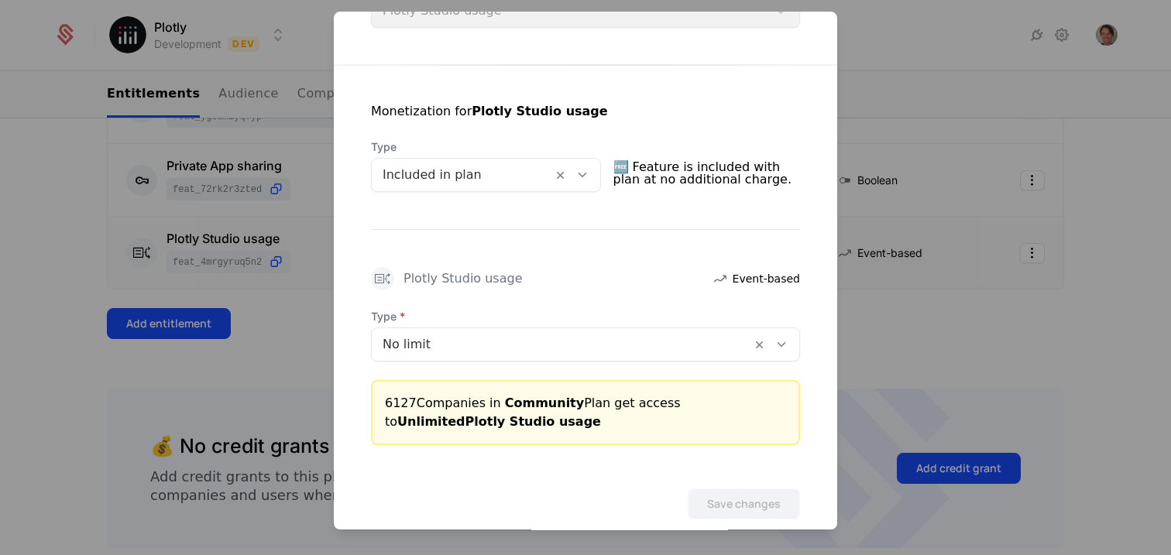
scroll to position [279, 0]
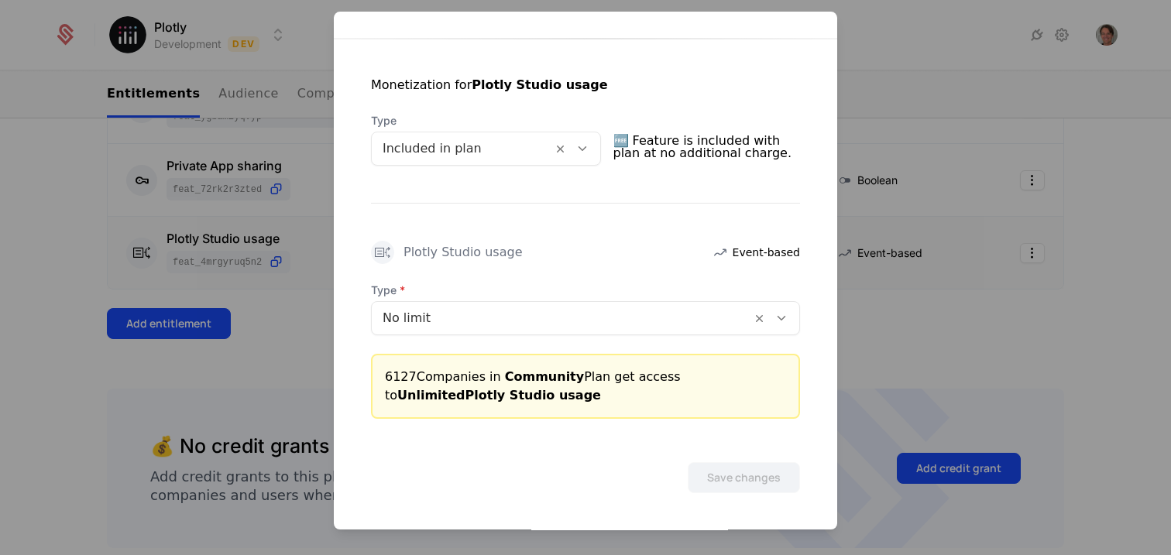
click at [303, 344] on div at bounding box center [585, 277] width 1171 height 555
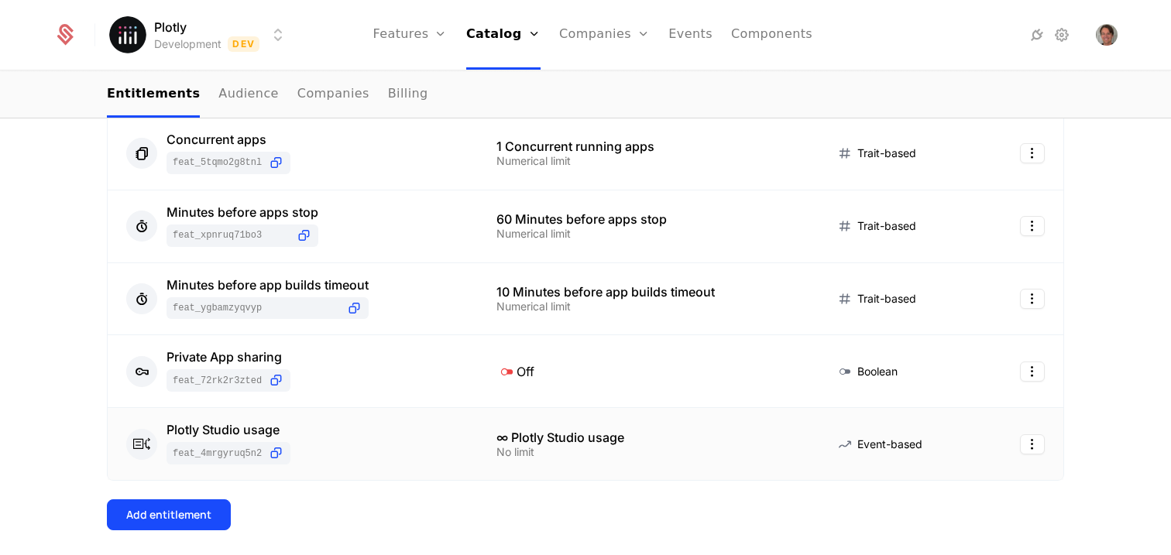
scroll to position [0, 0]
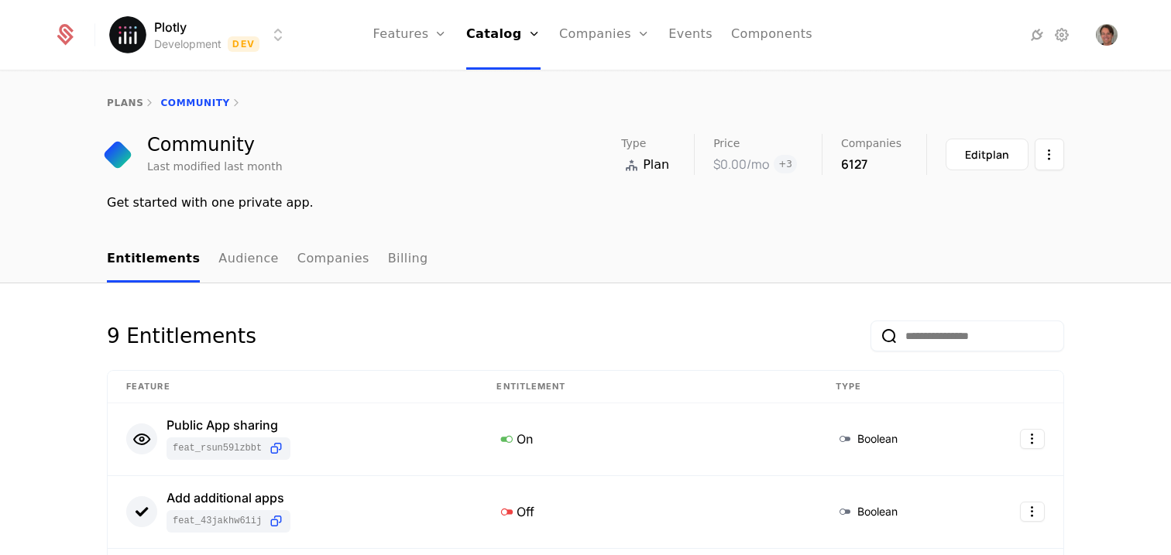
click at [823, 169] on div "Type Plan Price $0.00 /mo + 3 Companies 6127 Edit plan" at bounding box center [842, 154] width 443 height 41
click at [863, 164] on div "6127" at bounding box center [871, 164] width 60 height 19
click at [863, 163] on div "6127" at bounding box center [871, 164] width 60 height 19
click at [858, 163] on div "6127" at bounding box center [871, 164] width 60 height 19
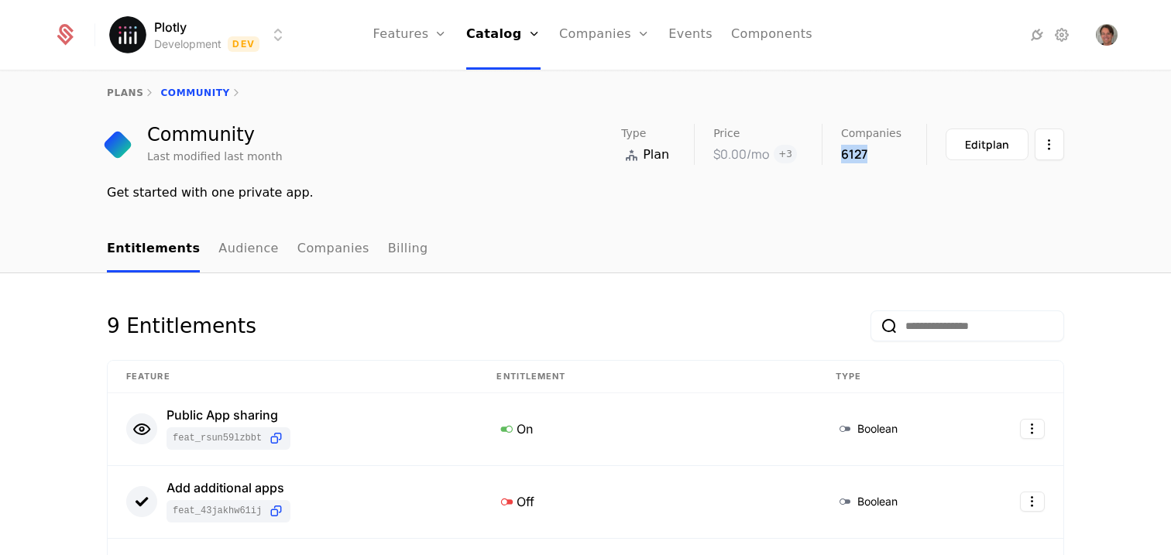
scroll to position [17, 0]
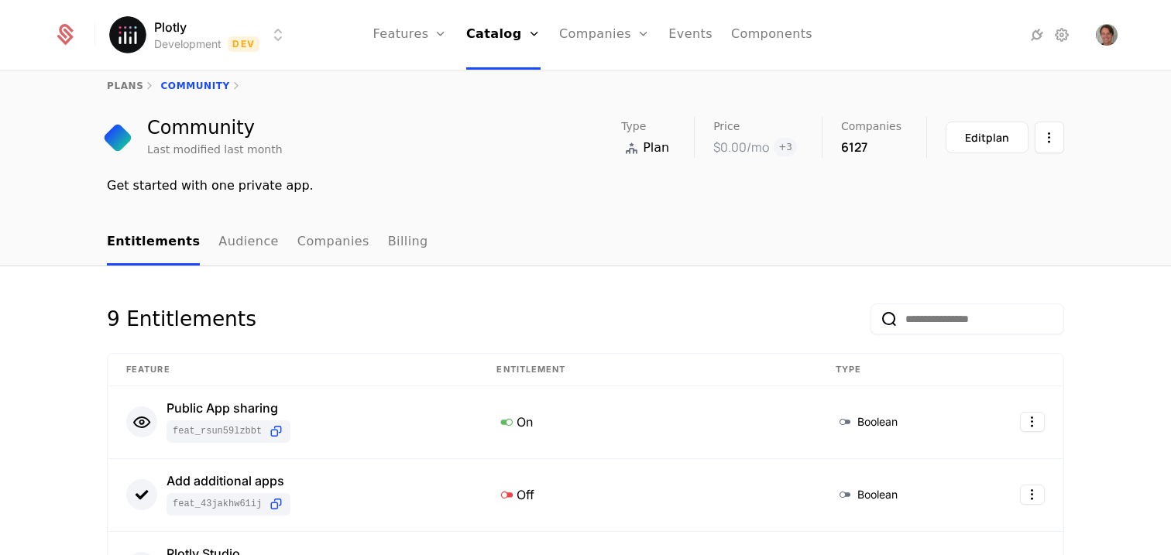
click at [644, 196] on div "plans Community Community Last modified last month Type Plan Price $0.00 /mo + …" at bounding box center [585, 137] width 1171 height 165
click at [112, 83] on link "plans" at bounding box center [125, 86] width 36 height 11
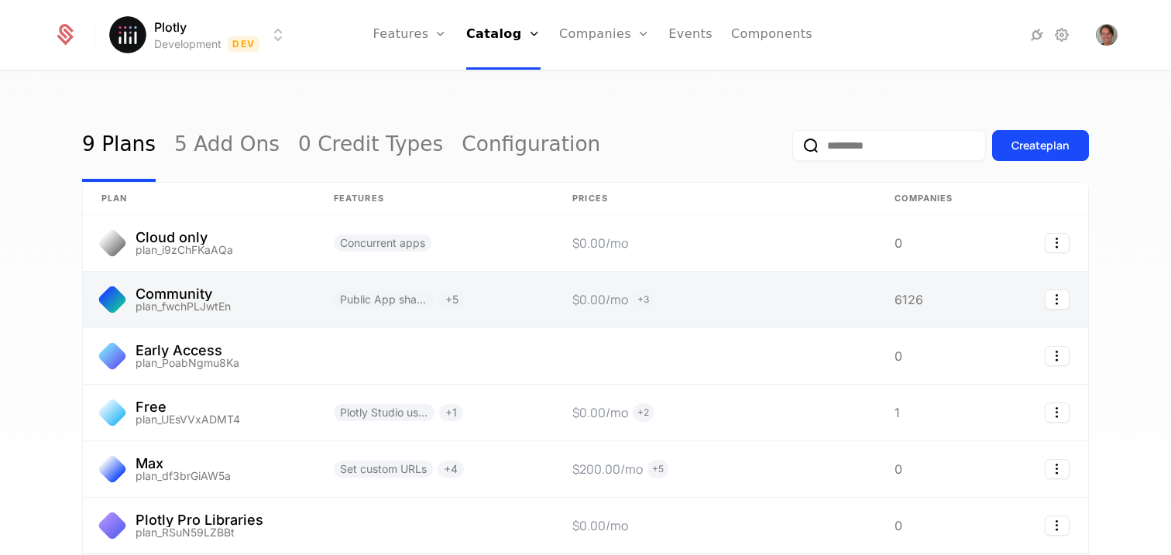
click at [154, 300] on link at bounding box center [199, 300] width 232 height 56
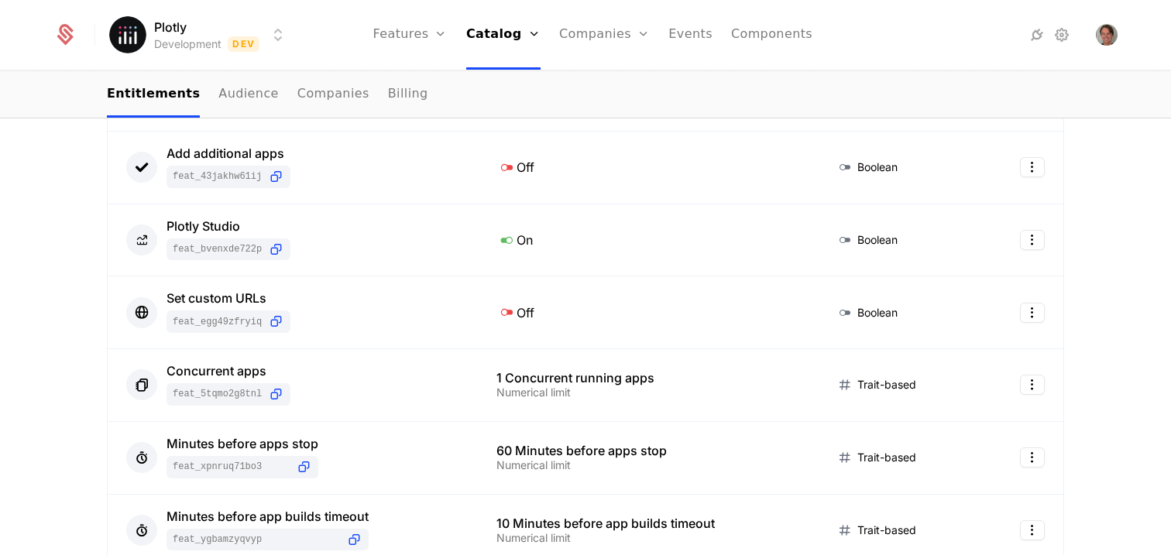
scroll to position [634, 0]
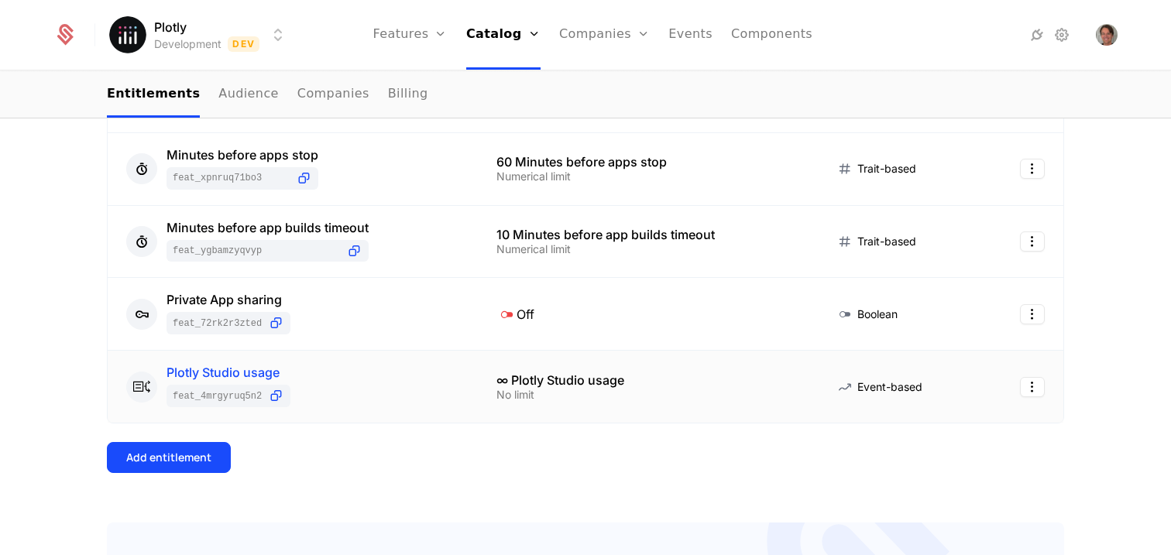
click at [254, 373] on div "Plotly Studio usage" at bounding box center [229, 372] width 124 height 12
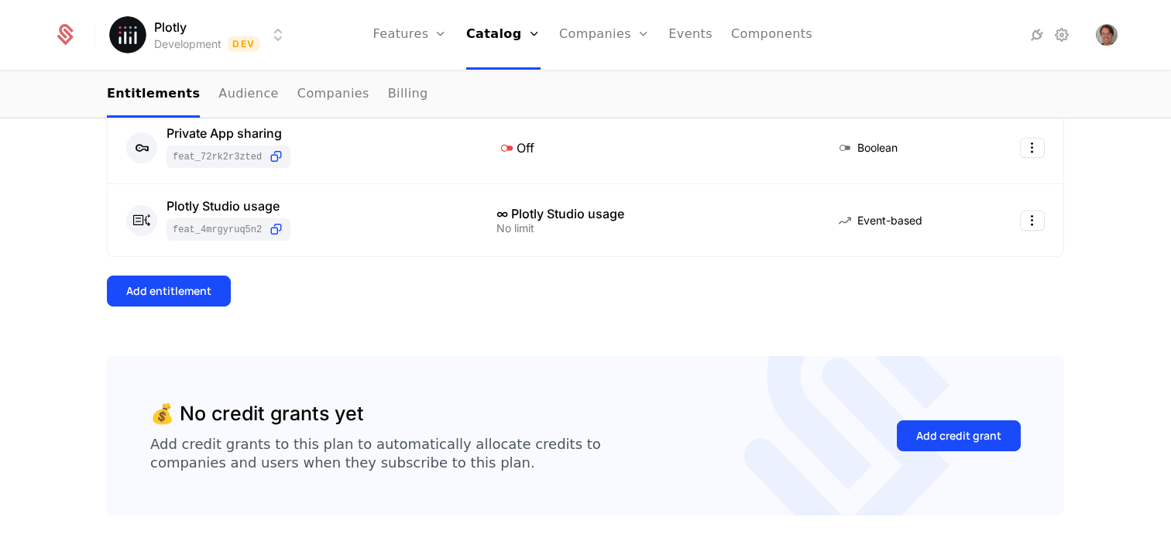
scroll to position [847, 0]
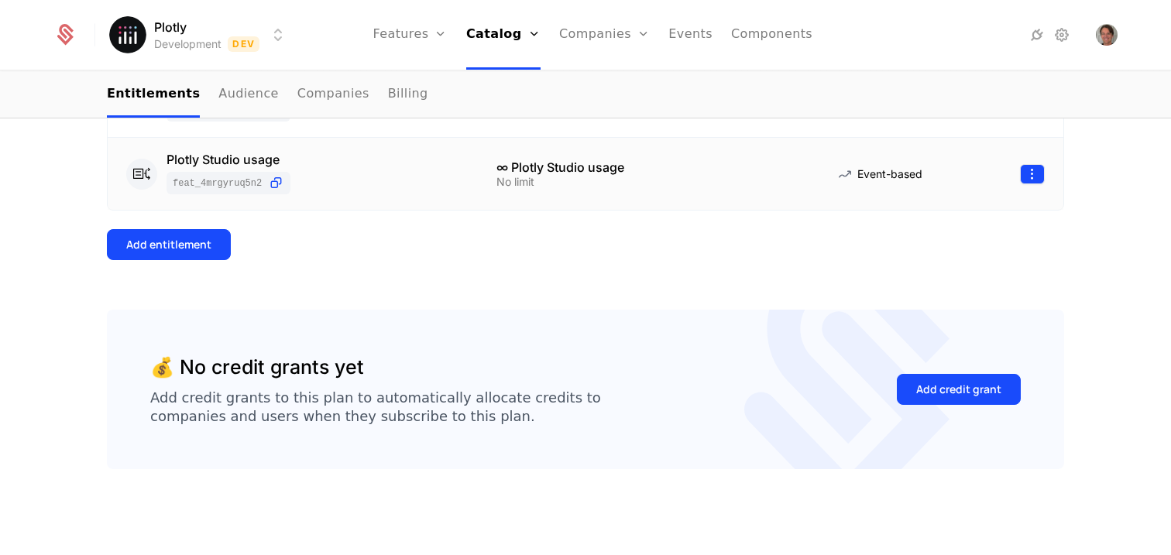
click at [1024, 180] on html "Plotly Development Dev Features Features Flags Catalog Plans Add Ons Credits Co…" at bounding box center [585, 277] width 1171 height 555
click at [924, 250] on div "Edit" at bounding box center [916, 248] width 27 height 22
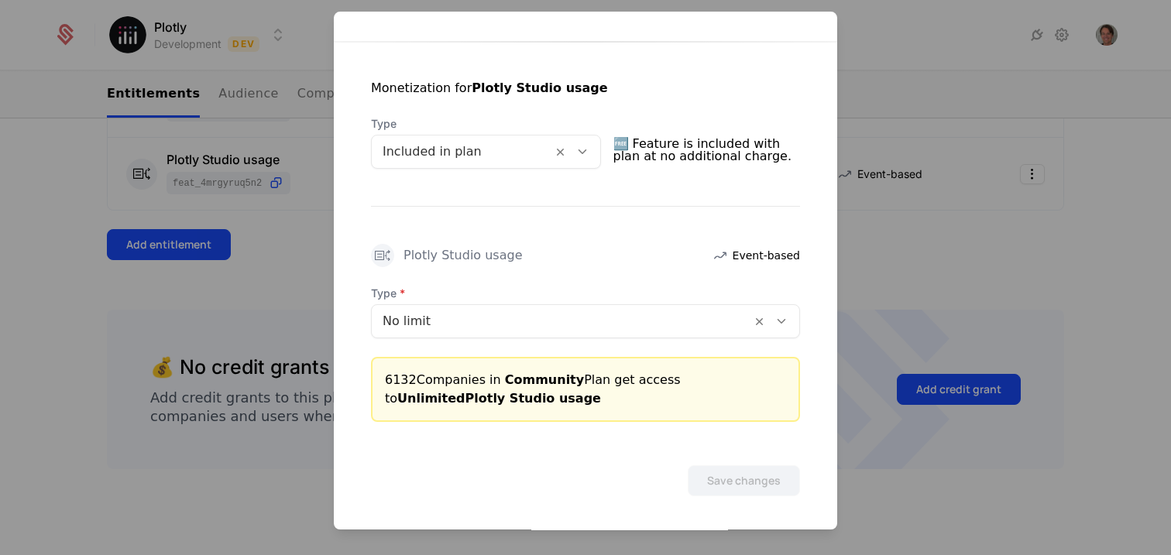
scroll to position [279, 0]
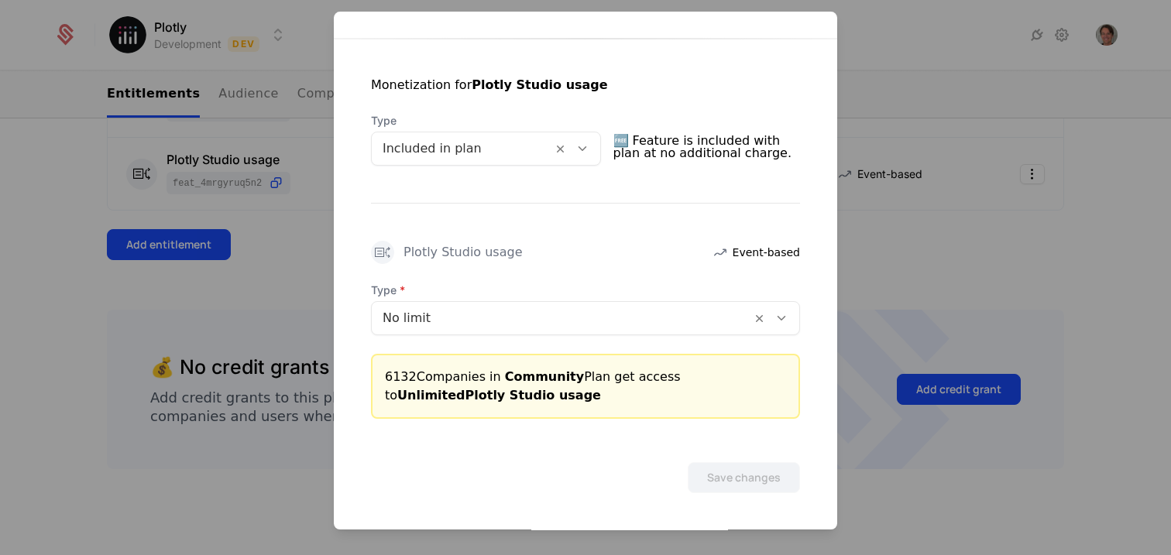
click at [448, 314] on div at bounding box center [562, 318] width 358 height 22
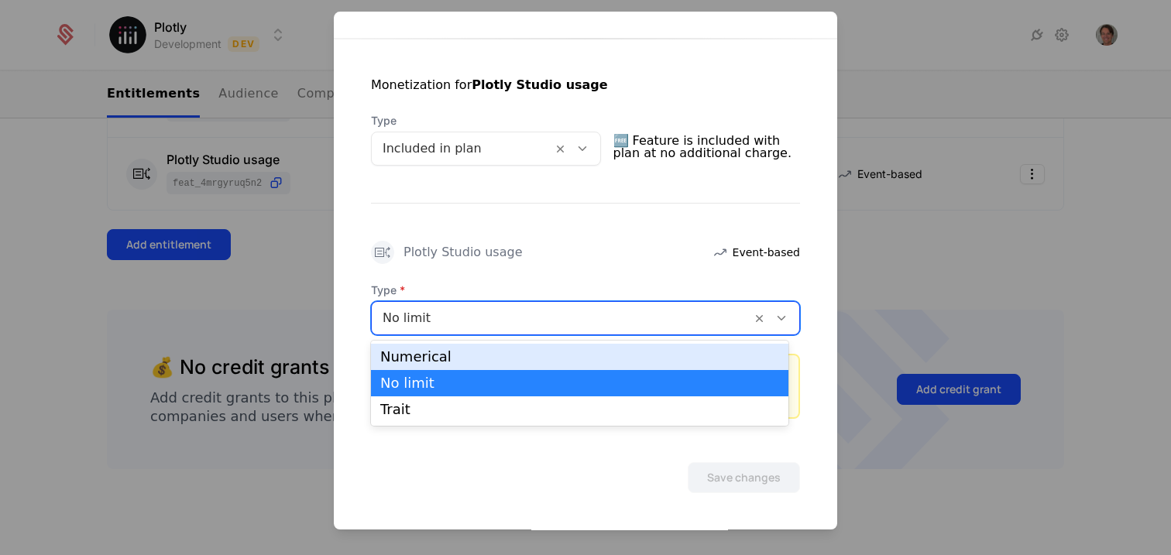
click at [442, 361] on div "Numerical" at bounding box center [579, 357] width 399 height 14
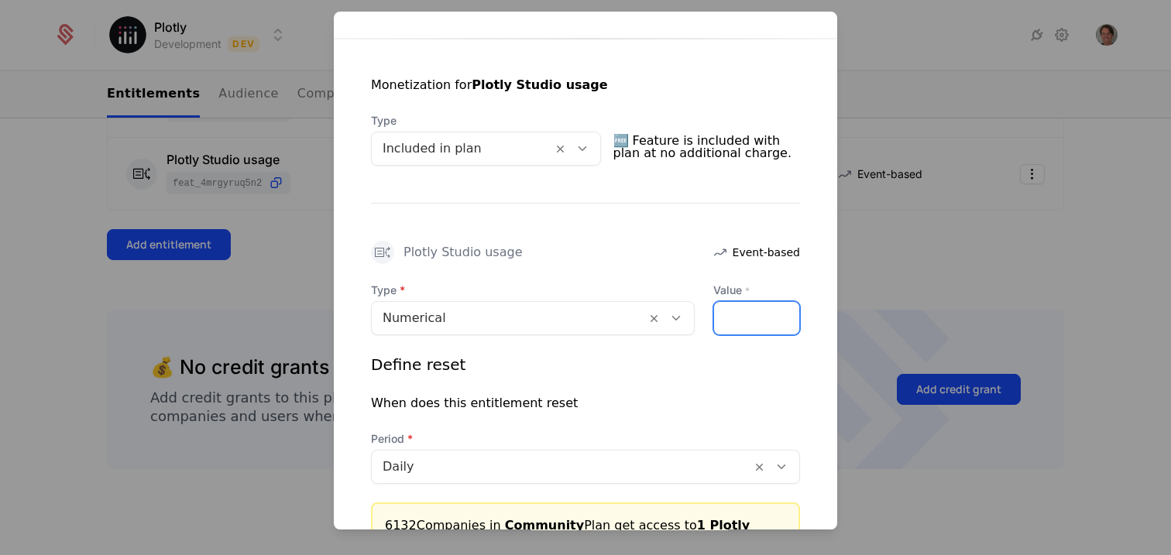
click at [757, 322] on input "*" at bounding box center [756, 318] width 85 height 33
drag, startPoint x: 757, startPoint y: 322, endPoint x: 685, endPoint y: 314, distance: 71.7
click at [685, 314] on div "Type Numerical Value * *" at bounding box center [585, 309] width 429 height 53
type input "**"
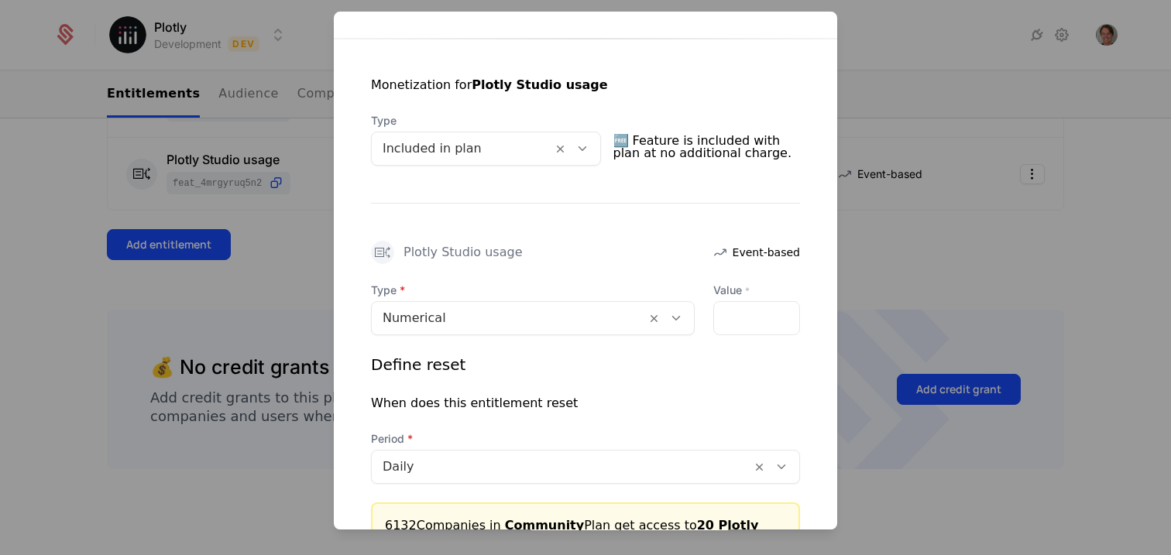
click at [674, 254] on div "Plotly Studio usage Event-based" at bounding box center [585, 252] width 429 height 23
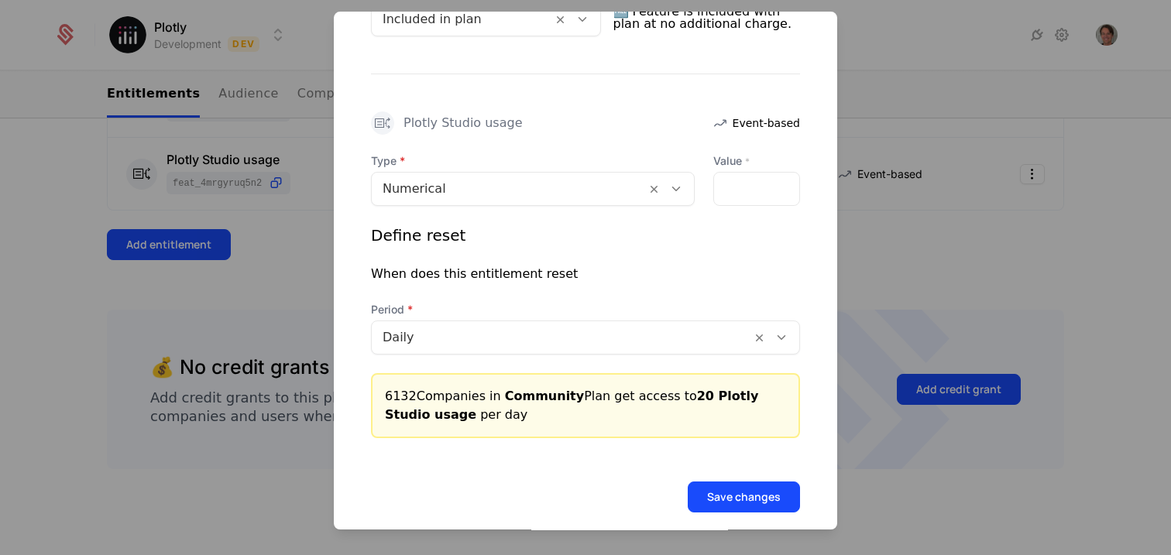
scroll to position [428, 0]
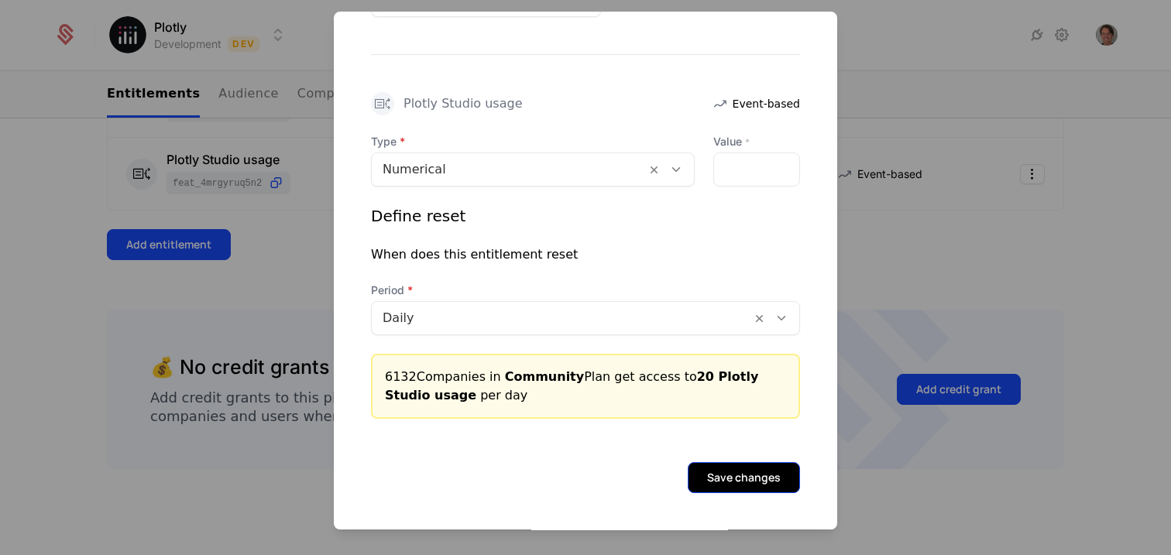
click at [716, 481] on button "Save changes" at bounding box center [744, 477] width 112 height 31
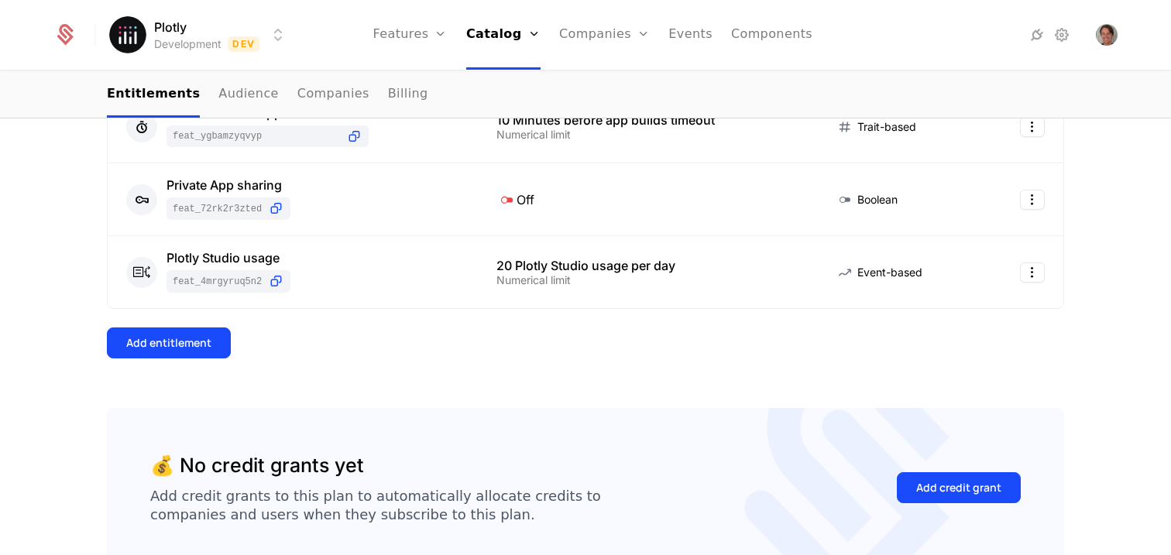
scroll to position [734, 0]
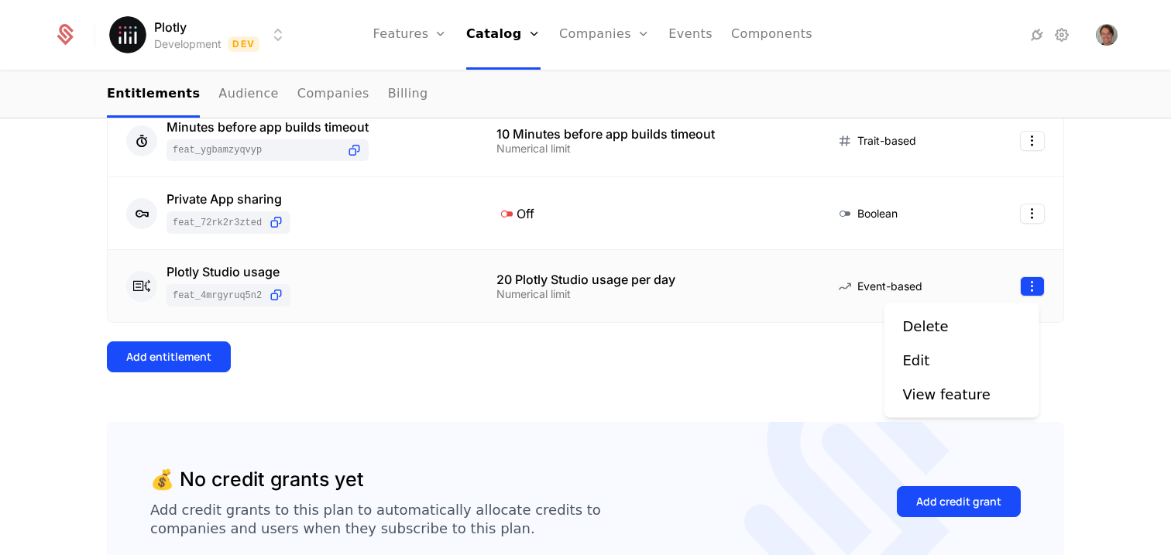
click at [1031, 285] on html "Plotly Development Dev Features Features Flags Catalog Plans Add Ons Credits Co…" at bounding box center [585, 277] width 1171 height 555
click at [768, 368] on html "Plotly Development Dev Features Features Flags Catalog Plans Add Ons Credits Co…" at bounding box center [585, 277] width 1171 height 555
click at [1018, 287] on html "Plotly Development Dev Features Features Flags Catalog Plans Add Ons Credits Co…" at bounding box center [585, 277] width 1171 height 555
click at [931, 358] on div "Edit" at bounding box center [923, 361] width 40 height 22
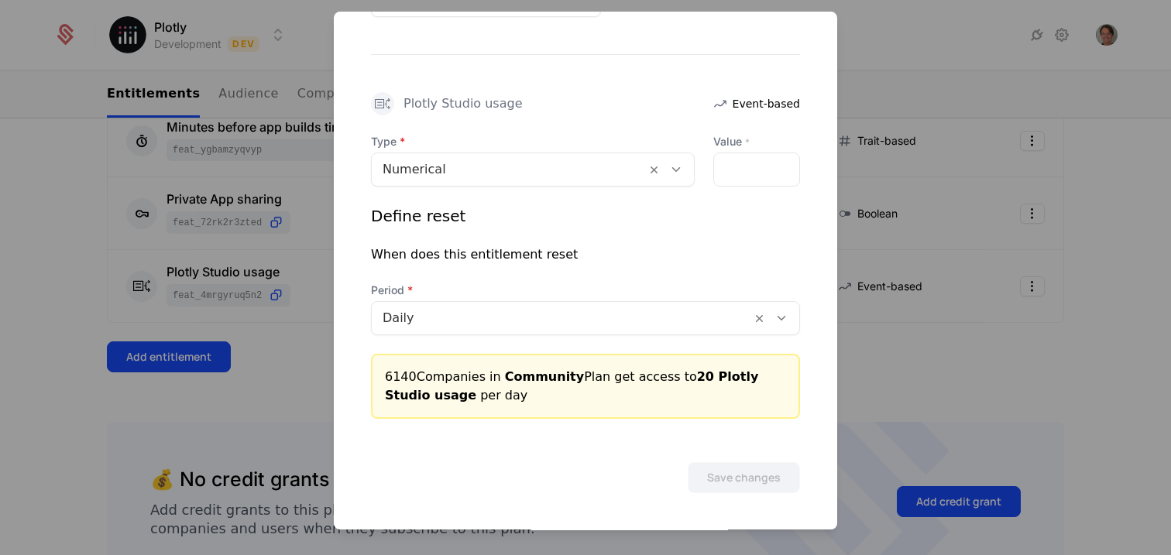
scroll to position [381, 0]
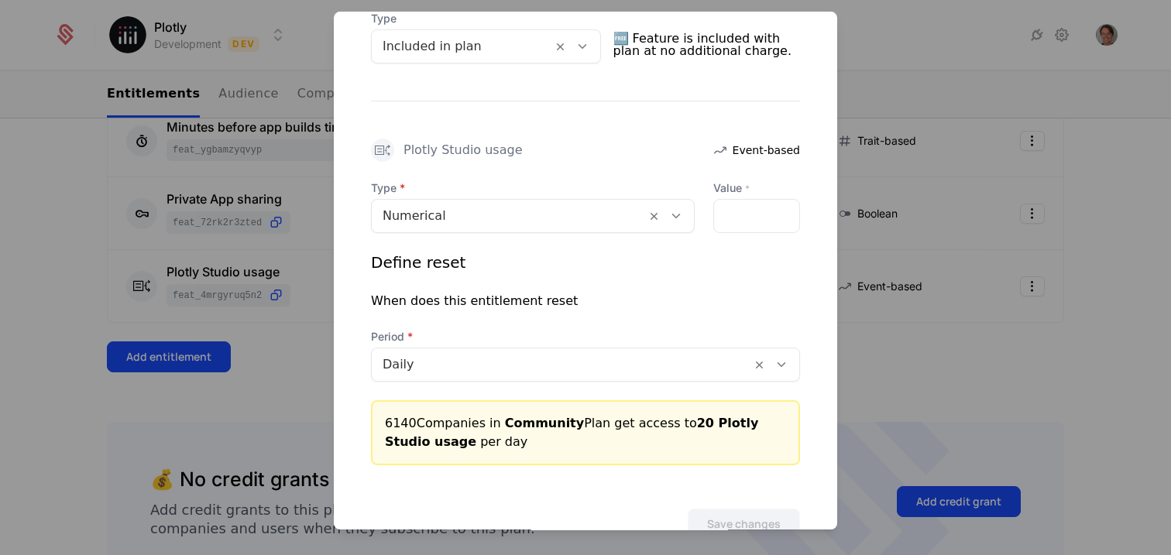
click at [469, 220] on div at bounding box center [509, 216] width 252 height 22
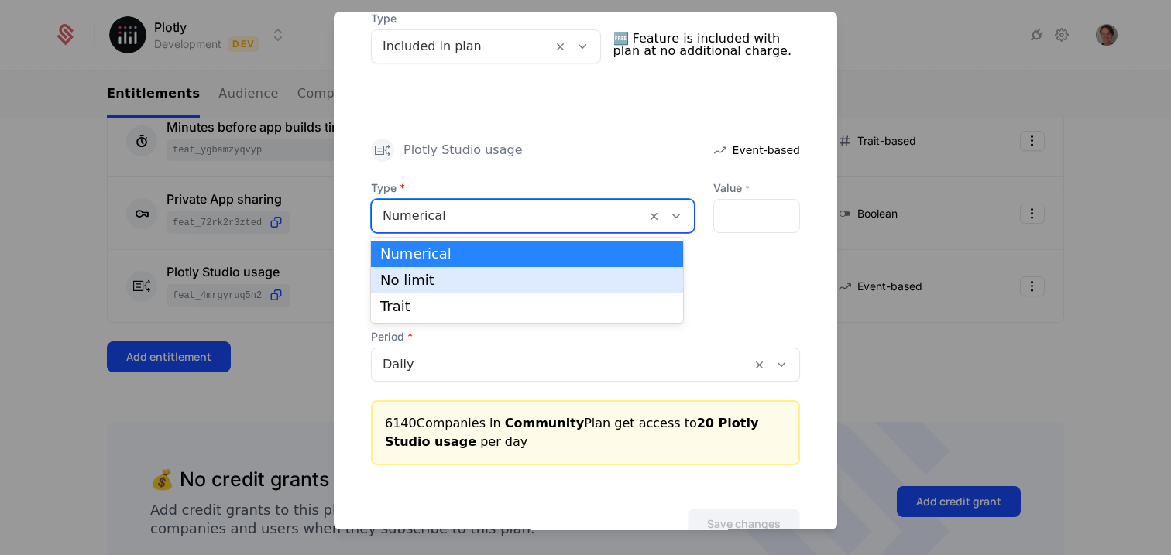
click at [461, 285] on div "No limit" at bounding box center [527, 280] width 294 height 14
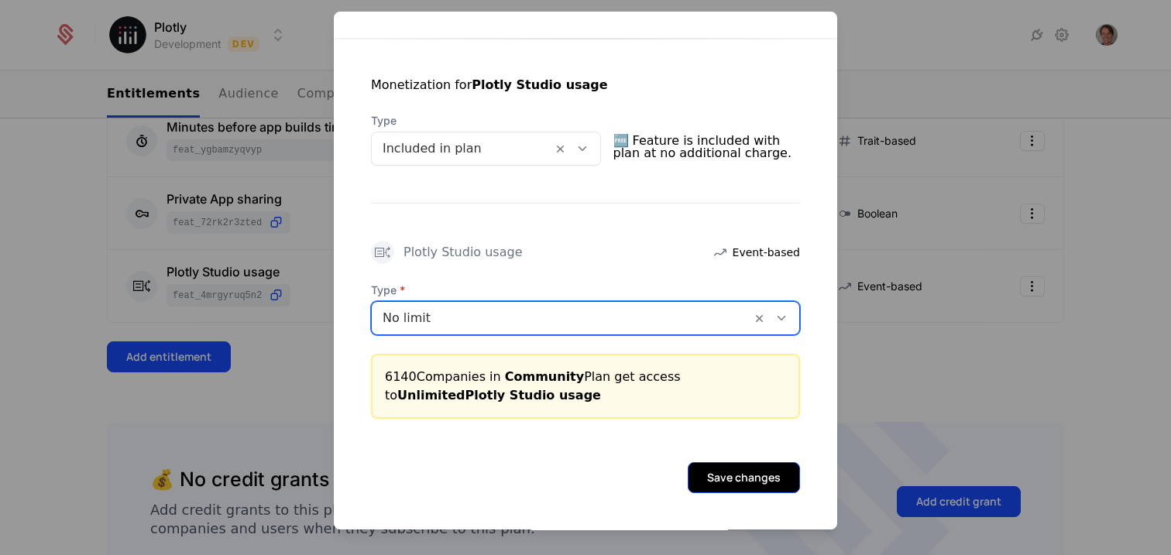
click at [727, 469] on button "Save changes" at bounding box center [744, 477] width 112 height 31
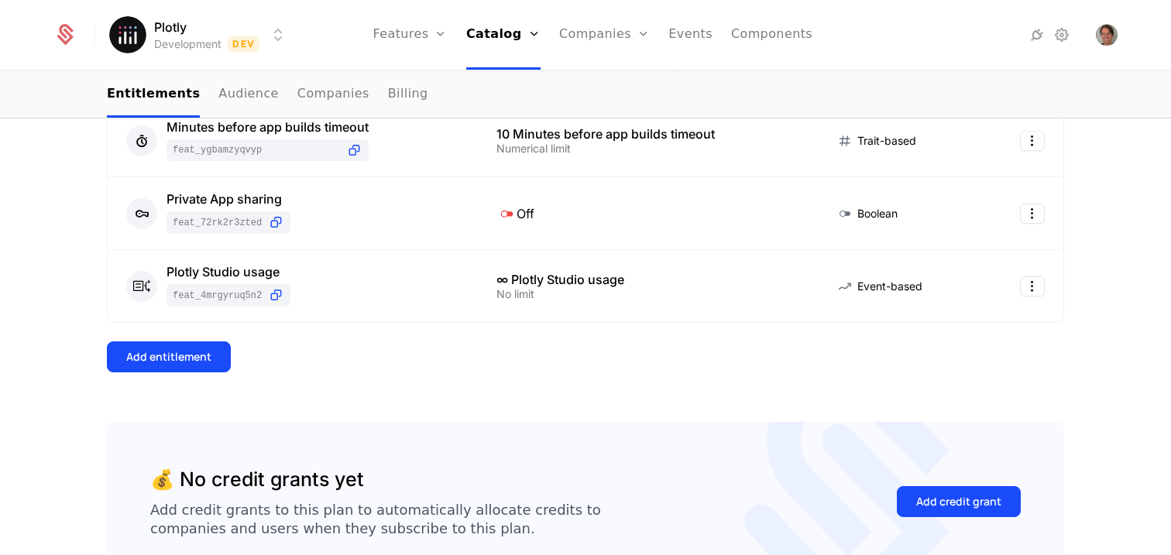
click at [678, 385] on div "9 Entitlements Feature Entitlement Type Public App sharing feat_RSuN59LZBBt On …" at bounding box center [585, 4] width 957 height 836
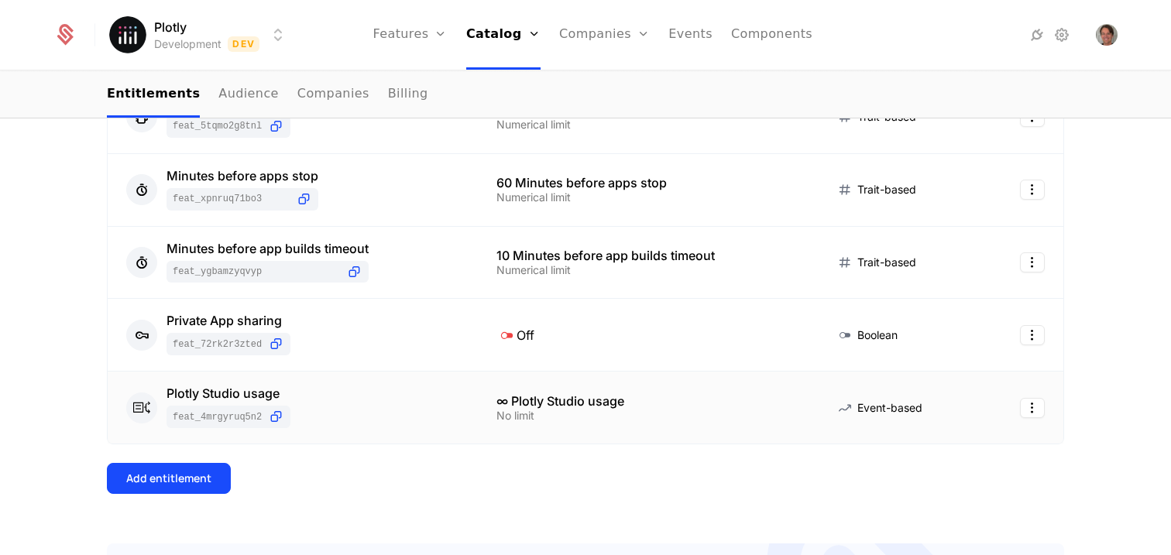
scroll to position [610, 0]
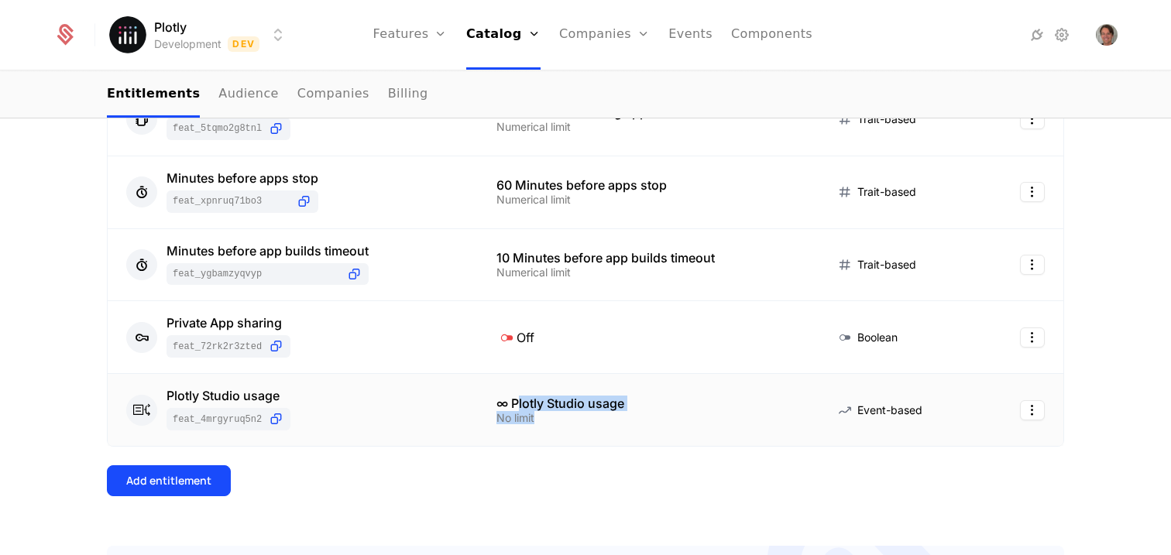
drag, startPoint x: 510, startPoint y: 405, endPoint x: 528, endPoint y: 435, distance: 35.5
click at [528, 435] on td "∞ Plotly Studio usage No limit" at bounding box center [647, 410] width 338 height 72
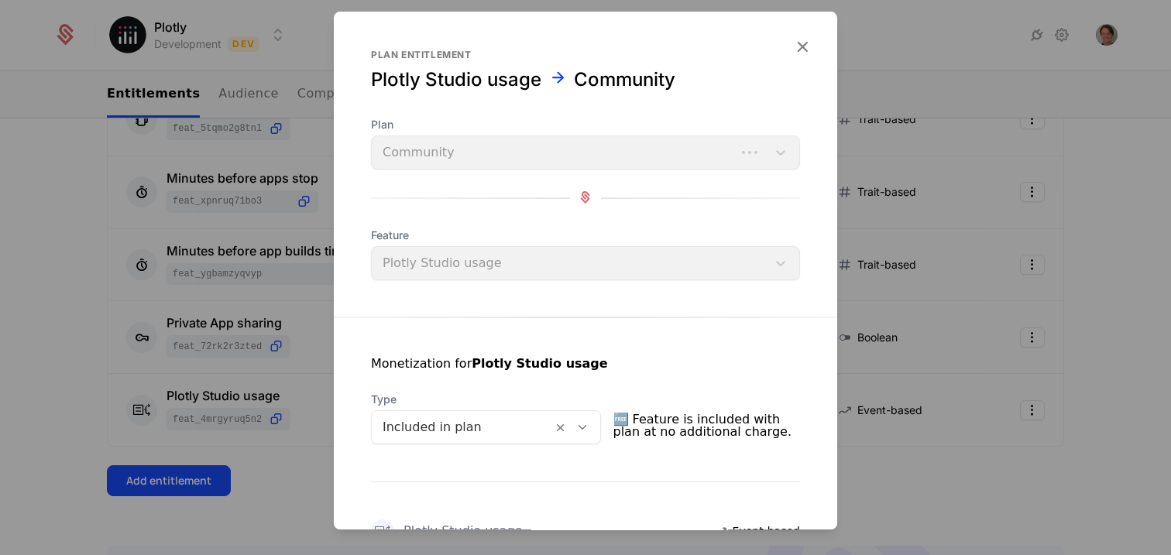
click at [788, 31] on form "Plan entitlement Plotly Studio usage Community Plan Community Feature Plotly St…" at bounding box center [585, 411] width 503 height 798
click at [792, 39] on icon "button" at bounding box center [802, 46] width 20 height 20
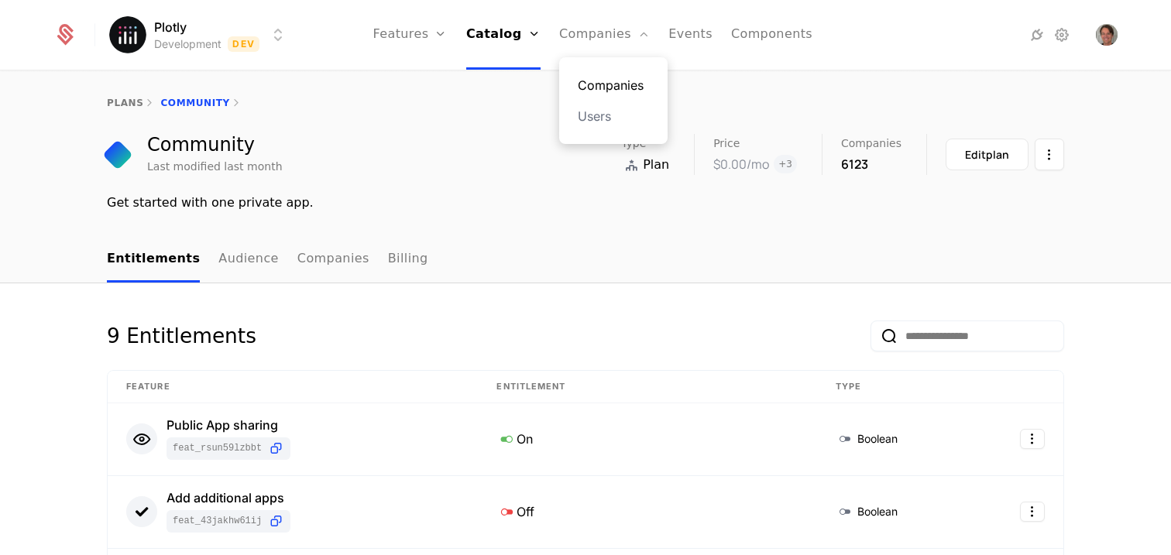
click at [606, 89] on link "Companies" at bounding box center [613, 85] width 71 height 19
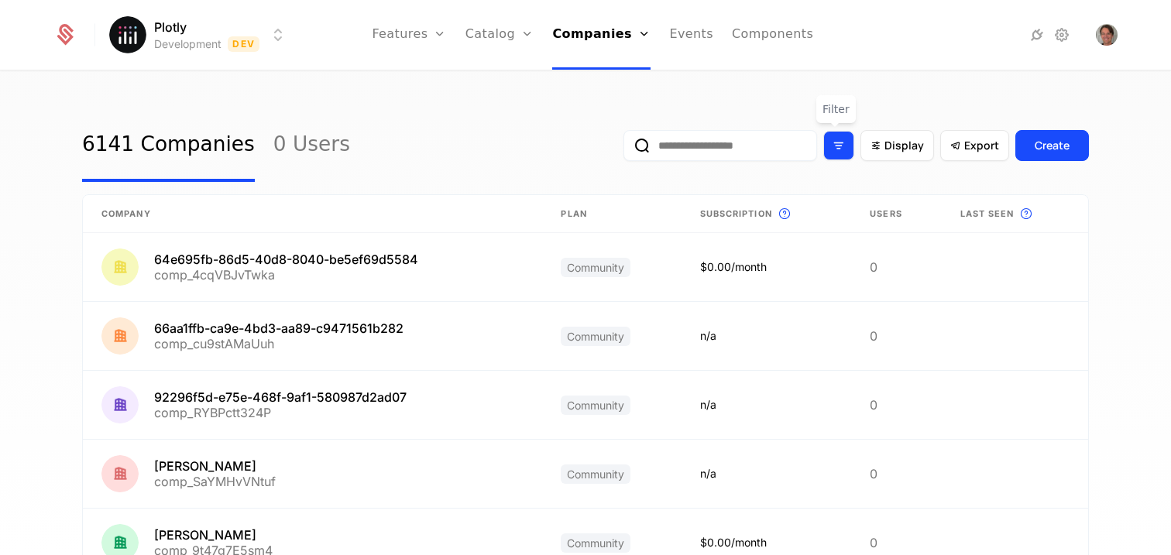
click at [843, 156] on div "Filter options" at bounding box center [838, 145] width 31 height 29
click at [539, 163] on div "6141 Companies 0 Users Display Export Create" at bounding box center [585, 145] width 1007 height 73
